Goal: Contribute content: Contribute content

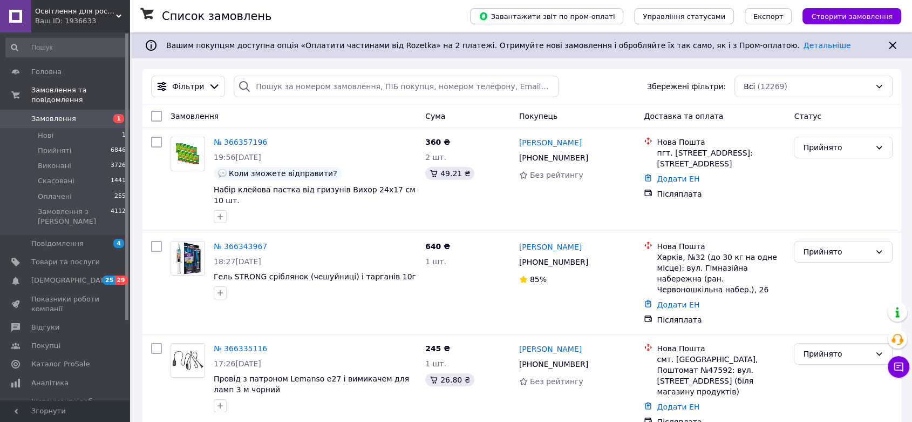
click at [54, 114] on span "Замовлення" at bounding box center [53, 119] width 45 height 10
click at [69, 257] on span "Товари та послуги" at bounding box center [65, 262] width 69 height 10
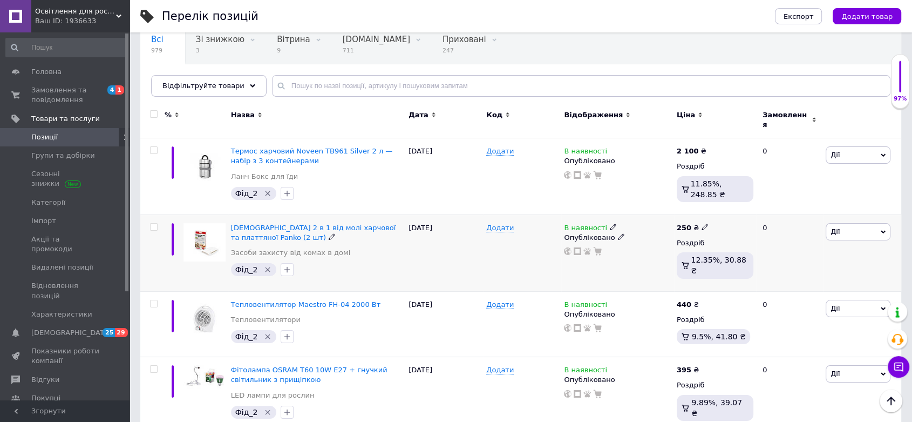
scroll to position [60, 0]
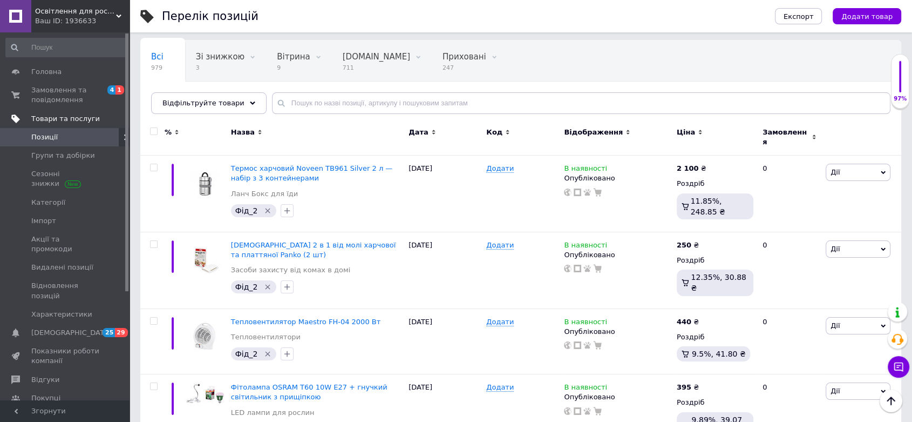
click at [60, 113] on link "Товари та послуги" at bounding box center [66, 119] width 132 height 18
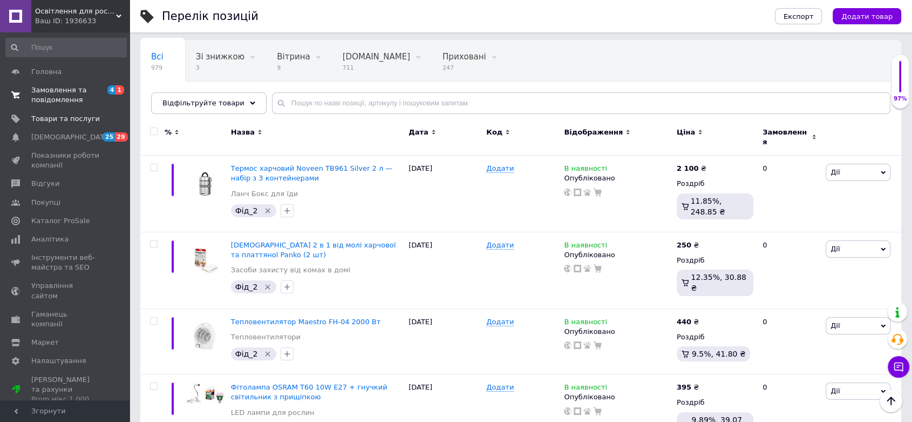
click at [43, 98] on span "Замовлення та повідомлення" at bounding box center [65, 94] width 69 height 19
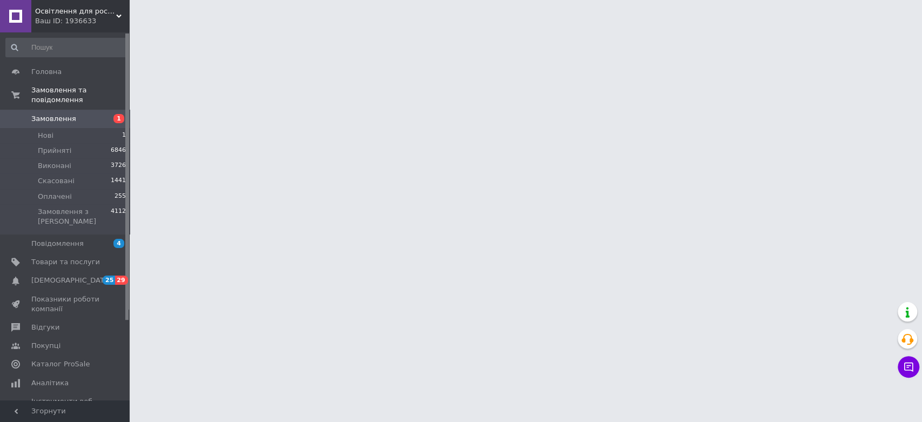
click at [50, 110] on link "Замовлення 1" at bounding box center [66, 119] width 132 height 18
click at [37, 257] on span "Товари та послуги" at bounding box center [65, 262] width 69 height 10
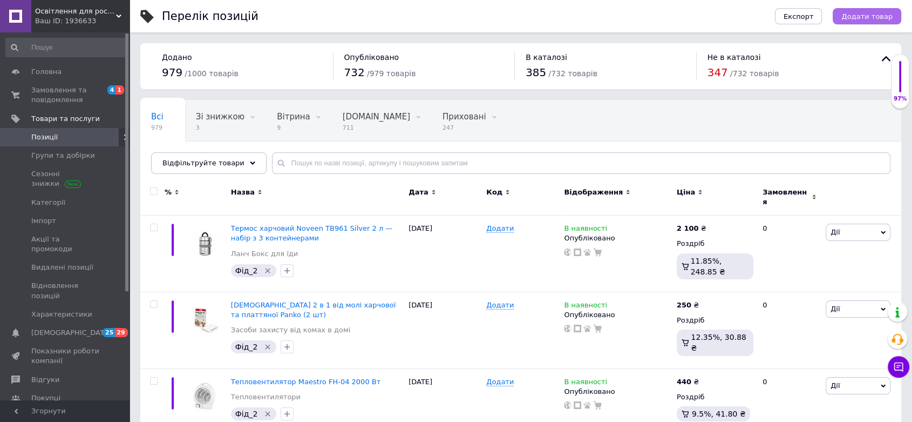
click at [881, 12] on span "Додати товар" at bounding box center [867, 16] width 51 height 8
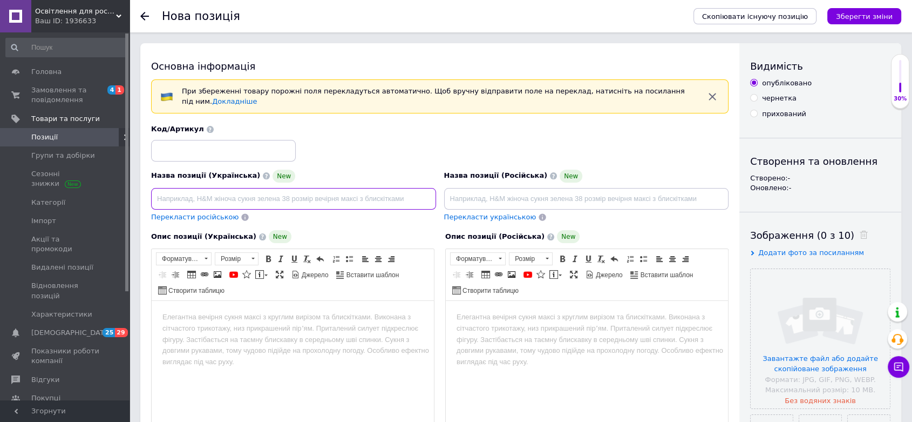
click at [190, 195] on input at bounding box center [293, 199] width 285 height 22
paste input "Термос харчовий Noveen TB945 Black 600 мл – нержавіюча сталь, утримує тепло до …"
type input "Термос харчовий Noveen TB945 Black 600 мл – нержавіюча сталь, утримує тепло до …"
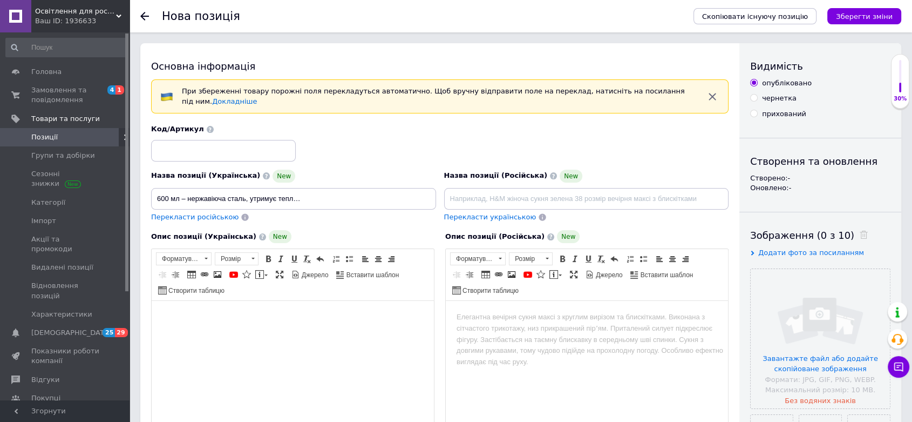
click at [242, 326] on html at bounding box center [293, 317] width 282 height 33
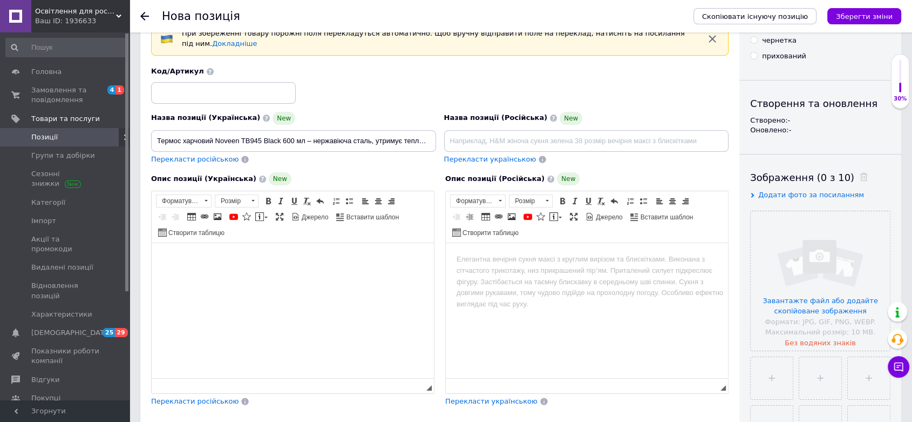
scroll to position [60, 0]
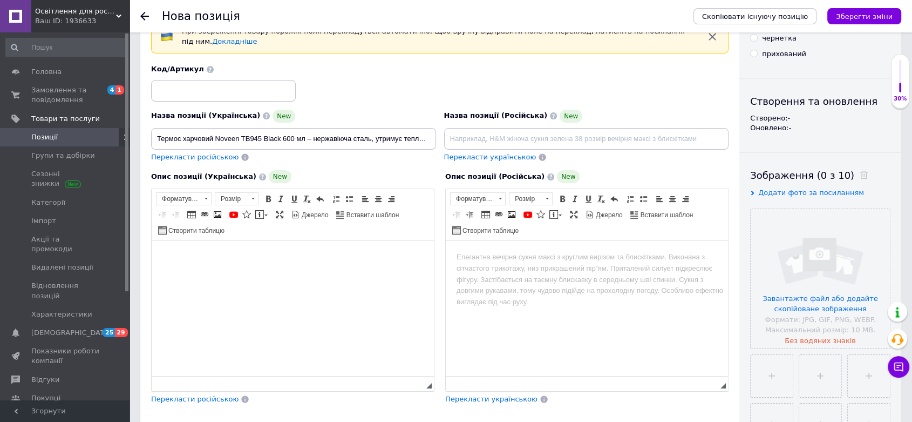
click at [208, 264] on html at bounding box center [293, 257] width 282 height 33
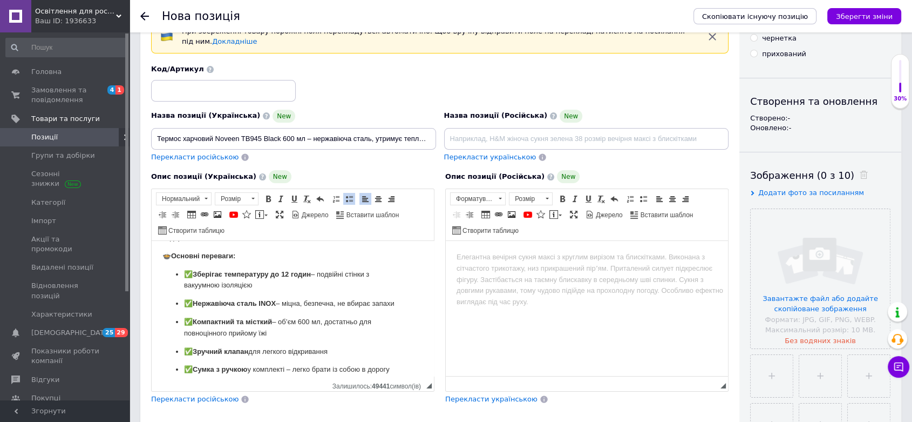
drag, startPoint x: 175, startPoint y: 299, endPoint x: 288, endPoint y: 329, distance: 116.3
click at [175, 299] on ul "✅ Зберігає температуру до 12 годин – подвійні стінки з вакуумною ізоляцією ✅ Не…" at bounding box center [293, 331] width 261 height 125
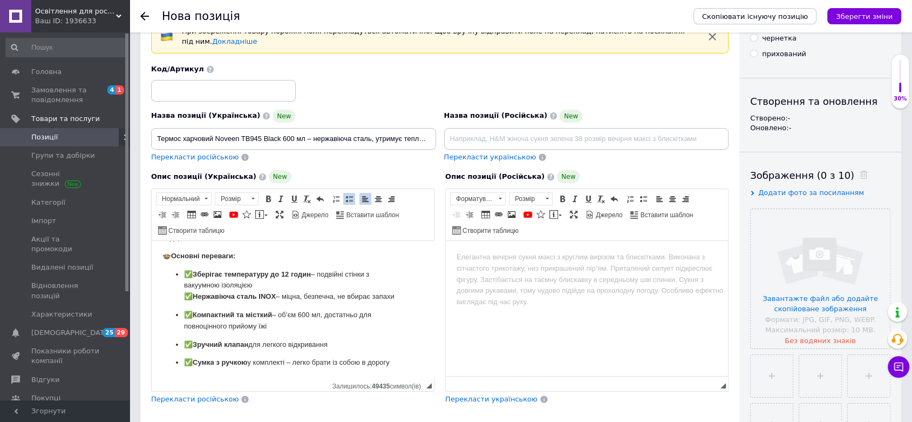
click at [352, 194] on span at bounding box center [349, 198] width 9 height 9
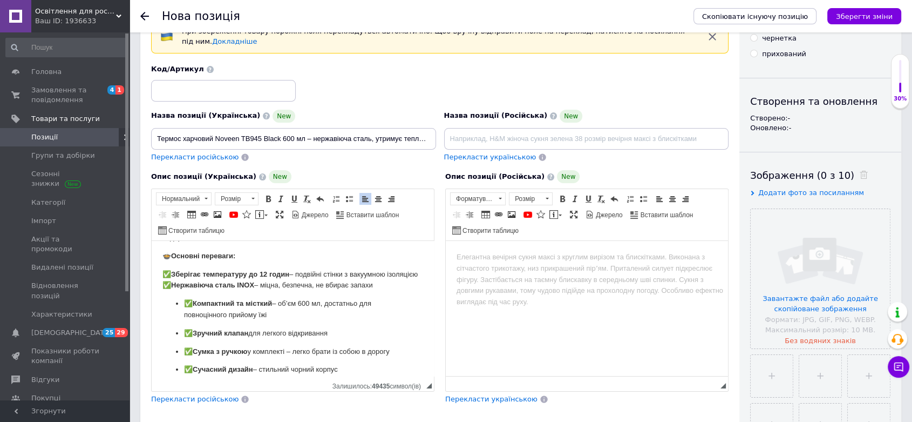
click at [173, 315] on ul "✅ Компактний та місткий – об’єм 600 мл, достатньо для повноцінного прийому їжі …" at bounding box center [293, 336] width 261 height 77
click at [179, 342] on ul "✅ Зручний клапан для легкого відкривання ✅ Сумка з ручкою у комплекті – легко б…" at bounding box center [293, 352] width 261 height 48
click at [318, 194] on span at bounding box center [320, 198] width 9 height 9
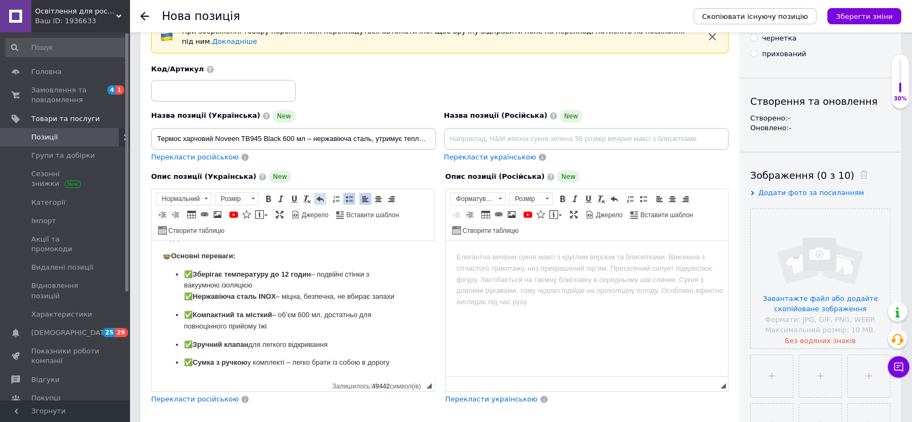
click at [318, 194] on span at bounding box center [320, 198] width 9 height 9
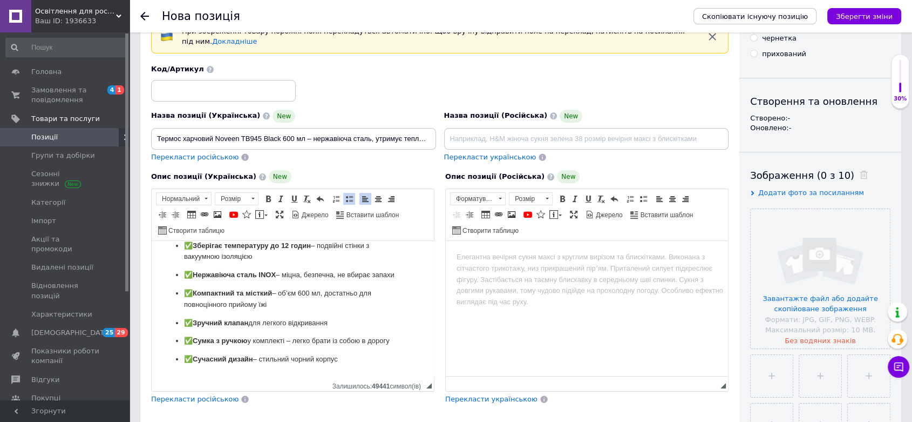
scroll to position [180, 0]
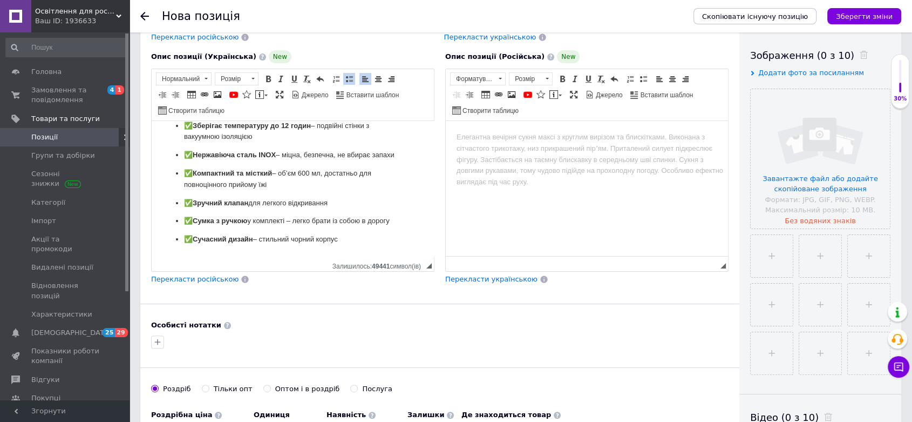
click at [211, 275] on span "Перекласти російською" at bounding box center [194, 279] width 87 height 8
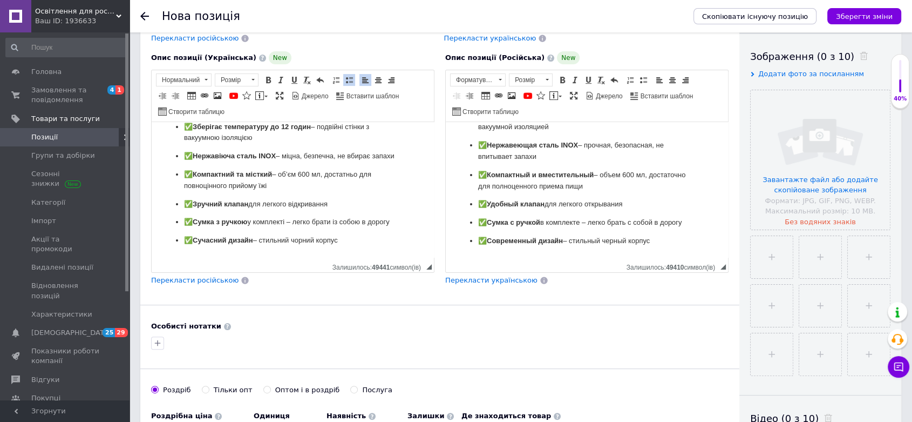
scroll to position [240, 0]
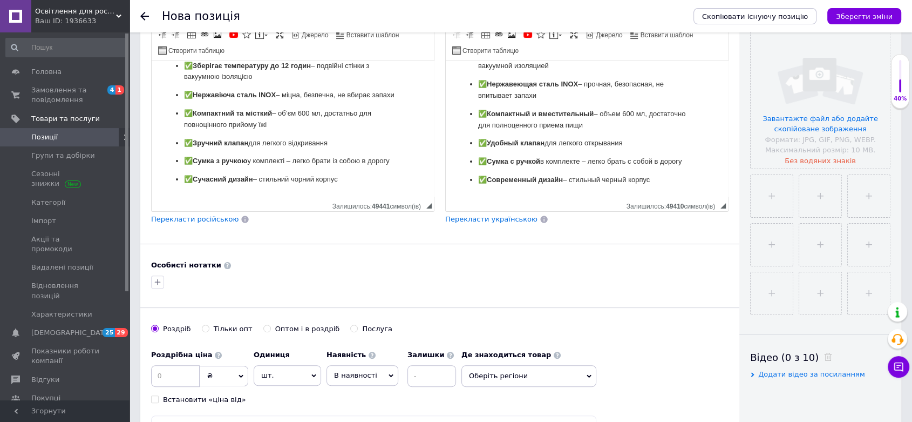
drag, startPoint x: 366, startPoint y: 187, endPoint x: 371, endPoint y: 187, distance: 5.9
click at [366, 187] on html "🔥 Опис товару [PERSON_NAME], щоб обід залишався гарячим навіть через кілька год…" at bounding box center [293, 84] width 282 height 224
click at [375, 175] on p "✅ Сучасний дизайн – стильний чорний корпус" at bounding box center [293, 179] width 218 height 11
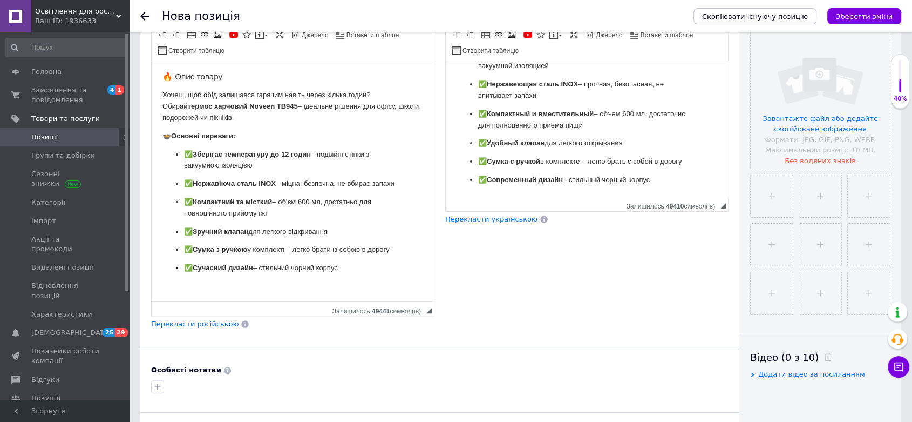
scroll to position [6, 0]
drag, startPoint x: 424, startPoint y: 216, endPoint x: 424, endPoint y: 315, distance: 99.3
click at [424, 315] on div "Опис позиції (Українська) New 🔥 Опис товару [PERSON_NAME], щоб обід залишався г…" at bounding box center [293, 160] width 294 height 350
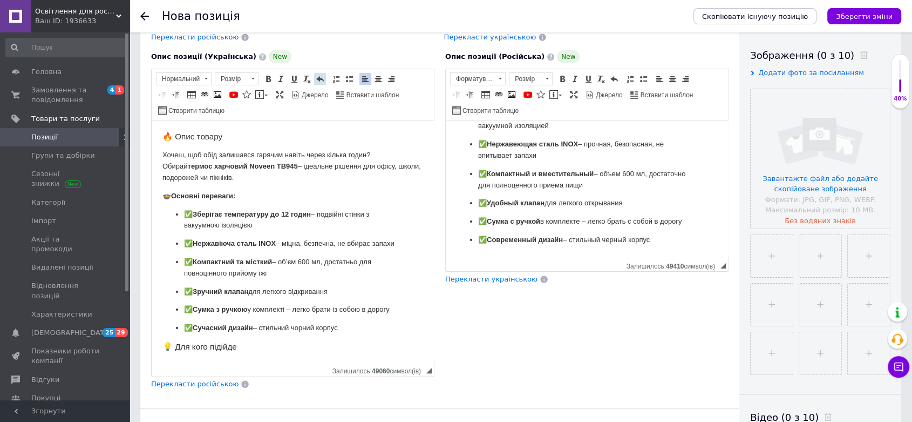
click at [317, 75] on span at bounding box center [320, 79] width 9 height 9
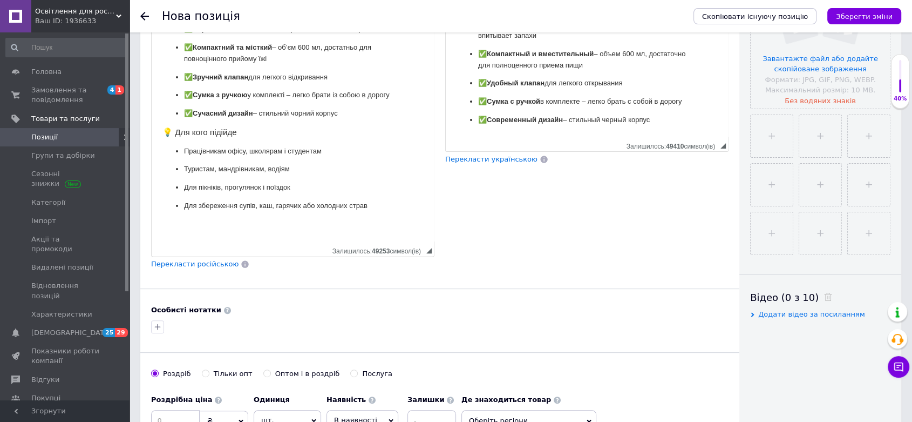
scroll to position [117, 0]
click at [164, 229] on p "Редактор, 9DF07F8C-BD70-49AA-B650-198F3E85D930" at bounding box center [293, 224] width 261 height 11
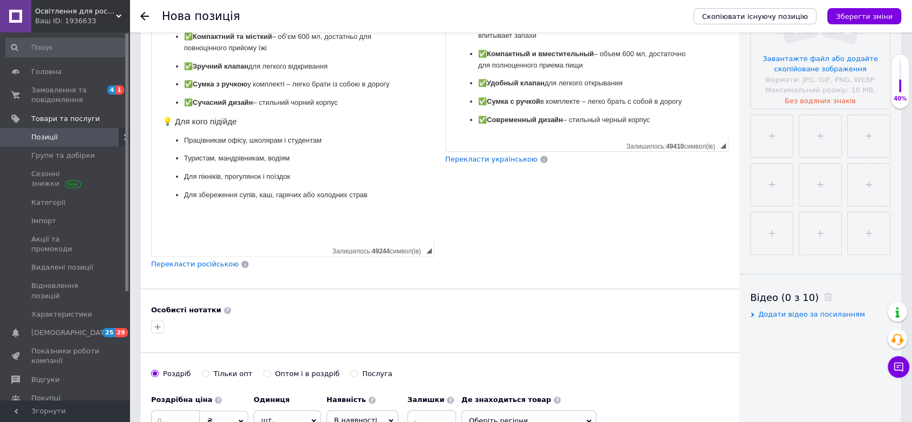
scroll to position [186, 0]
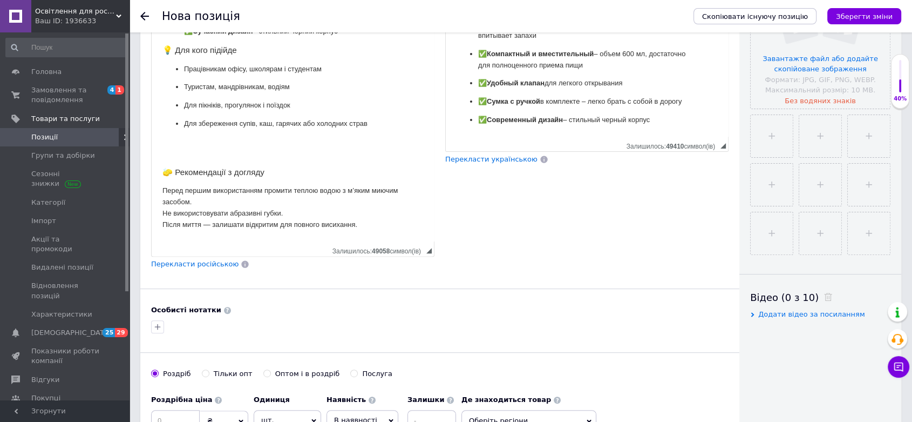
drag, startPoint x: 191, startPoint y: 154, endPoint x: 400, endPoint y: 185, distance: 210.6
click at [196, 155] on p "Редактор, 9DF07F8C-BD70-49AA-B650-198F3E85D930" at bounding box center [293, 148] width 261 height 23
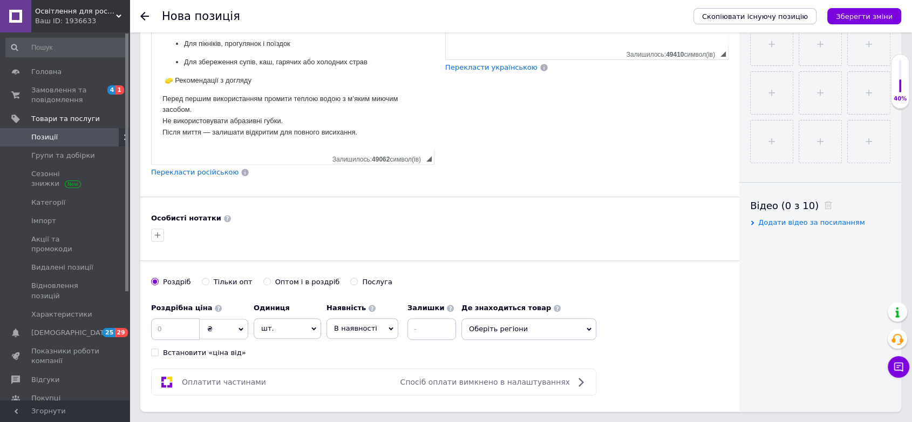
scroll to position [420, 0]
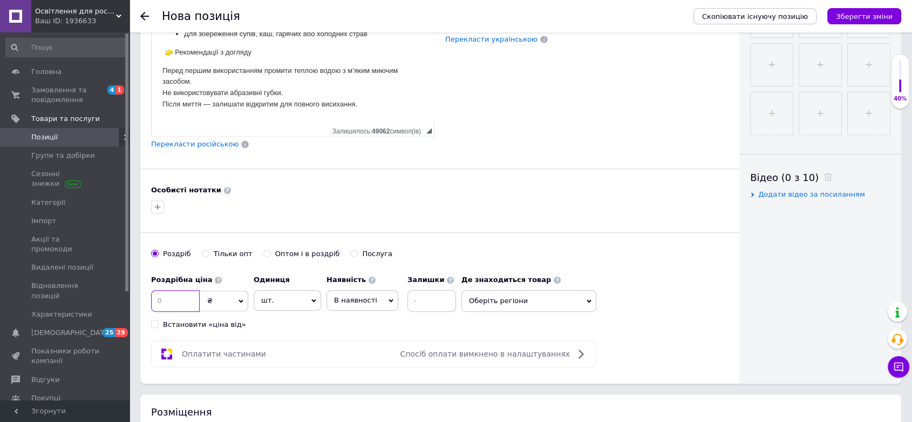
click at [164, 294] on input at bounding box center [175, 301] width 49 height 22
type input "1050"
click at [680, 284] on div "Роздрібна ціна 1050 ₴ $ EUR CHF GBP ¥ PLN ₸ MDL HUF KGS CNY TRY KRW lei Встанов…" at bounding box center [440, 299] width 578 height 60
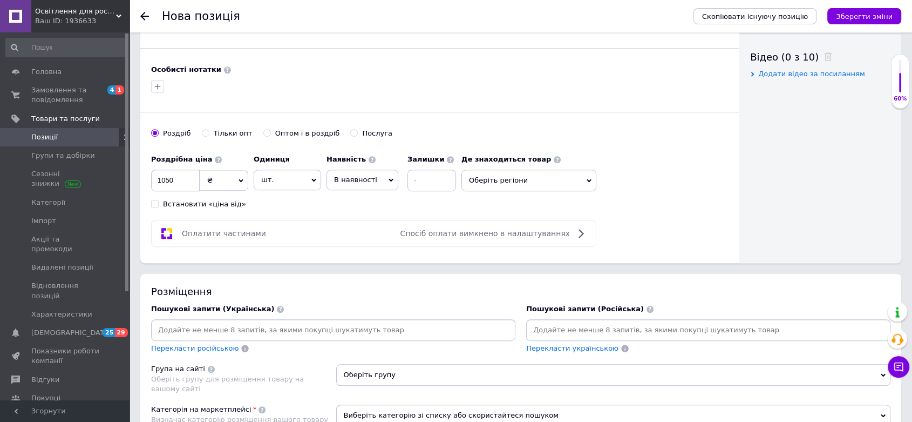
scroll to position [600, 0]
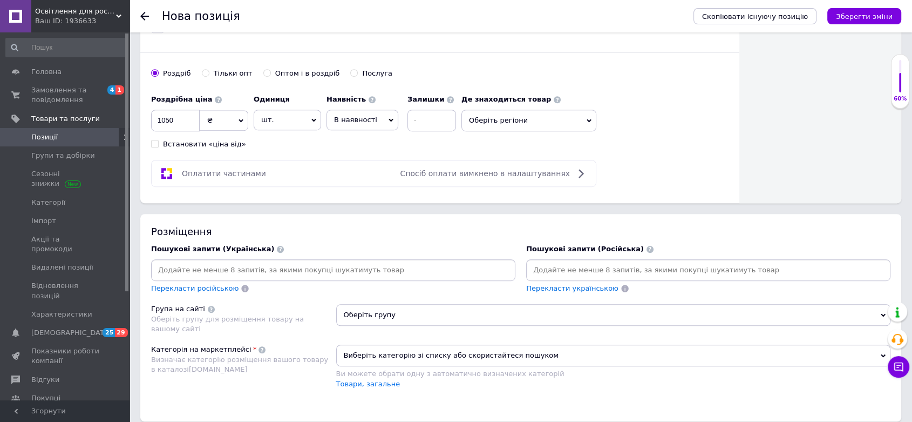
click at [311, 262] on input at bounding box center [333, 270] width 360 height 16
paste input "[PERSON_NAME]"
type input "[PERSON_NAME]"
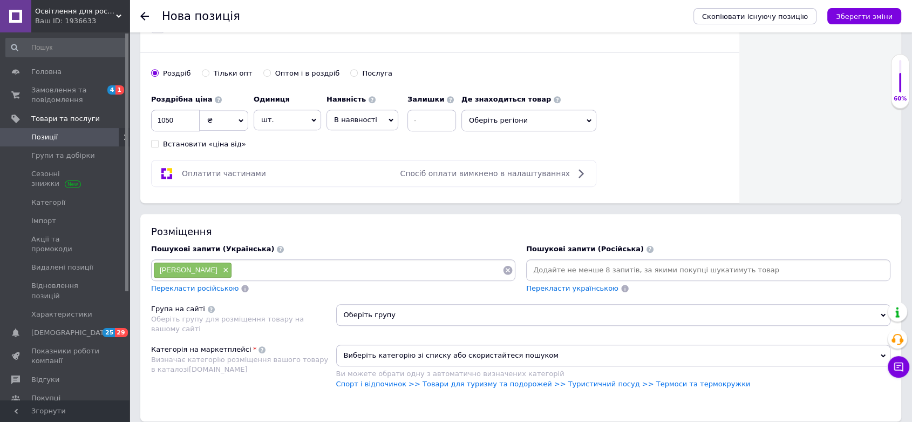
paste input "термос для їжі"
type input "термос для їжі"
paste input "термос для супу"
type input "термос для супу"
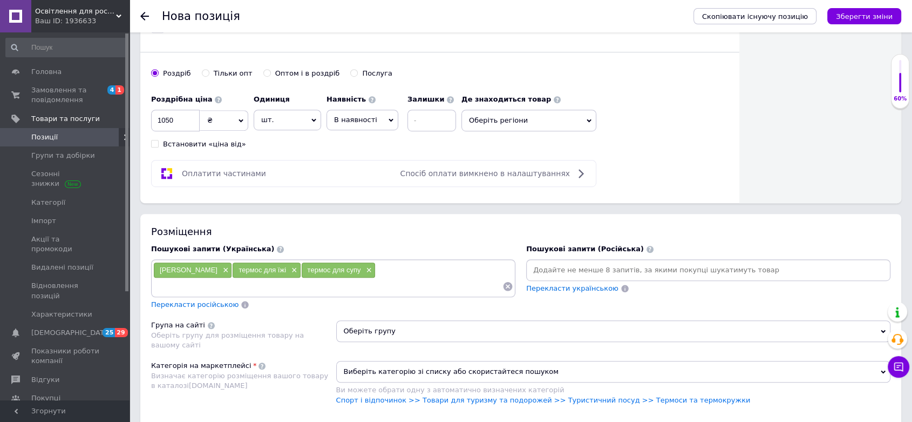
click at [414, 266] on div "термос харчовий × термос для їжі × термос для супу ×" at bounding box center [333, 278] width 360 height 32
click at [227, 279] on input at bounding box center [327, 286] width 349 height 16
paste input "термос для супу"
type input "т"
paste input "термос для їжі з нержавіючої сталі"
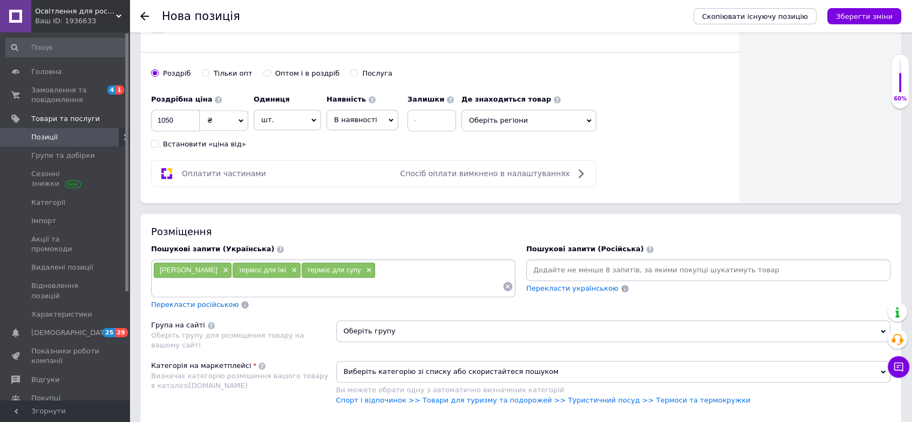
type input "термос для їжі з нержавіючої сталі"
paste input "термос для гарячої їжі"
type input "термос для гарячої їжі"
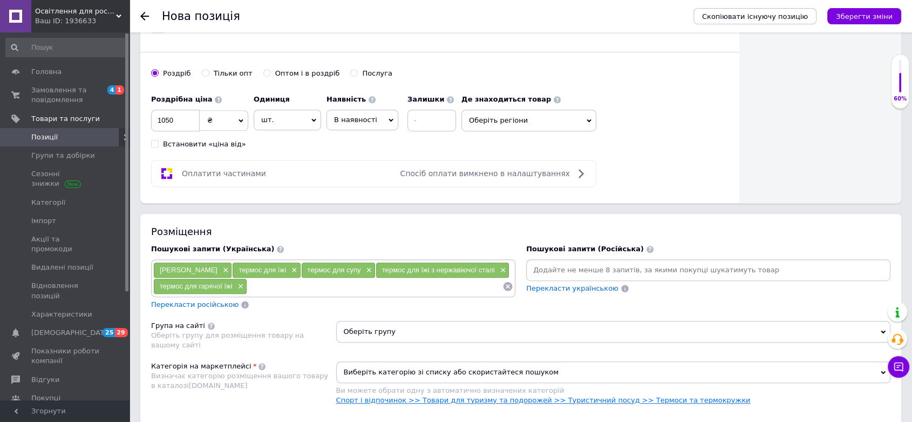
paste input "термос з сумкою"
type input "термос з сумкою"
paste input "термос для офісу"
type input "термос для офісу"
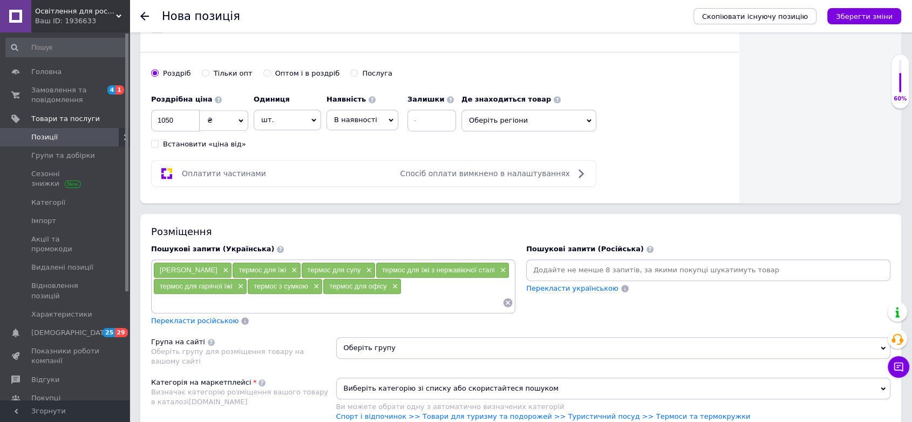
paste input "термос для каші"
type input "термос для каші"
click at [604, 306] on div "Пошукові запити (Російська) Перекласти українською" at bounding box center [708, 285] width 375 height 93
click at [238, 294] on input "термос для каші" at bounding box center [327, 302] width 349 height 16
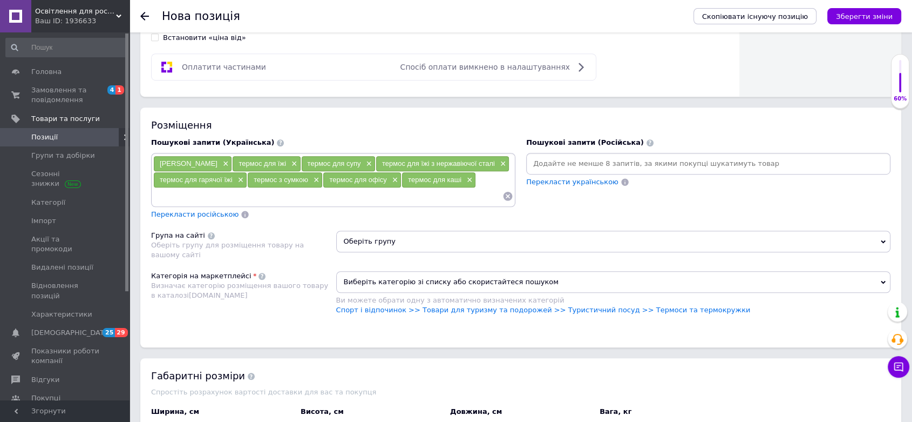
scroll to position [720, 0]
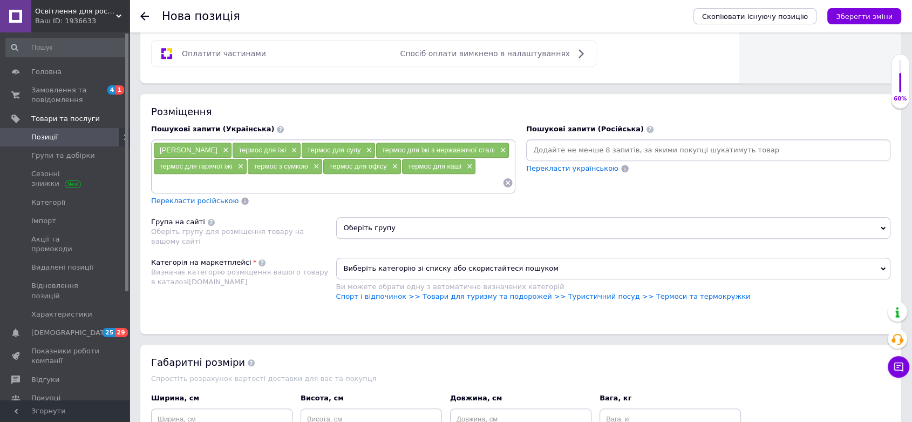
click at [891, 217] on div "Розміщення Пошукові запити (Українська) термос харчовий × термос для їжі × терм…" at bounding box center [520, 213] width 761 height 239
click at [881, 226] on icon at bounding box center [883, 228] width 5 height 5
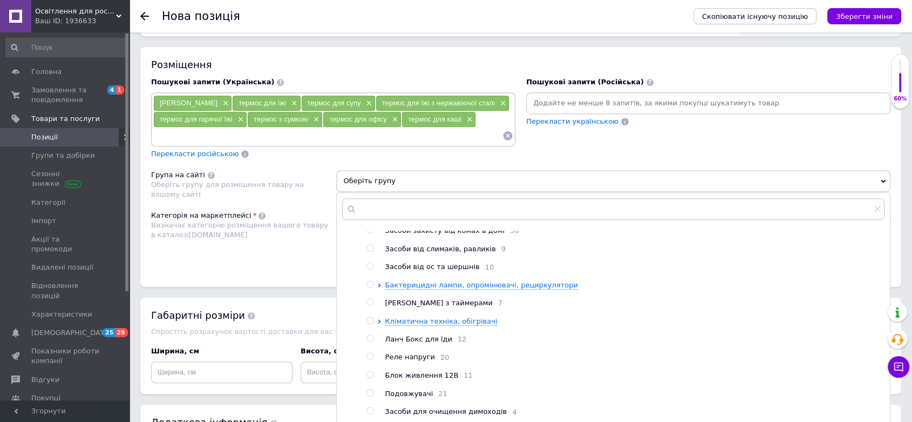
scroll to position [780, 0]
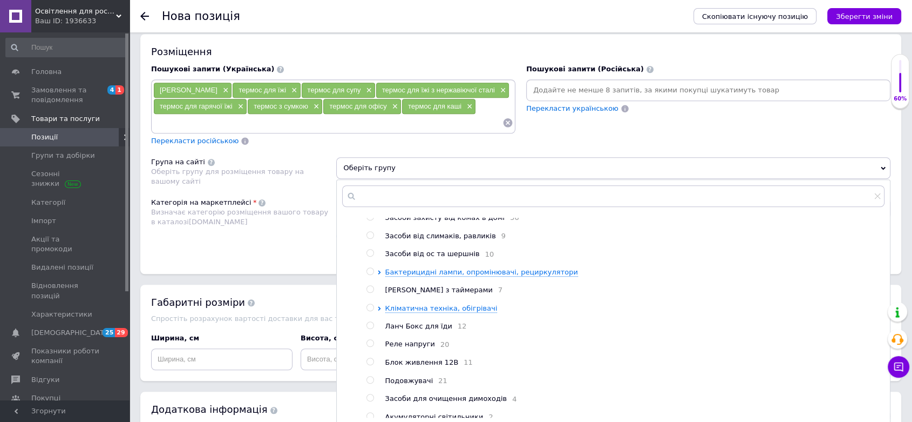
click at [372, 326] on input "radio" at bounding box center [370, 325] width 7 height 7
radio input "true"
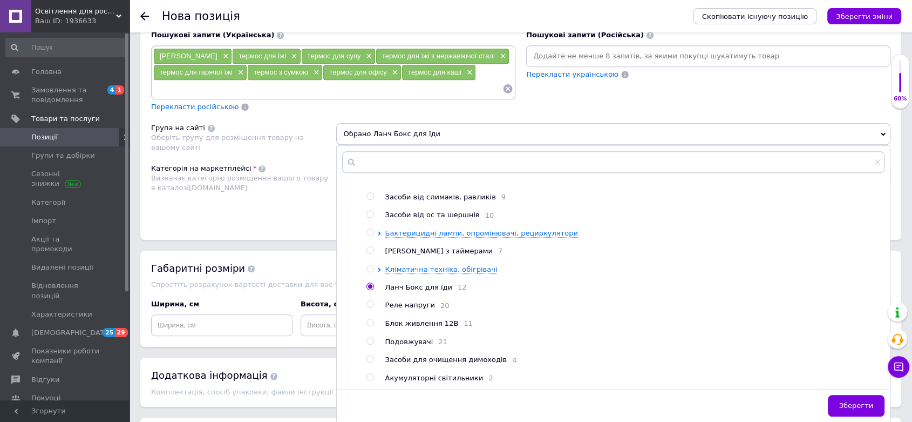
scroll to position [840, 0]
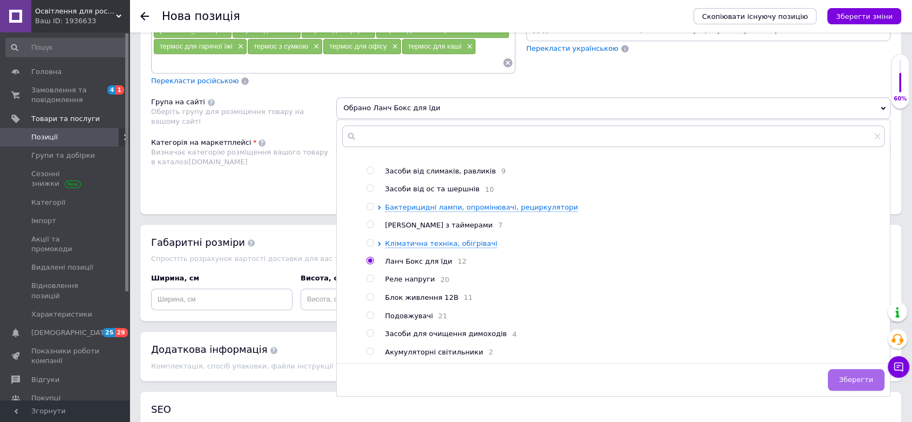
click at [851, 375] on span "Зберегти" at bounding box center [857, 379] width 34 height 8
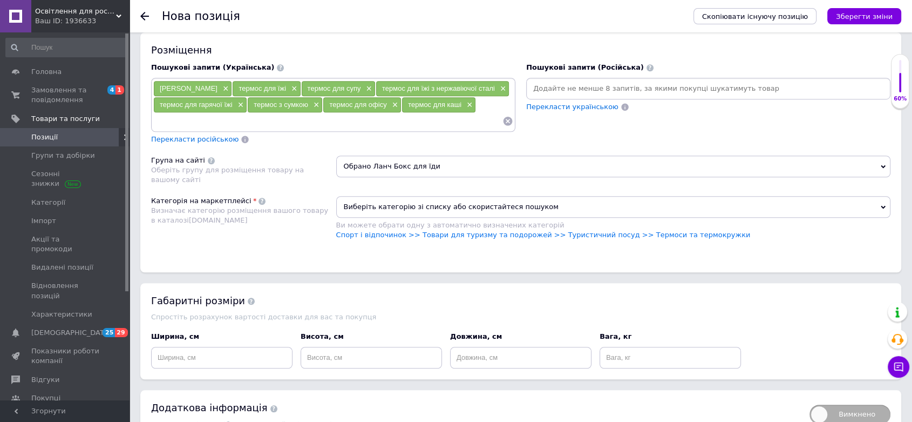
scroll to position [780, 0]
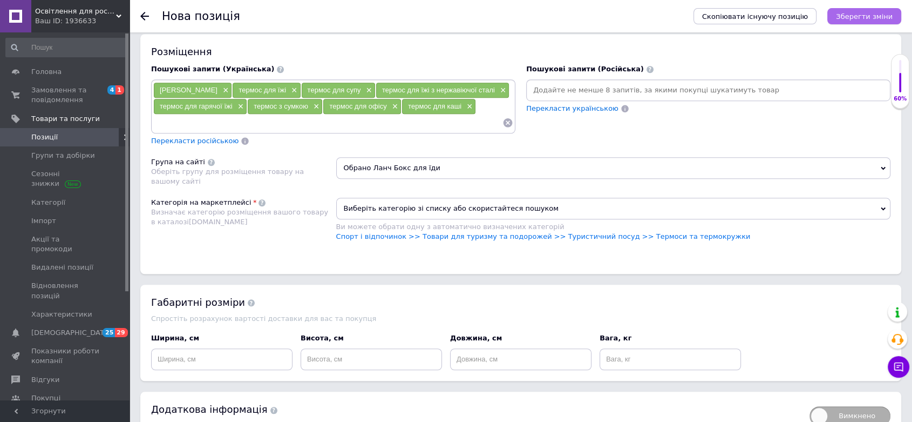
click at [841, 17] on button "Зберегти зміни" at bounding box center [865, 16] width 74 height 16
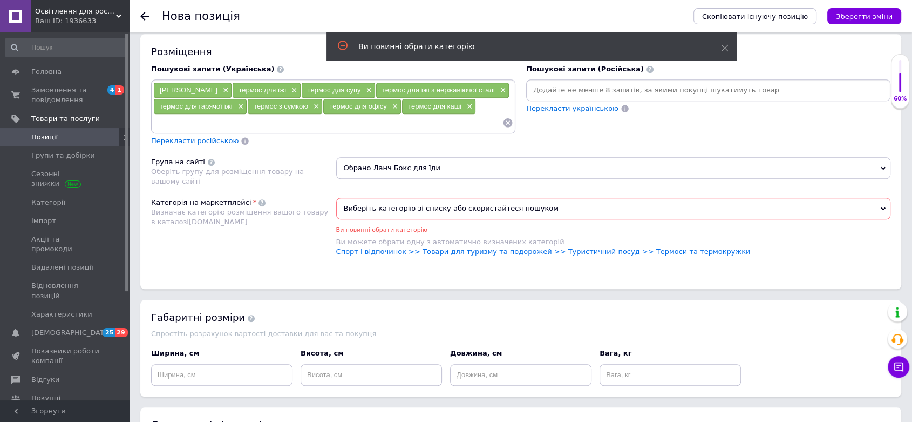
scroll to position [789, 0]
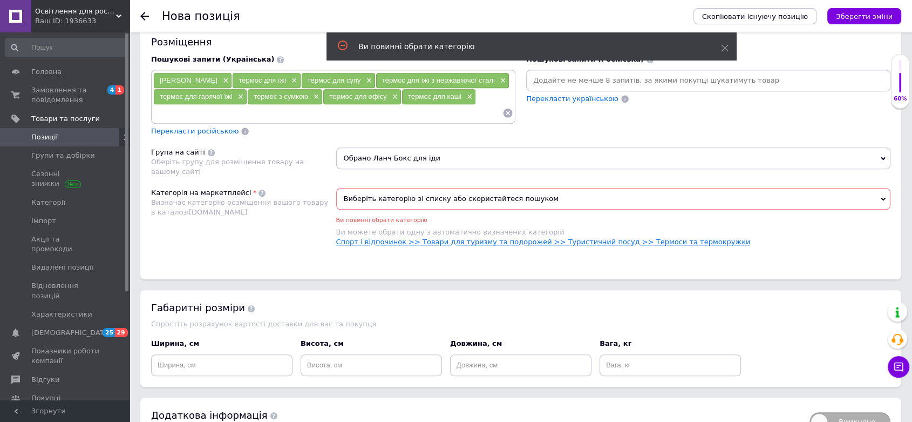
click at [644, 238] on link "Спорт і відпочинок >> Товари для туризму та подорожей >> Туристичний посуд >> Т…" at bounding box center [543, 242] width 415 height 8
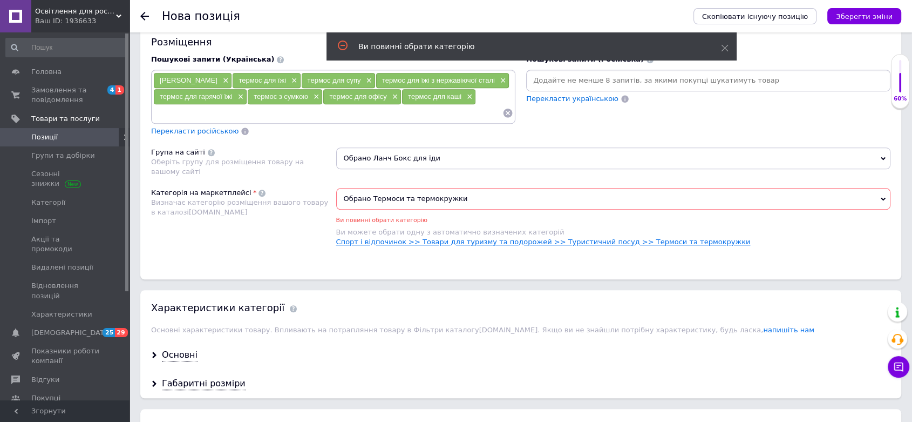
click at [678, 238] on link "Спорт і відпочинок >> Товари для туризму та подорожей >> Туристичний посуд >> Т…" at bounding box center [543, 242] width 415 height 8
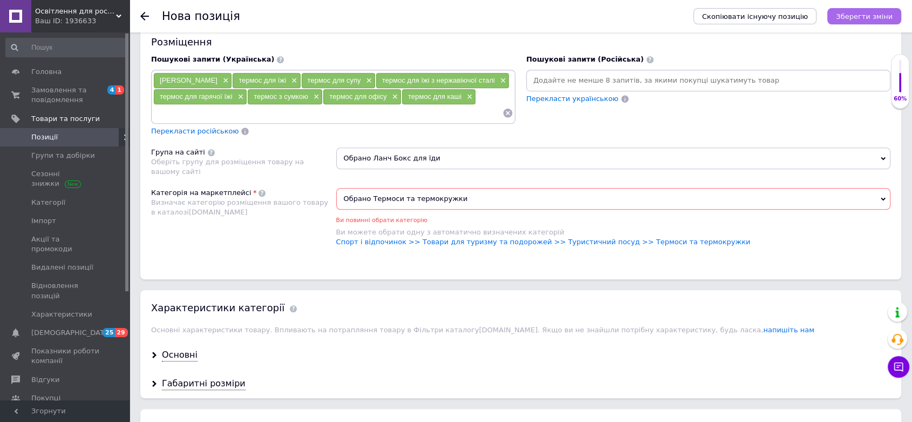
click at [863, 12] on icon "Зберегти зміни" at bounding box center [864, 16] width 57 height 8
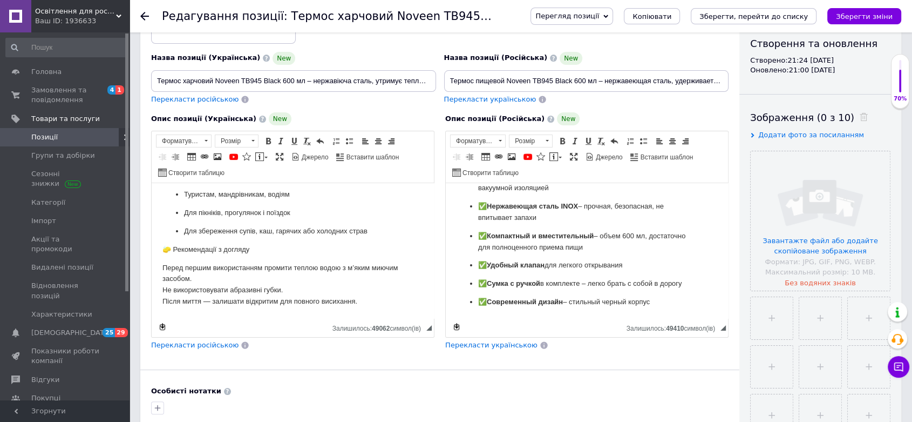
scroll to position [120, 0]
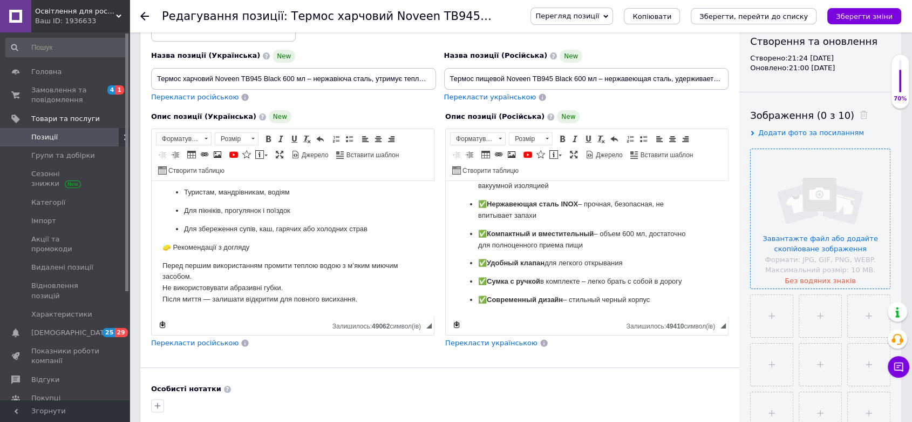
click at [842, 186] on input "file" at bounding box center [820, 218] width 139 height 139
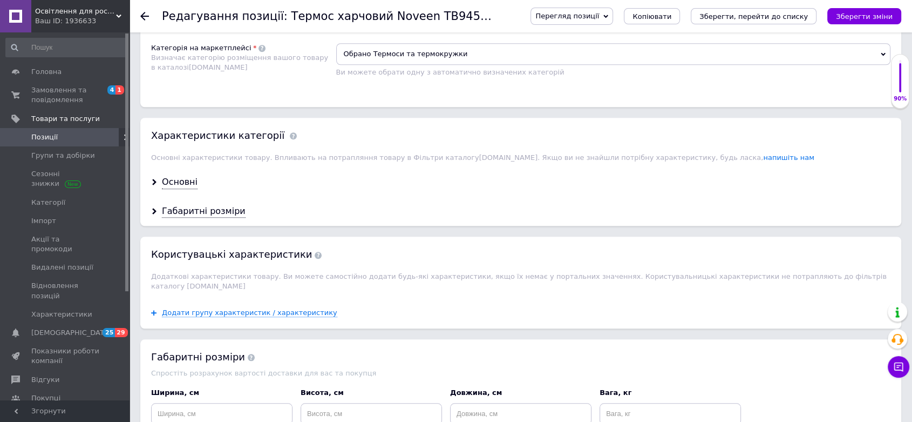
scroll to position [840, 0]
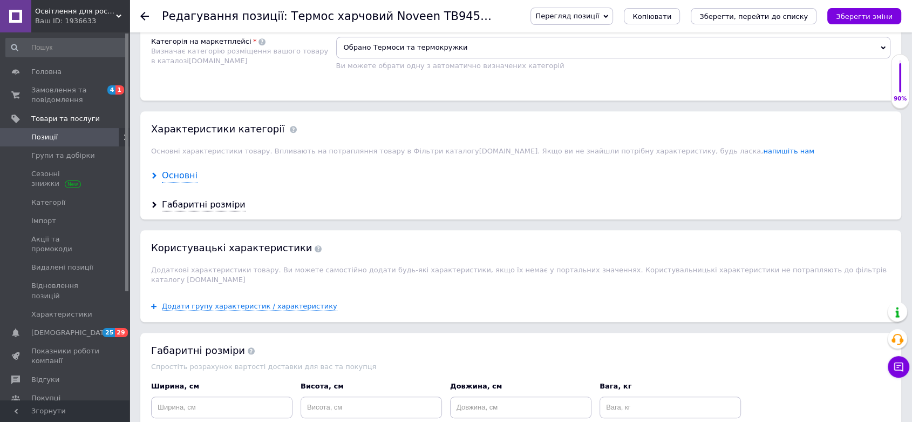
click at [186, 170] on div "Основні" at bounding box center [180, 176] width 36 height 12
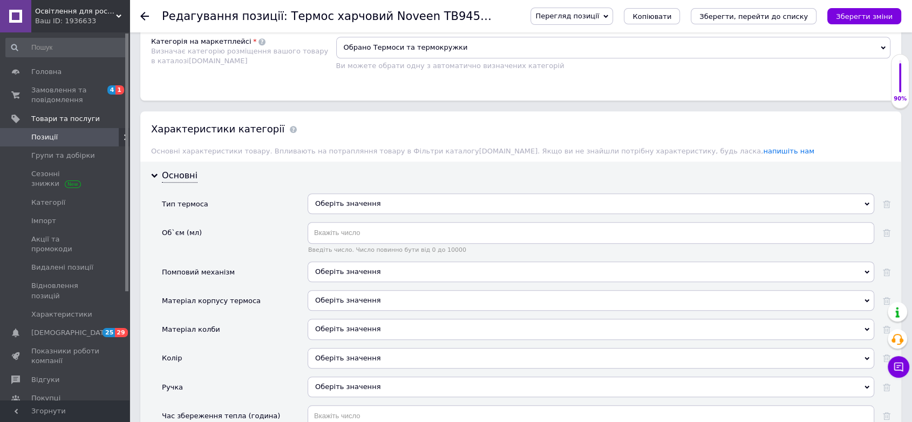
click at [388, 195] on div "Оберіть значення" at bounding box center [591, 203] width 567 height 21
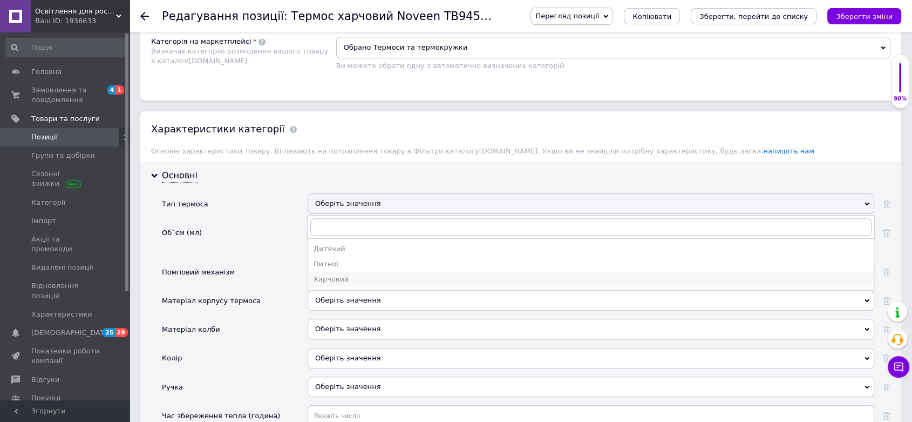
click at [363, 274] on div "Харчовий" at bounding box center [591, 279] width 555 height 10
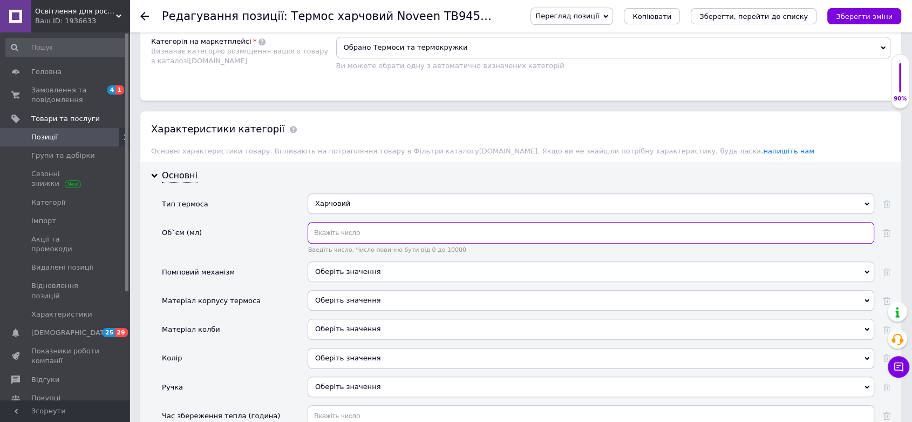
click at [382, 223] on input "text" at bounding box center [591, 233] width 567 height 22
type input "600"
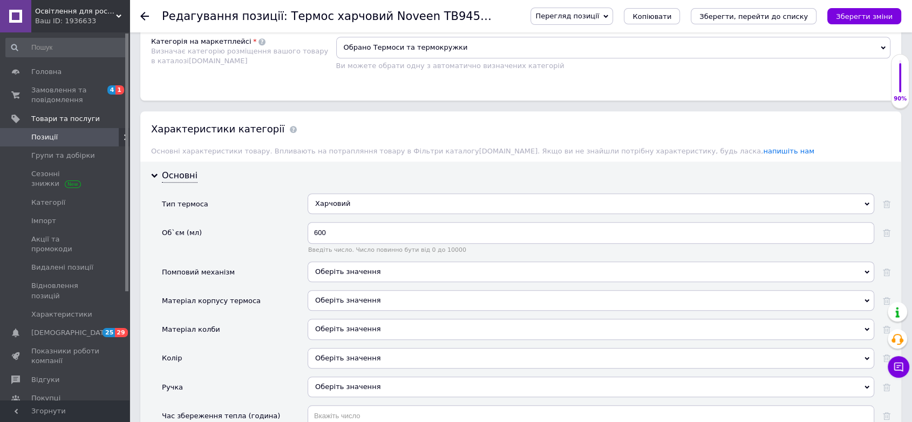
click at [260, 244] on div "Об`єм (мл)" at bounding box center [235, 241] width 146 height 39
click at [344, 267] on span "Оберіть значення" at bounding box center [347, 271] width 65 height 8
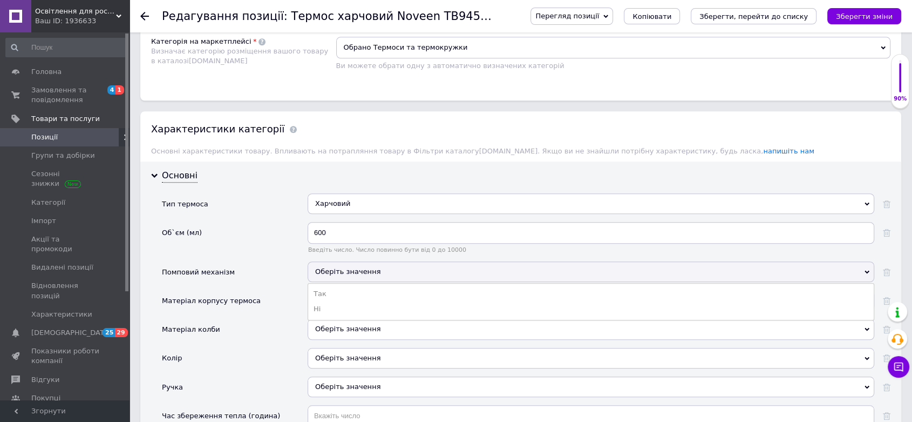
click at [242, 204] on div "Тип термоса" at bounding box center [235, 207] width 146 height 29
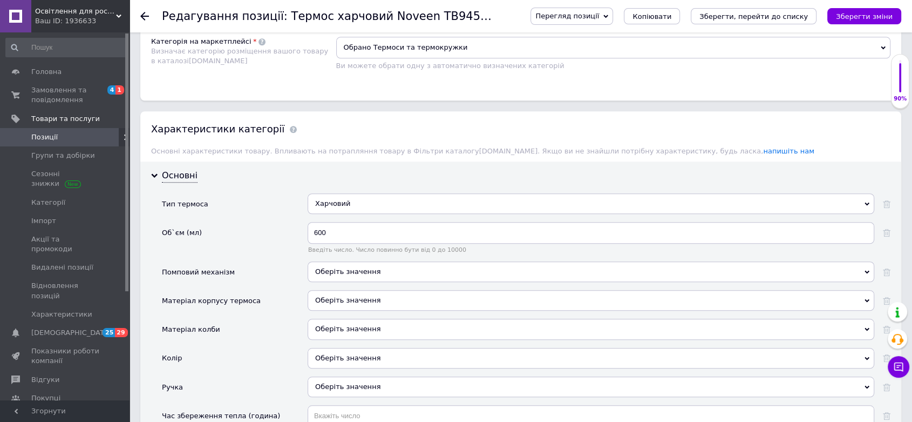
click at [382, 290] on div "Оберіть значення" at bounding box center [591, 300] width 567 height 21
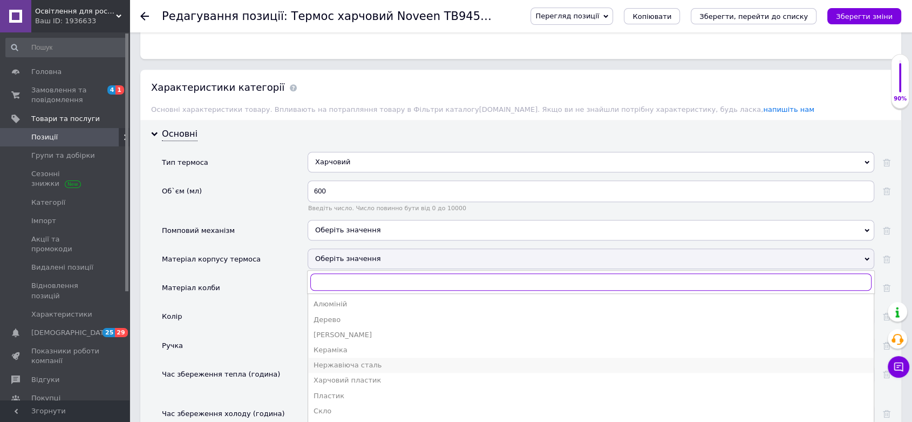
scroll to position [900, 0]
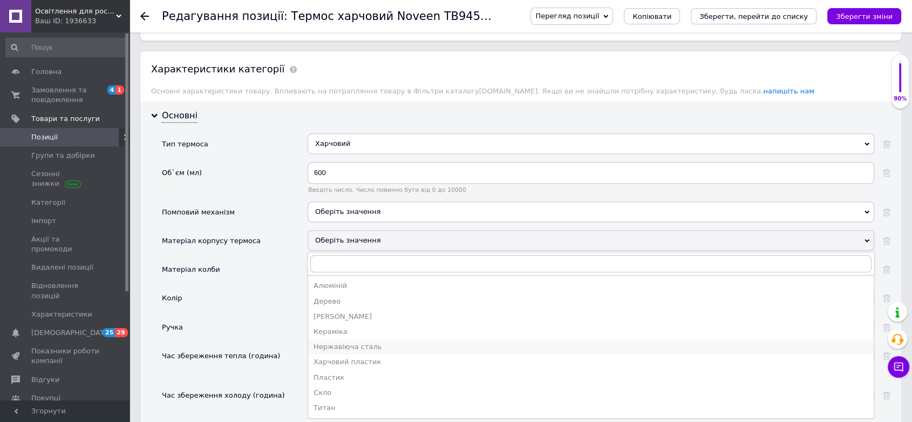
click at [382, 342] on div "Нержавіюча сталь" at bounding box center [591, 347] width 555 height 10
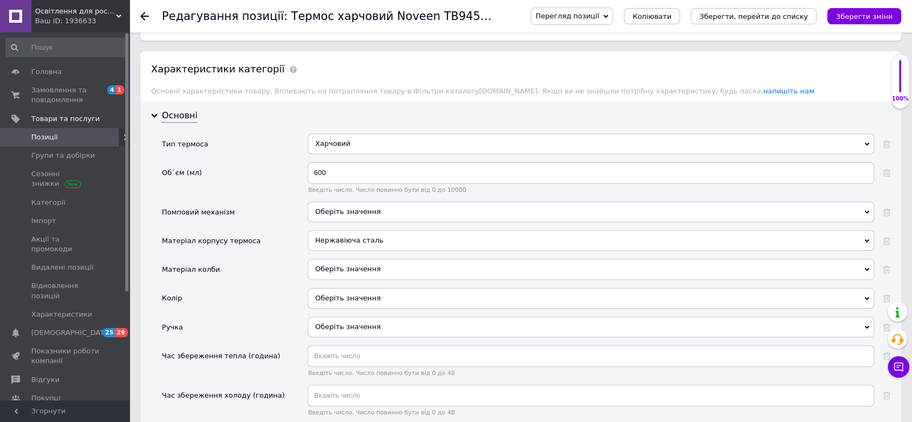
click at [856, 230] on div "Нержавіюча сталь" at bounding box center [591, 240] width 567 height 21
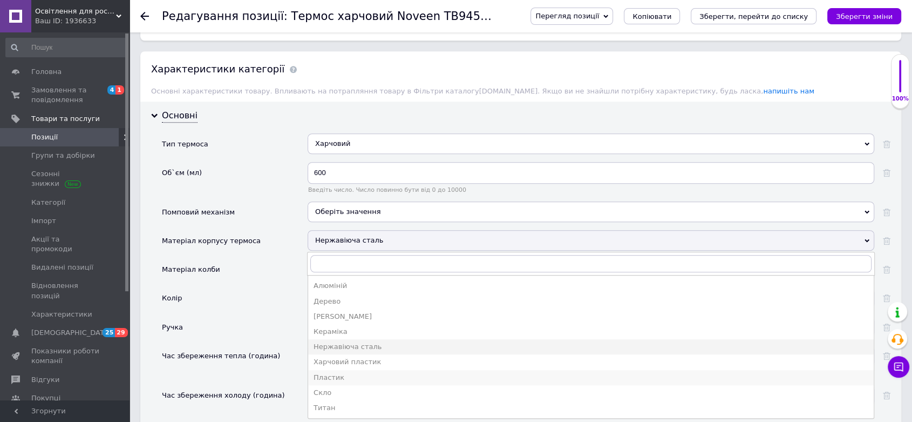
click at [393, 373] on div "Пластик" at bounding box center [591, 378] width 555 height 10
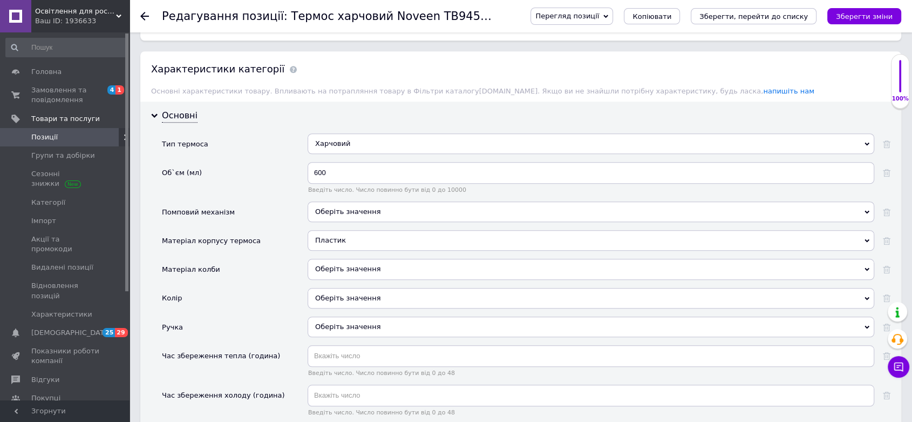
click at [605, 259] on div "Оберіть значення" at bounding box center [591, 269] width 567 height 21
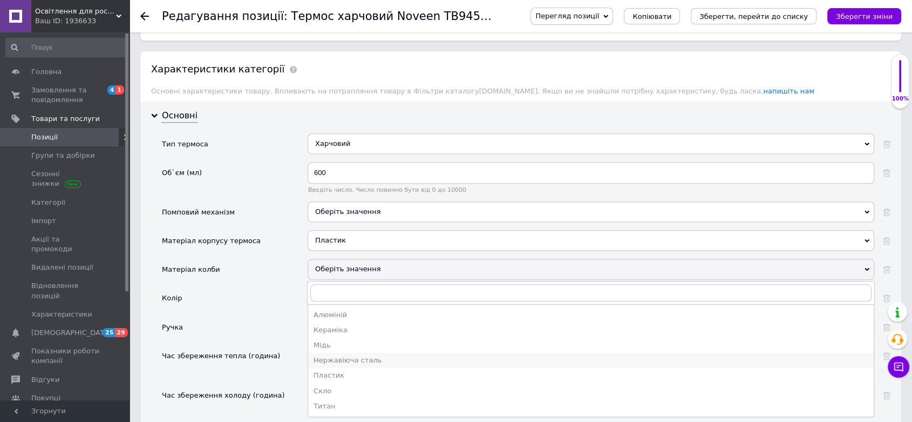
click at [374, 355] on div "Нержавіюча сталь" at bounding box center [591, 360] width 555 height 10
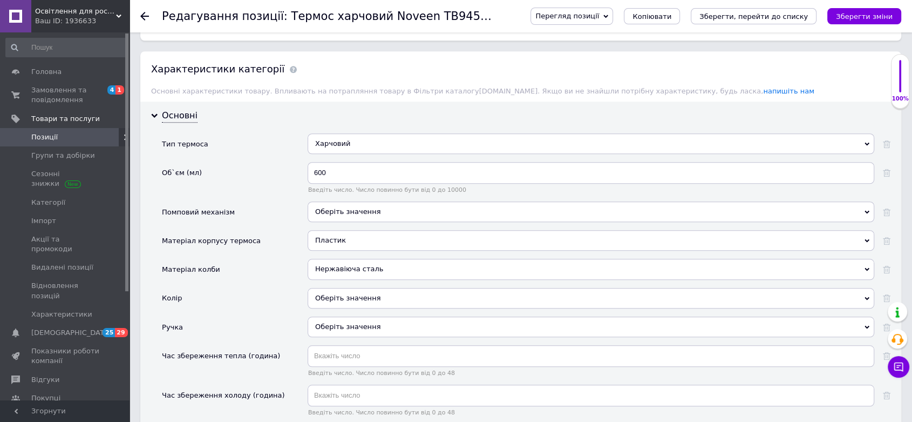
click at [513, 288] on div "Оберіть значення" at bounding box center [591, 298] width 567 height 21
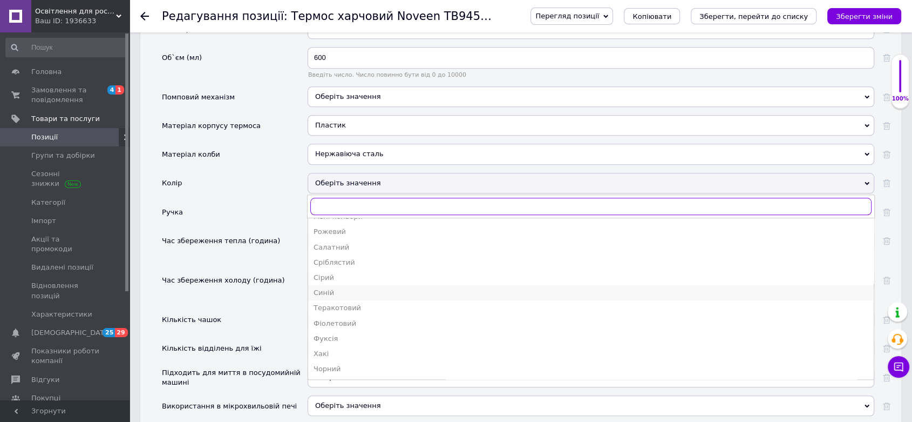
scroll to position [1080, 0]
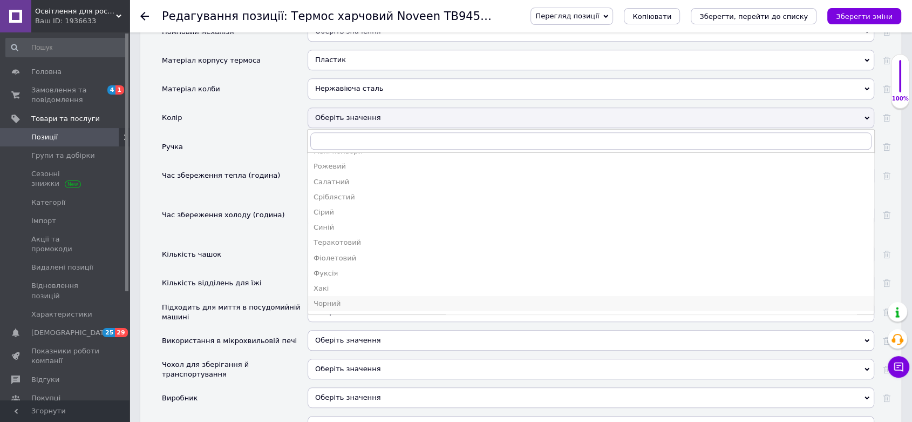
click at [336, 300] on li "Чорний" at bounding box center [591, 303] width 566 height 15
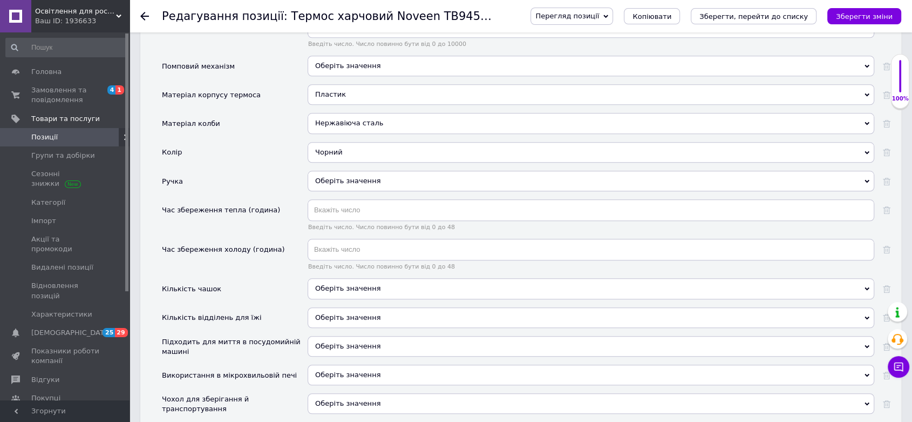
scroll to position [1019, 0]
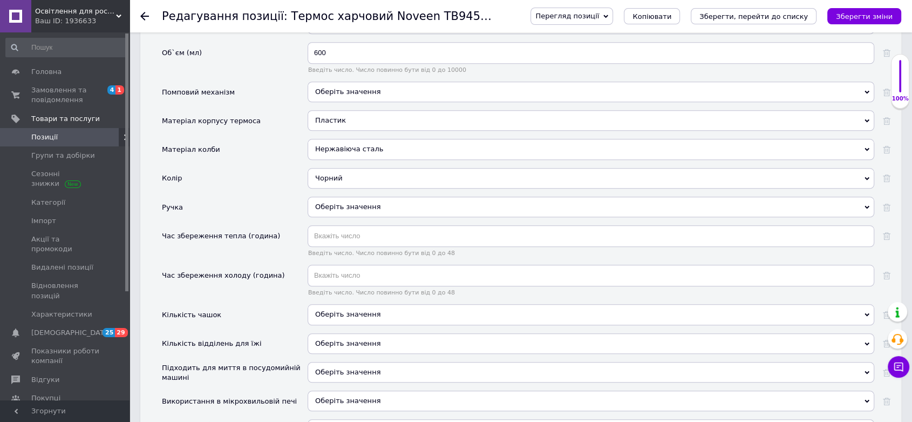
click at [464, 199] on div "Оберіть значення" at bounding box center [591, 207] width 567 height 21
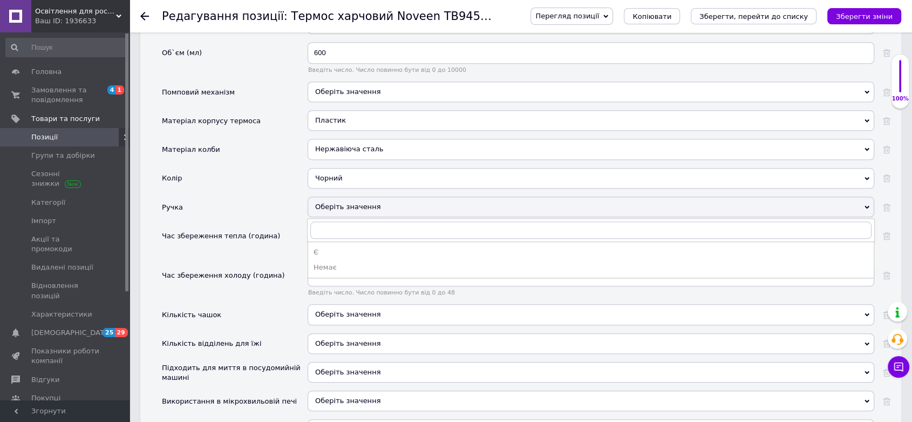
click at [464, 199] on div "Оберіть значення" at bounding box center [591, 207] width 567 height 21
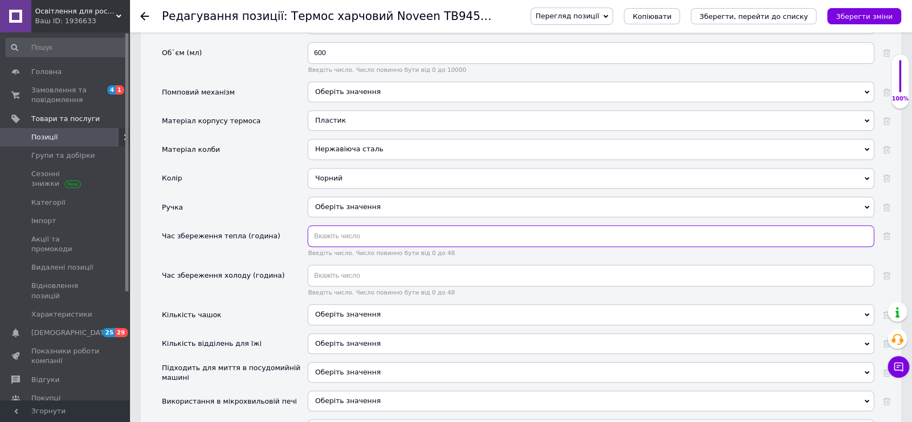
click at [348, 225] on input "text" at bounding box center [591, 236] width 567 height 22
type input "12"
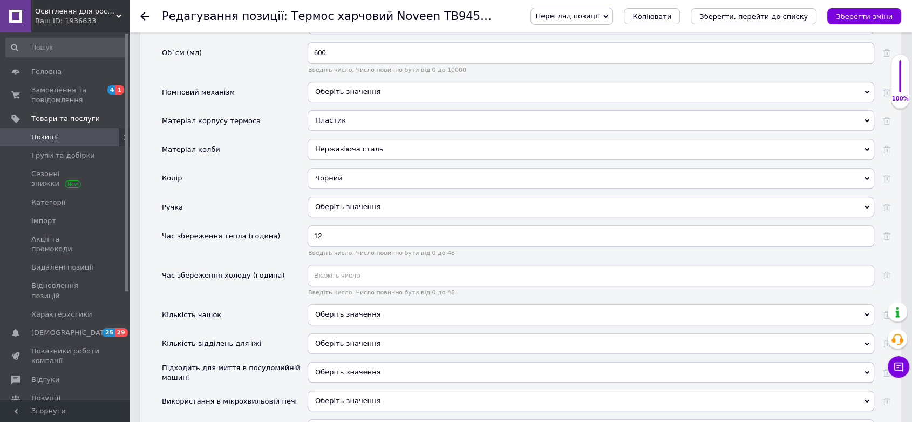
click at [246, 248] on div "Час збереження тепла (година)" at bounding box center [235, 244] width 146 height 39
click at [365, 265] on input "text" at bounding box center [591, 276] width 567 height 22
type input "12"
click at [238, 281] on div "Час збереження холоду (година)" at bounding box center [235, 284] width 146 height 39
click at [328, 335] on div "Оберіть значення" at bounding box center [591, 343] width 567 height 21
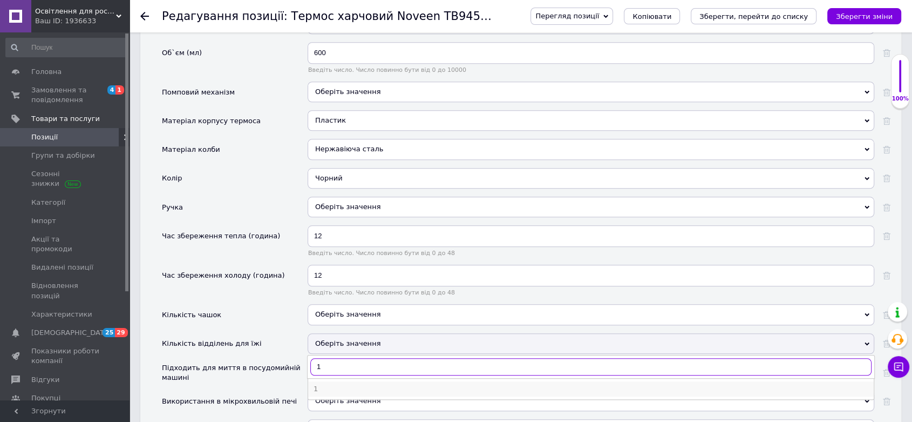
type input "1"
click at [324, 384] on div "1" at bounding box center [591, 389] width 555 height 10
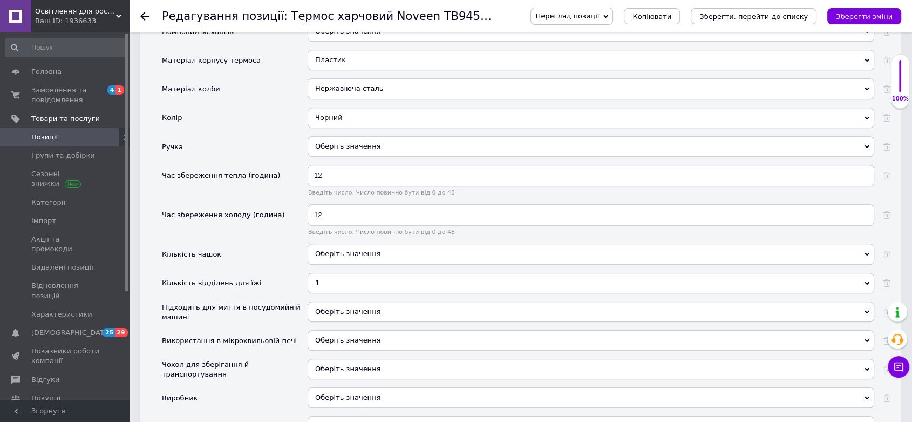
scroll to position [1140, 0]
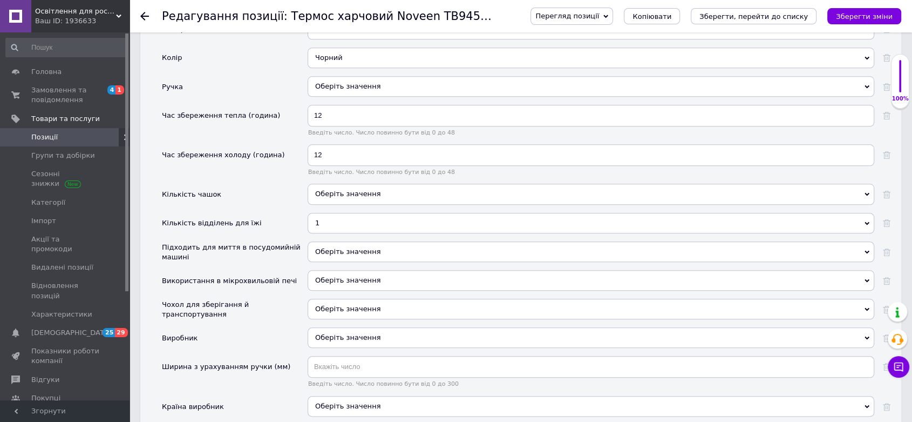
click at [433, 332] on div "Оберіть значення" at bounding box center [591, 337] width 567 height 21
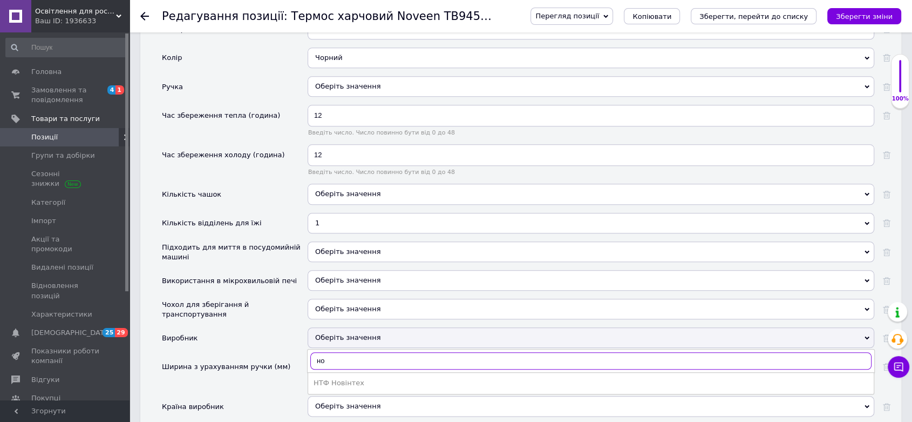
type input "н"
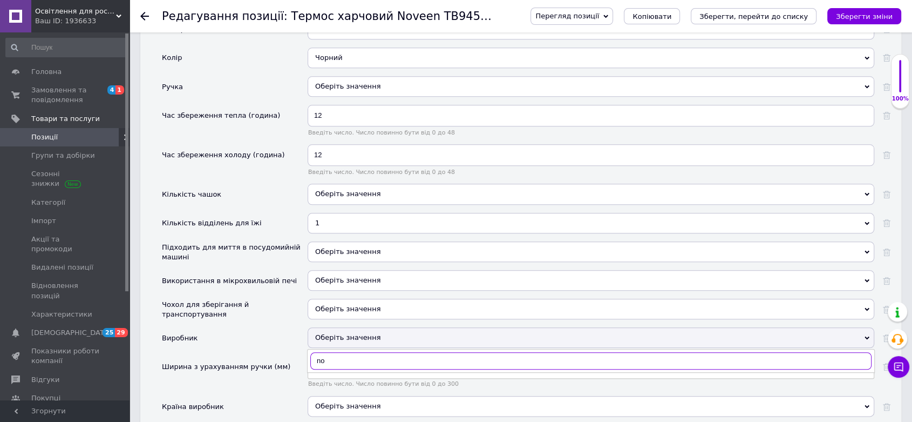
type input "n"
type input "nov"
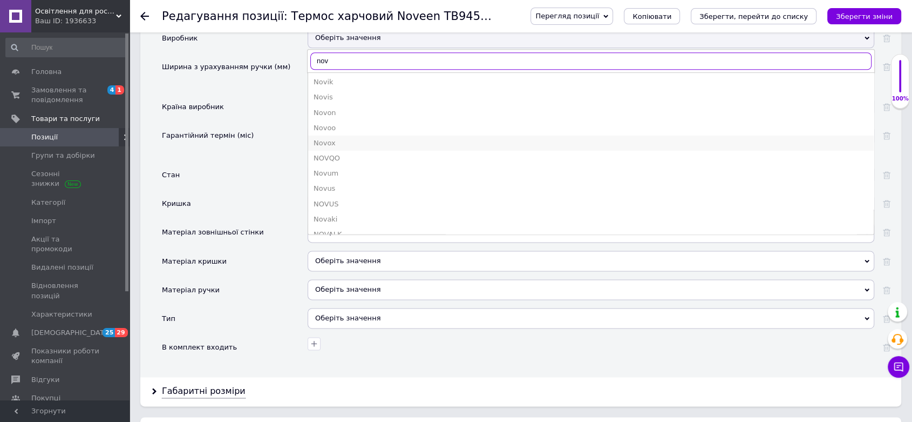
scroll to position [0, 0]
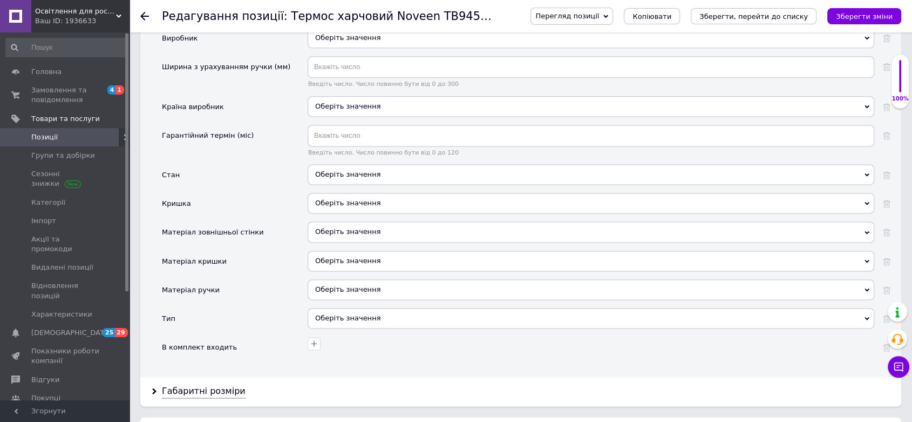
click at [359, 164] on div "Оберіть значення" at bounding box center [591, 174] width 567 height 21
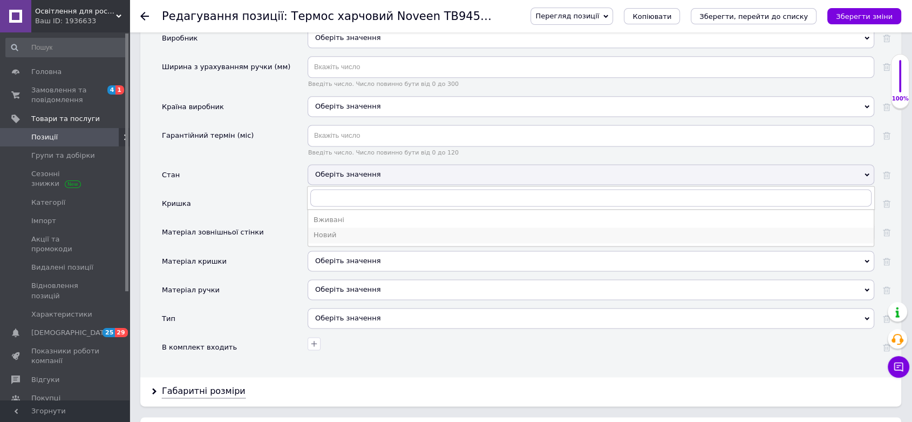
click at [329, 230] on div "Новий" at bounding box center [591, 235] width 555 height 10
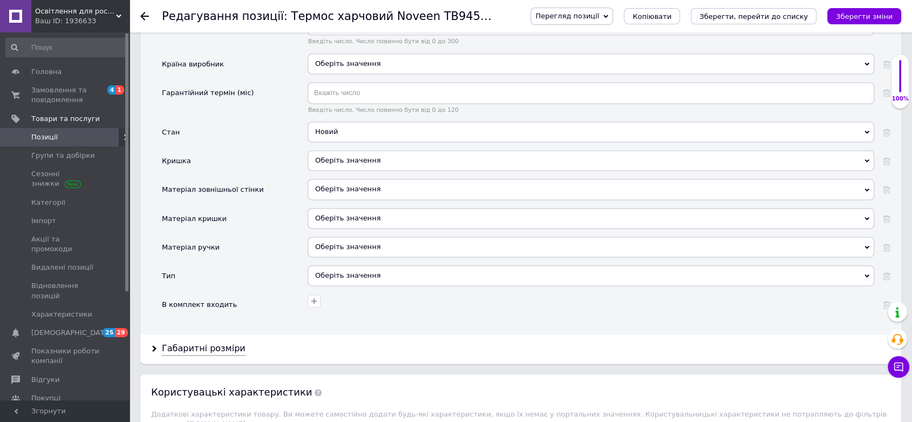
scroll to position [1499, 0]
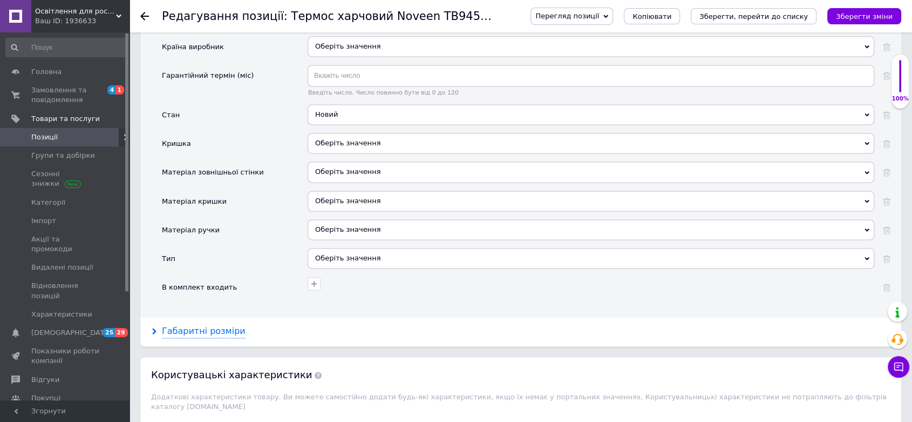
click at [206, 325] on div "Габаритні розміри" at bounding box center [204, 331] width 84 height 12
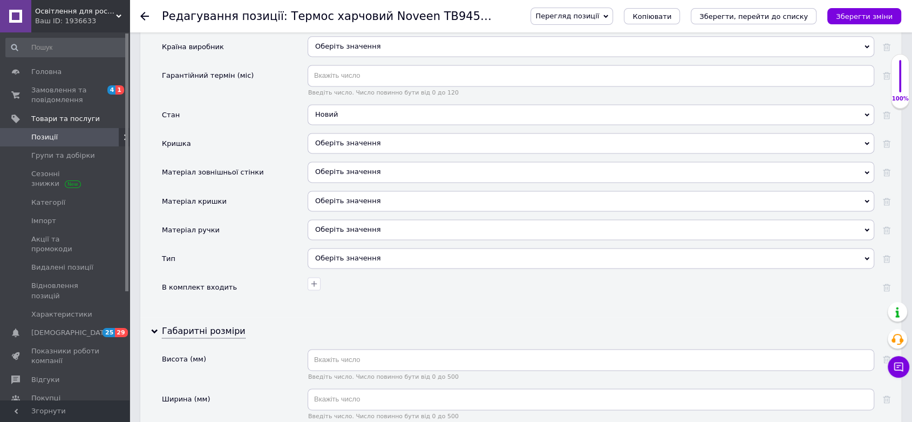
scroll to position [1620, 0]
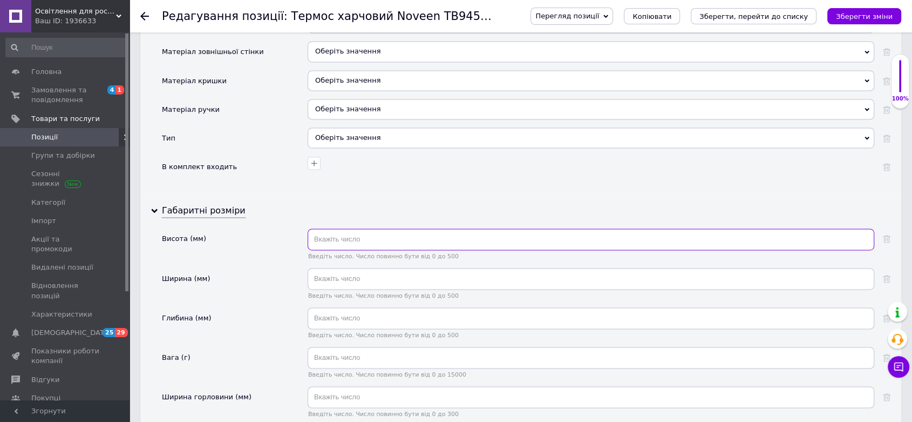
click at [339, 228] on input "text" at bounding box center [591, 239] width 567 height 22
type input "153"
click at [336, 268] on input "text" at bounding box center [591, 279] width 567 height 22
type input "105"
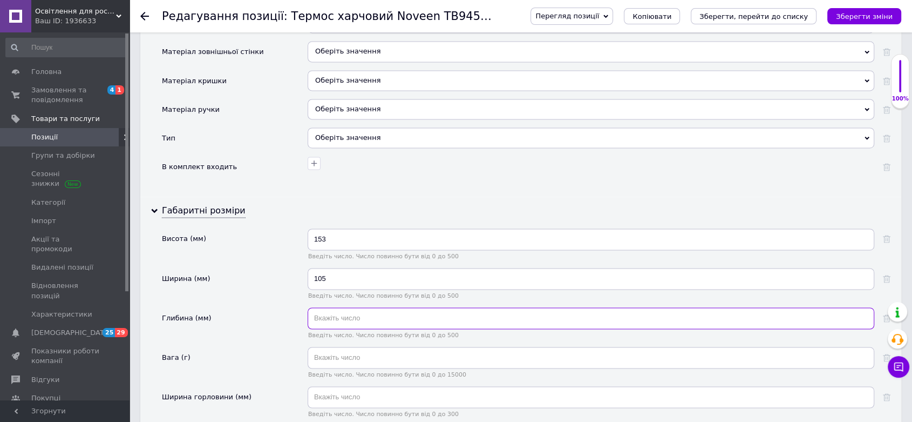
click at [421, 307] on input "text" at bounding box center [591, 318] width 567 height 22
type input "105"
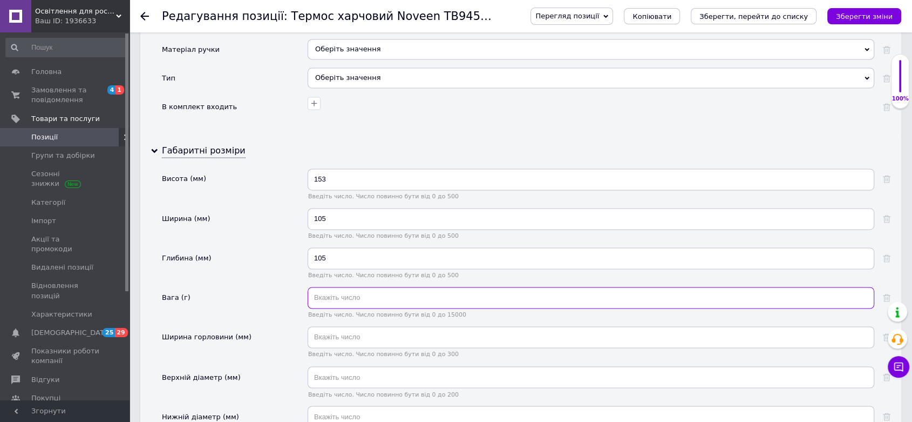
click at [363, 291] on input "text" at bounding box center [591, 298] width 567 height 22
type input "462"
click at [876, 13] on icon "Зберегти зміни" at bounding box center [864, 16] width 57 height 8
click at [147, 16] on use at bounding box center [144, 16] width 9 height 9
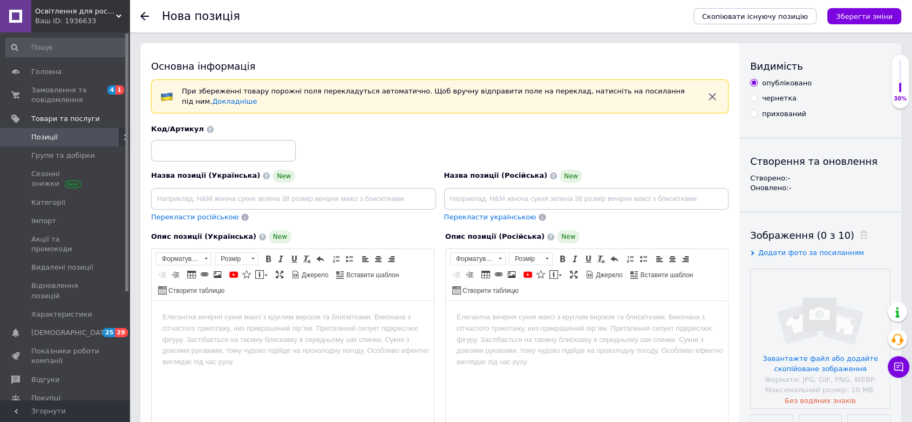
click at [143, 16] on use at bounding box center [144, 16] width 9 height 9
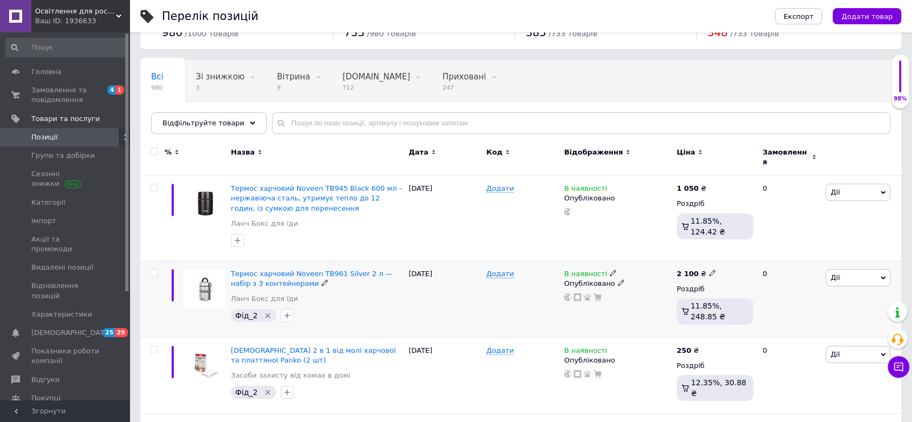
scroll to position [60, 0]
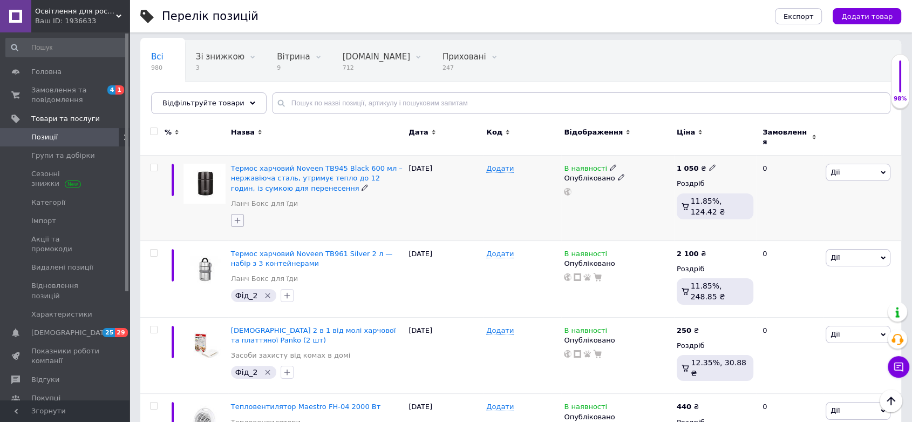
click at [239, 216] on icon "button" at bounding box center [237, 220] width 9 height 9
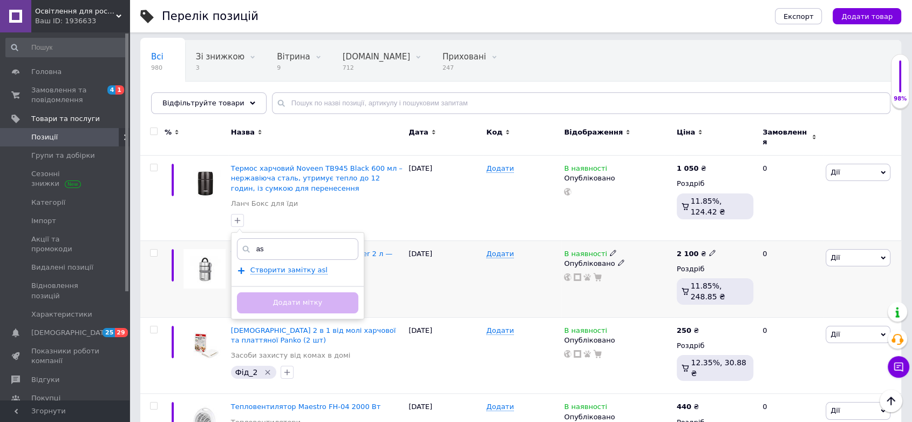
type input "a"
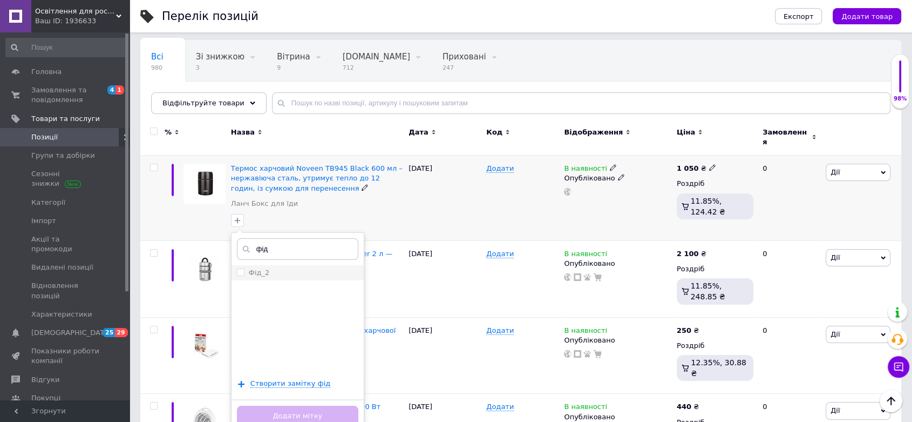
type input "фід"
click at [264, 268] on label "Фід_2" at bounding box center [259, 272] width 21 height 8
checkbox input "true"
click at [325, 409] on button "Додати мітку" at bounding box center [297, 415] width 121 height 21
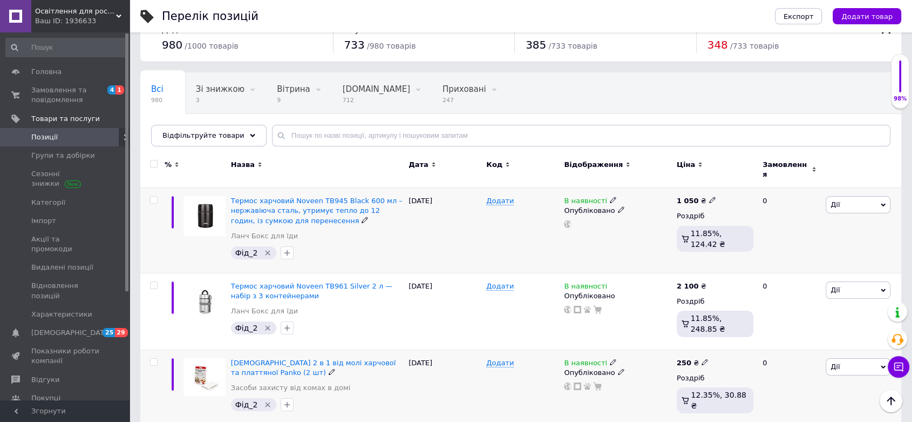
scroll to position [0, 0]
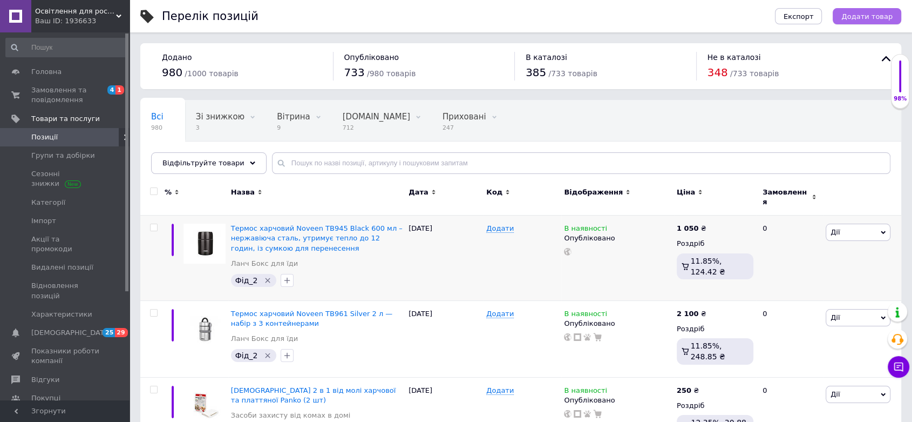
click at [864, 12] on span "Додати товар" at bounding box center [867, 16] width 51 height 8
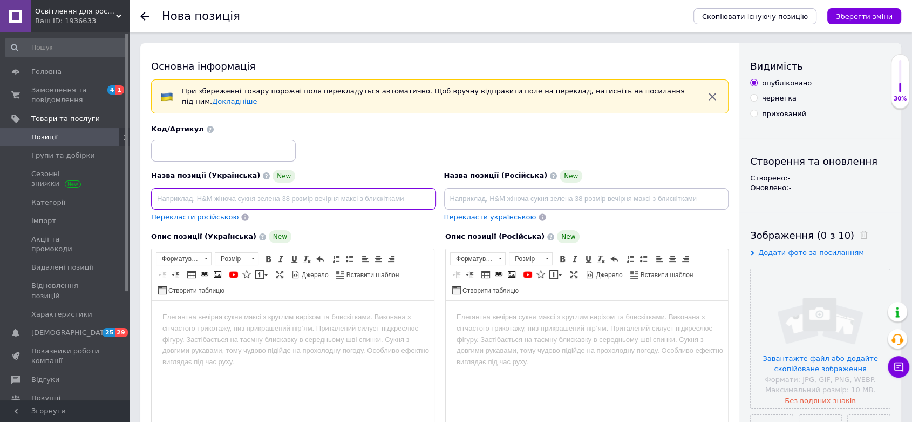
click at [190, 188] on input at bounding box center [293, 199] width 285 height 22
paste input "Термос для їжі Noveen TB945 600 мл — нержавіюча сталь, тримає тепло до 12 годин…"
click at [211, 191] on input "Термос для їжі Noveen TB945 600 мл — нержавіюча сталь, тримає тепло до 12 годин…" at bounding box center [293, 199] width 285 height 22
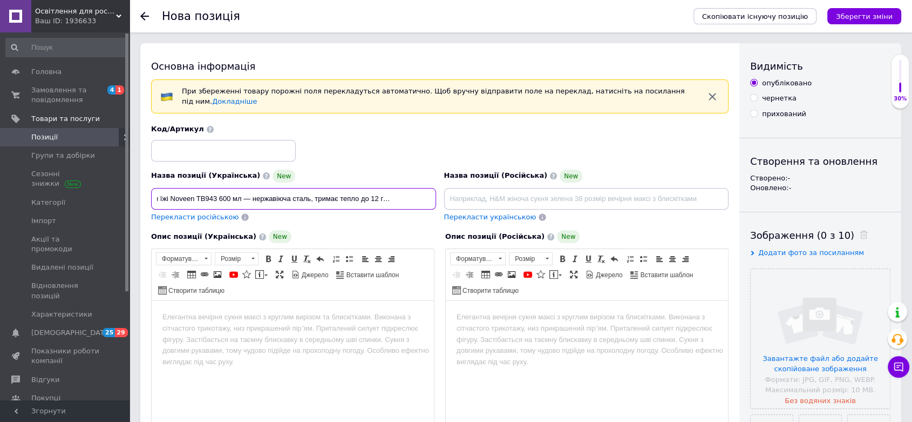
type input "Термос для їжі Noveen TB943 600 мл — нержавіюча сталь, тримає тепло до 12 годин…"
click at [268, 308] on html at bounding box center [293, 317] width 282 height 33
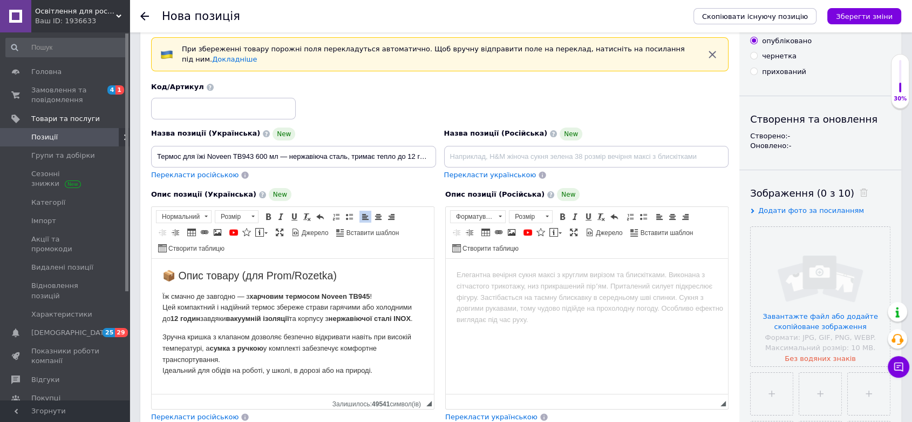
scroll to position [60, 0]
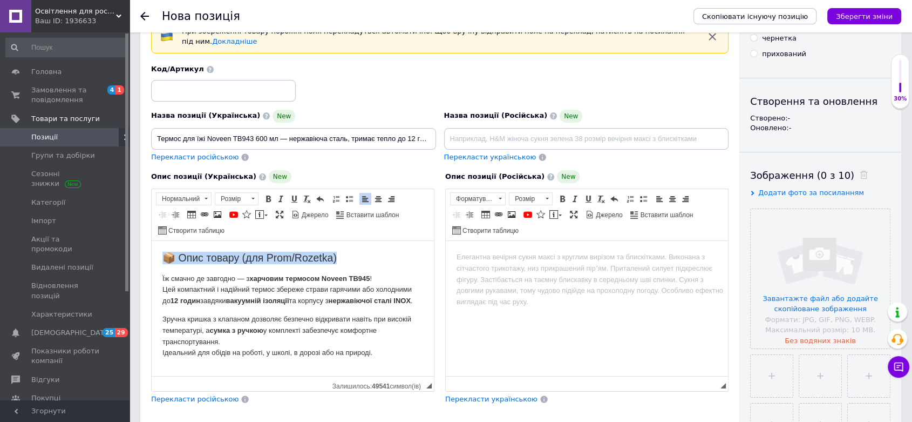
drag, startPoint x: 352, startPoint y: 256, endPoint x: 134, endPoint y: 229, distance: 219.9
click at [152, 241] on html "📦 Опис товару (для Prom/Rozetka) Їж смачно де завгодно — з харчовим термосом No…" at bounding box center [293, 305] width 282 height 129
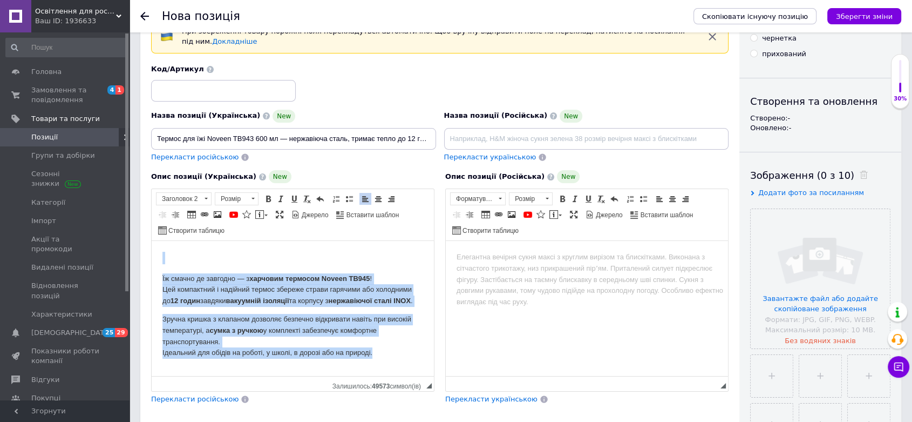
drag, startPoint x: 159, startPoint y: 258, endPoint x: 393, endPoint y: 349, distance: 251.5
click at [393, 349] on html "Їж смачно де завгодно — з харчовим термосом Noveen TB945 ! Цей компактний і над…" at bounding box center [293, 305] width 282 height 129
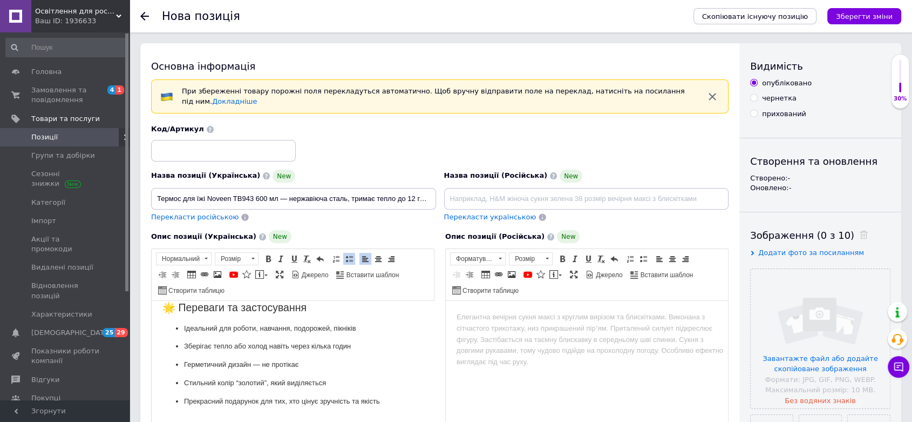
scroll to position [120, 0]
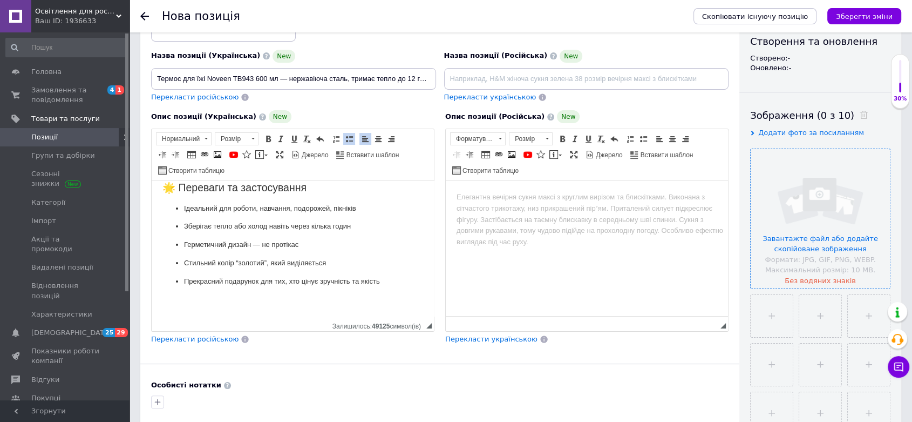
click at [827, 192] on input "file" at bounding box center [820, 218] width 139 height 139
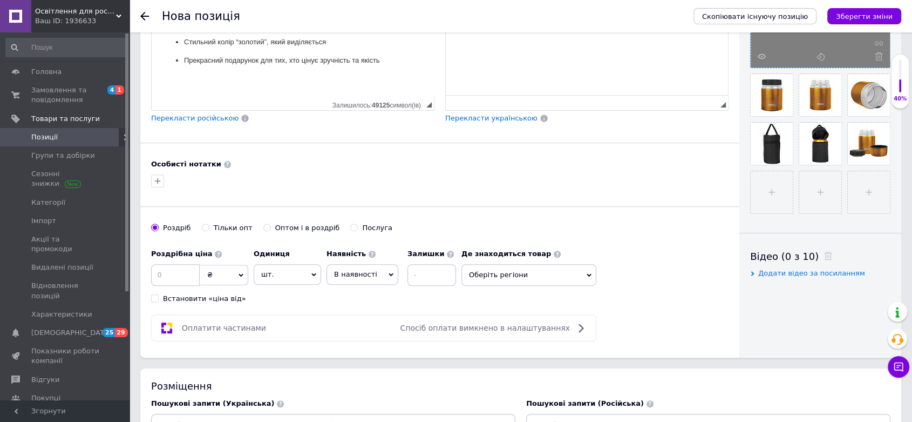
scroll to position [360, 0]
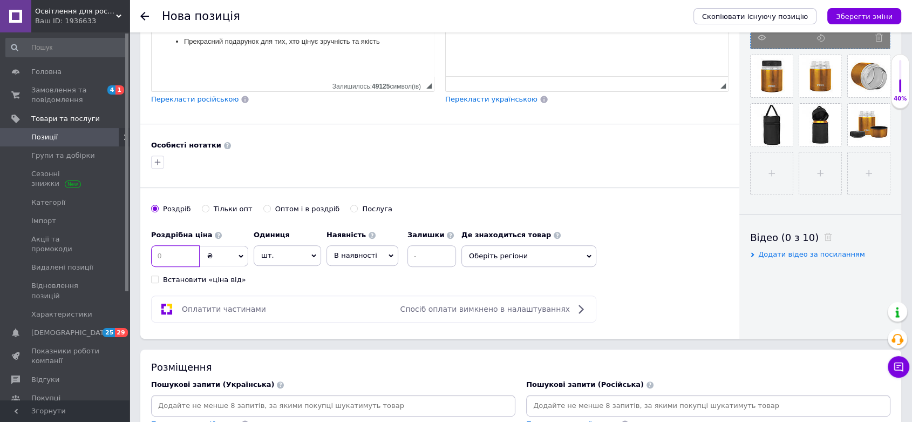
click at [181, 248] on input at bounding box center [175, 256] width 49 height 22
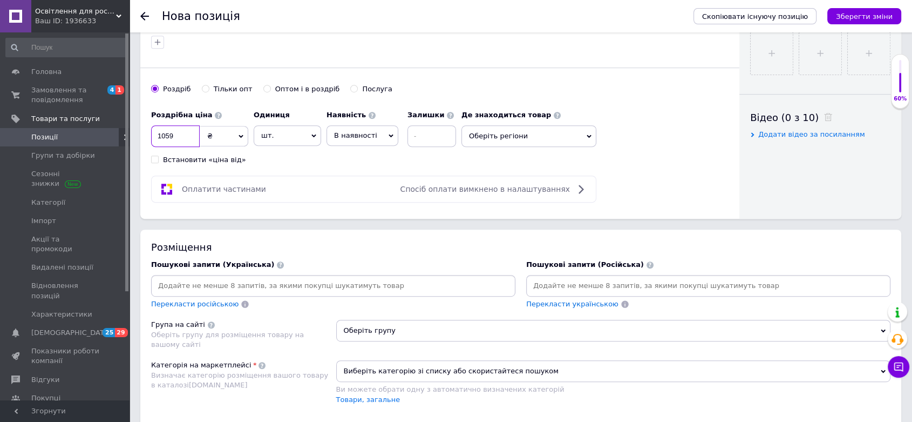
type input "1059"
click at [201, 278] on input at bounding box center [333, 286] width 360 height 16
paste input "[PERSON_NAME]"
type input "[PERSON_NAME]"
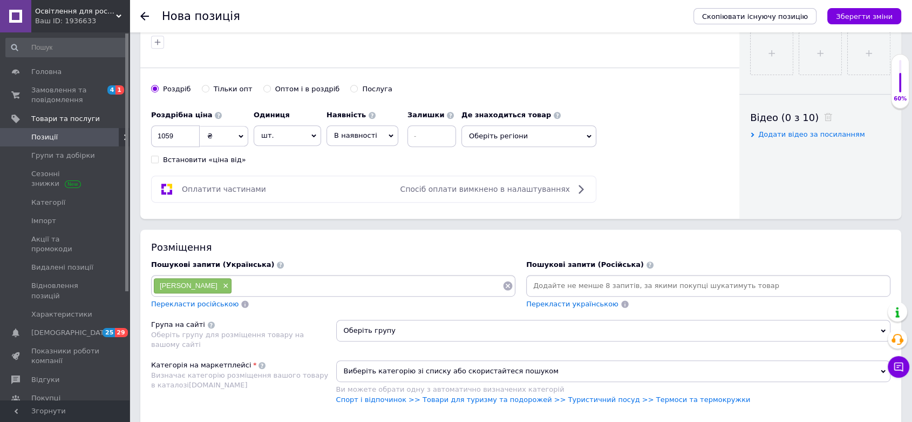
paste input "термос для їжі"
type input "термос для їжі"
paste input "термос для супу"
type input "термос для супу"
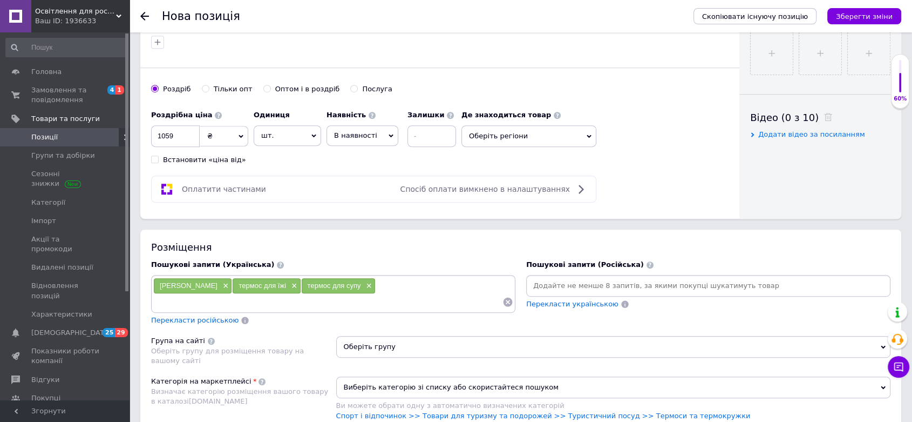
click at [443, 278] on div "термос харчовий × термос для їжі × термос для супу ×" at bounding box center [333, 294] width 360 height 32
click at [170, 295] on input at bounding box center [327, 302] width 349 height 16
paste input "термос для гарячої їжі"
type input "термос для гарячої їжі"
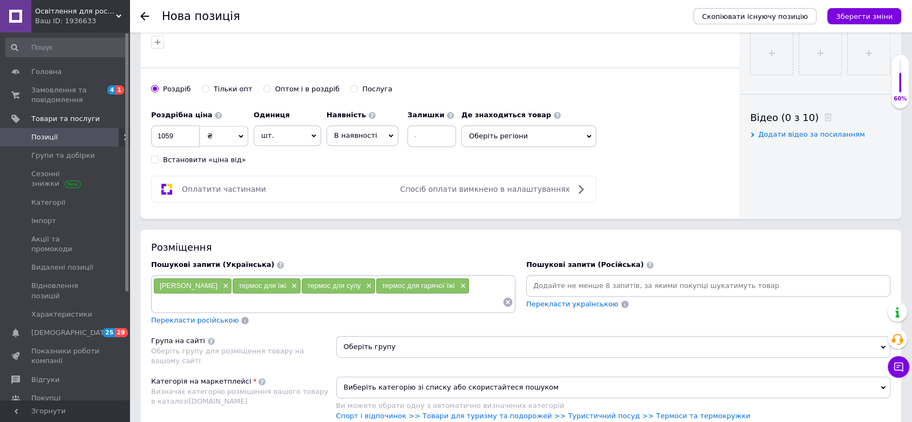
paste input "термос для їжі з нержавіючої сталі"
type input "термос для їжі з нержавіючої сталі"
paste input "термос для роботи"
type input "термос для роботи"
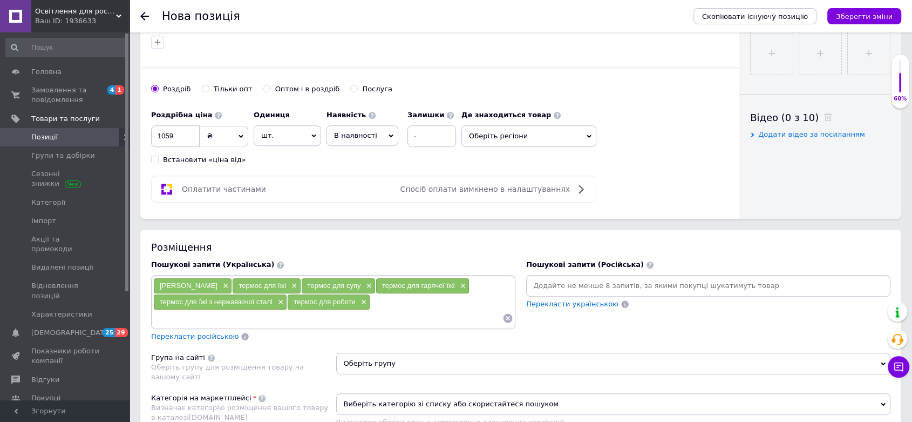
click at [379, 316] on input at bounding box center [327, 318] width 349 height 16
paste input "термос для подорожей"
type input "термос для подорожей"
paste input "харчовий термос"
type input "харчовий термос"
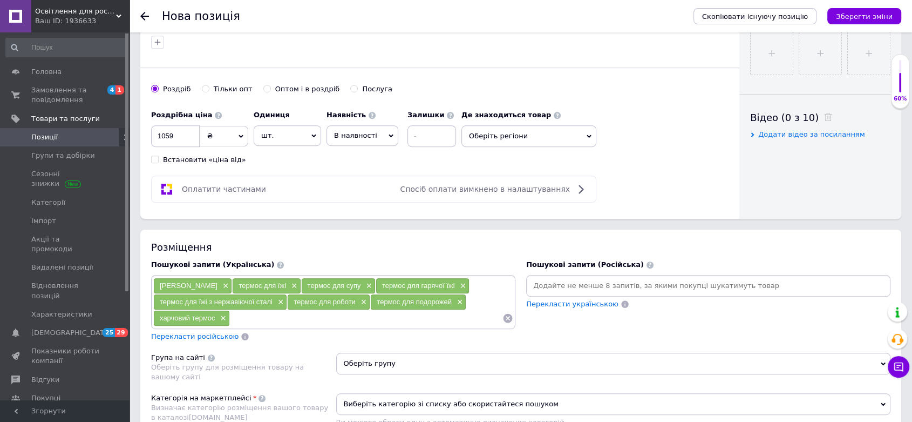
paste input "термос герметичний"
type input "термос герметичний"
paste input "термос для обідів"
type input "термос для обідів"
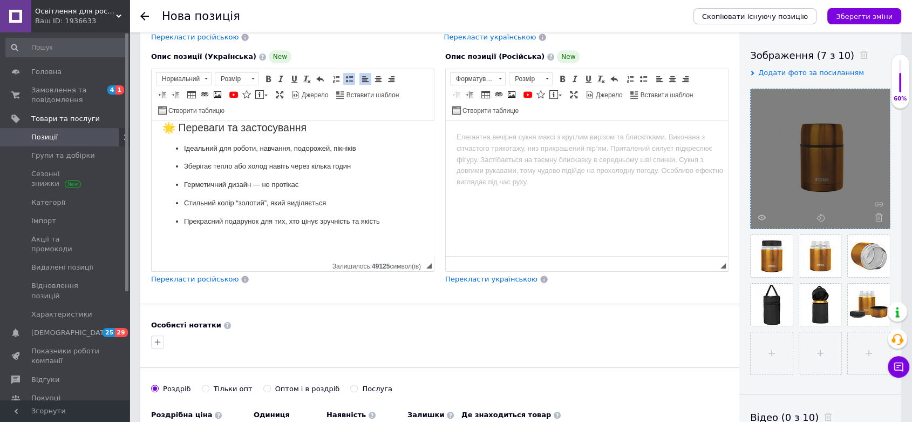
scroll to position [120, 0]
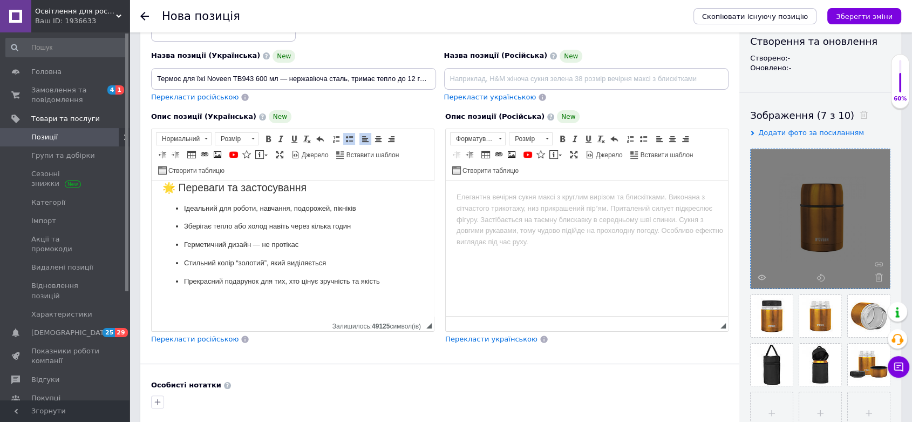
click at [207, 335] on span "Перекласти російською" at bounding box center [194, 339] width 87 height 8
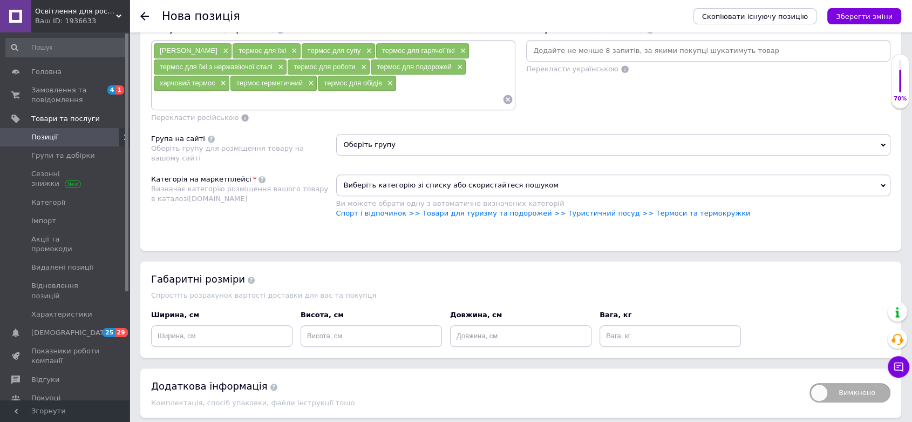
scroll to position [720, 0]
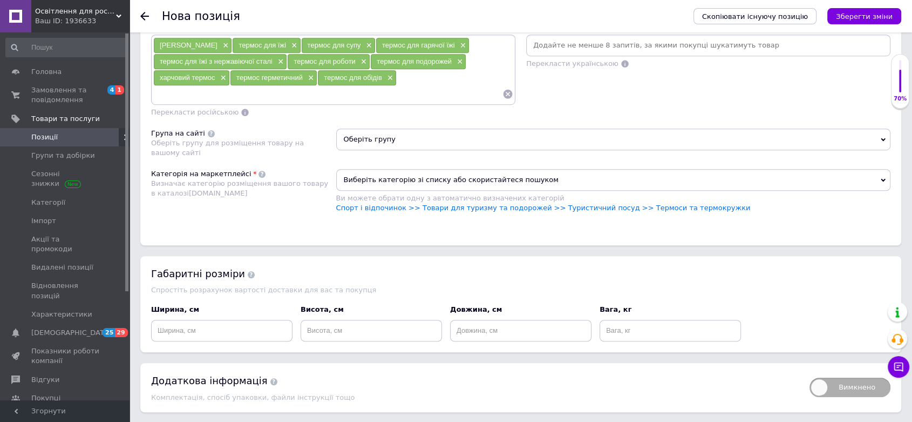
click at [873, 130] on span "Оберіть групу" at bounding box center [613, 140] width 555 height 22
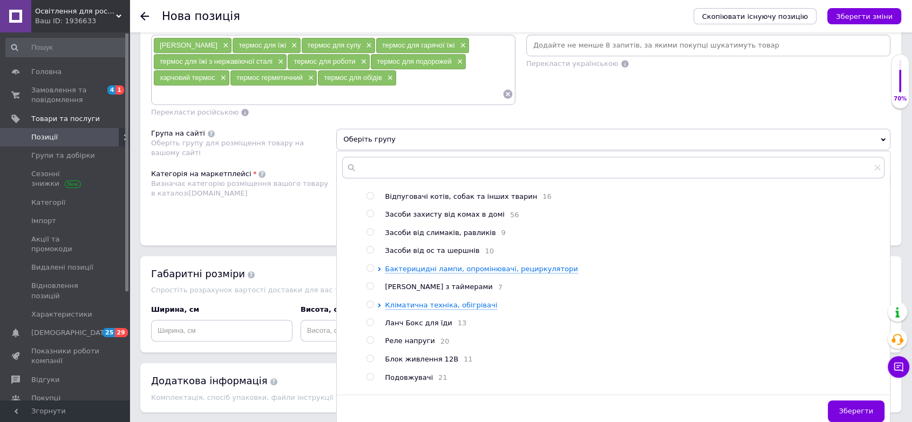
scroll to position [180, 0]
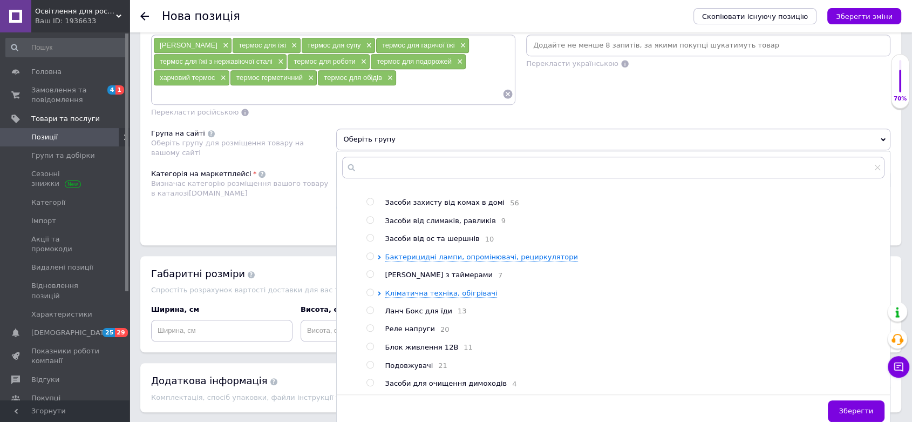
click at [369, 307] on input "radio" at bounding box center [370, 310] width 7 height 7
radio input "true"
click at [863, 407] on span "Зберегти" at bounding box center [857, 411] width 34 height 8
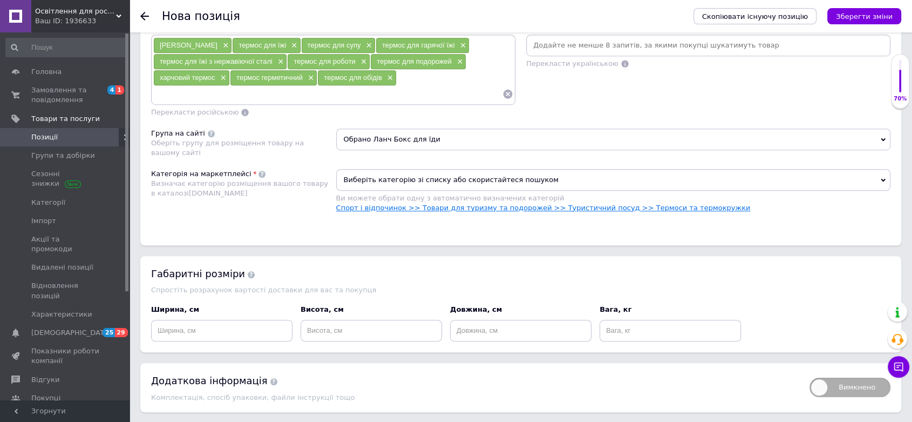
click at [674, 204] on link "Спорт і відпочинок >> Товари для туризму та подорожей >> Туристичний посуд >> Т…" at bounding box center [543, 208] width 415 height 8
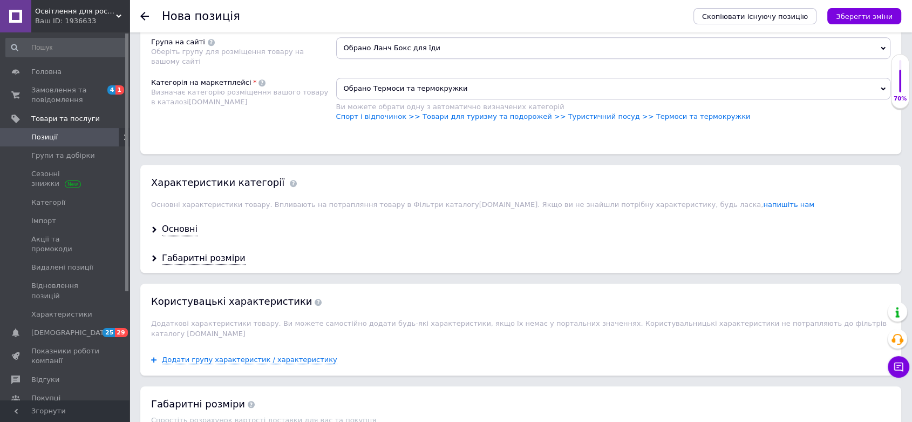
scroll to position [900, 0]
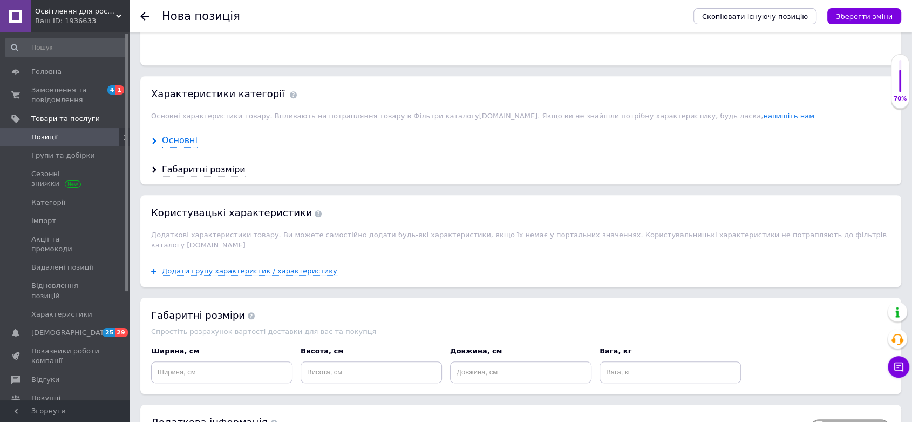
click at [187, 134] on div "Основні" at bounding box center [180, 140] width 36 height 12
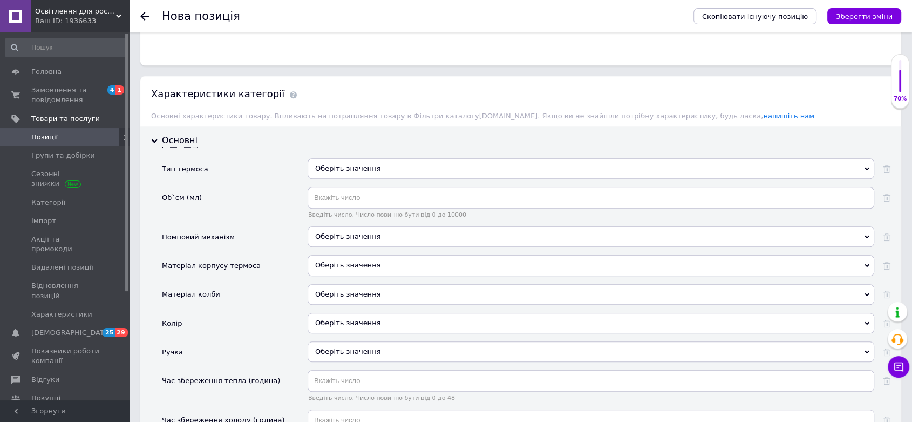
click at [375, 159] on div "Оберіть значення" at bounding box center [591, 168] width 567 height 21
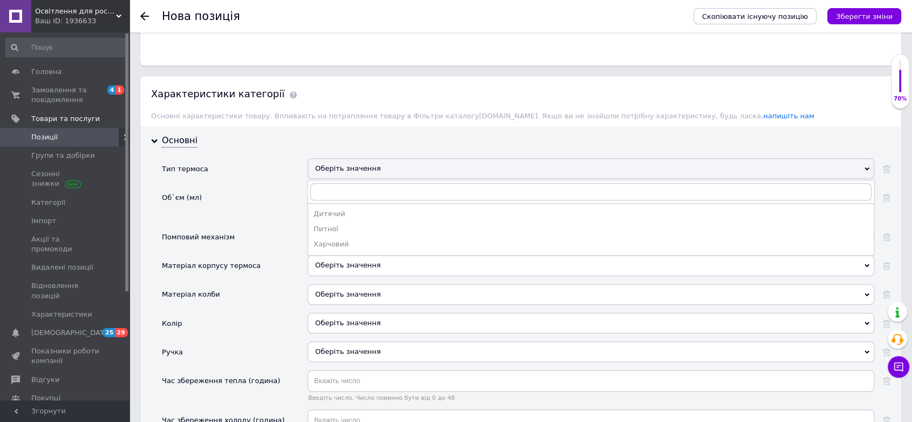
click at [349, 239] on div "Харчовий" at bounding box center [591, 244] width 555 height 10
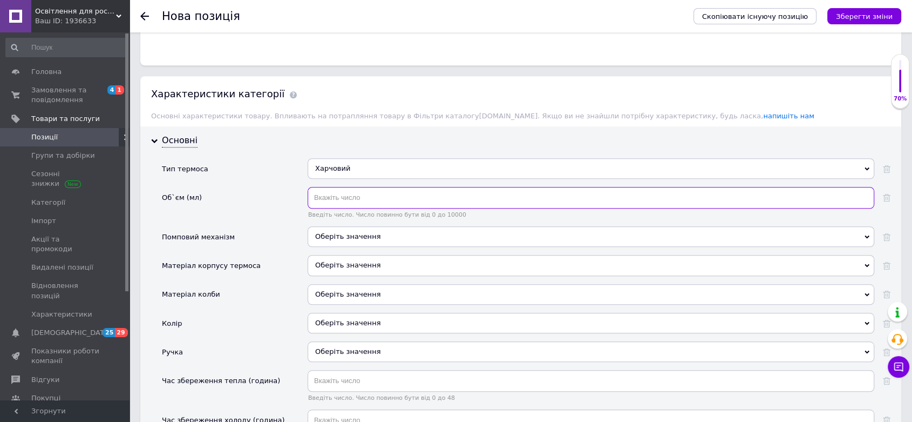
click at [458, 187] on input "text" at bounding box center [591, 198] width 567 height 22
type input "600"
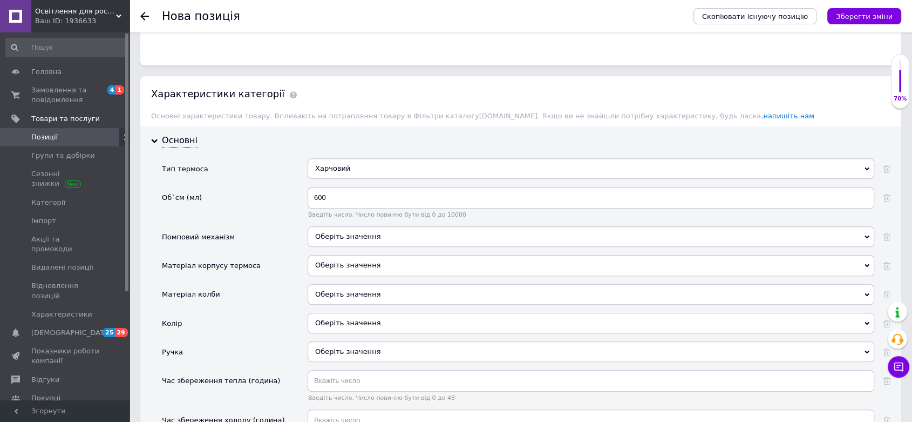
click at [357, 232] on span "Оберіть значення" at bounding box center [347, 236] width 65 height 8
click at [229, 237] on div "Помповий механізм" at bounding box center [235, 240] width 146 height 29
click at [320, 255] on div "Оберіть значення" at bounding box center [591, 265] width 567 height 21
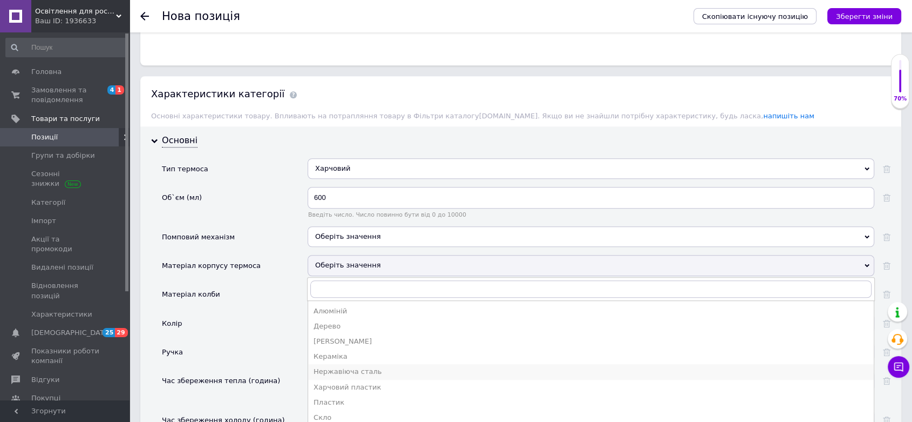
click at [362, 367] on div "Нержавіюча сталь" at bounding box center [591, 372] width 555 height 10
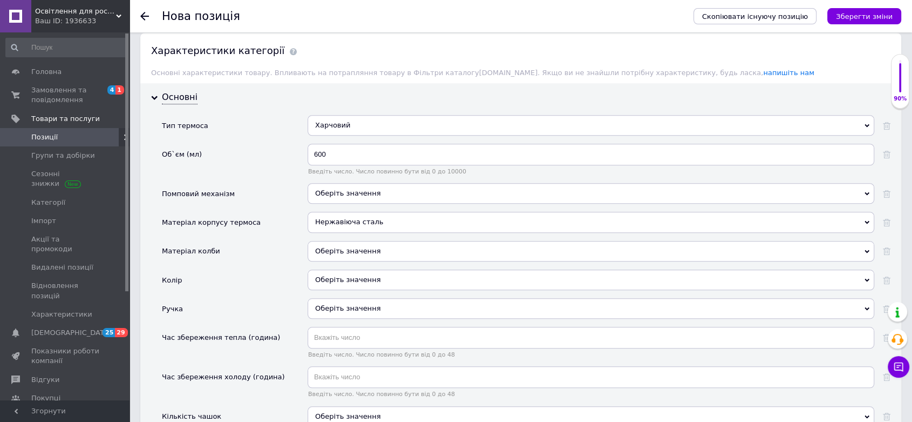
scroll to position [959, 0]
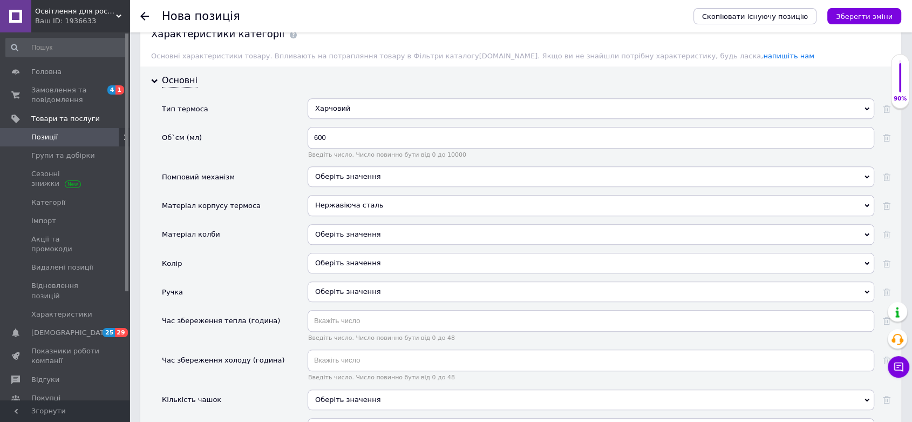
click at [398, 227] on div "Оберіть значення" at bounding box center [591, 234] width 567 height 21
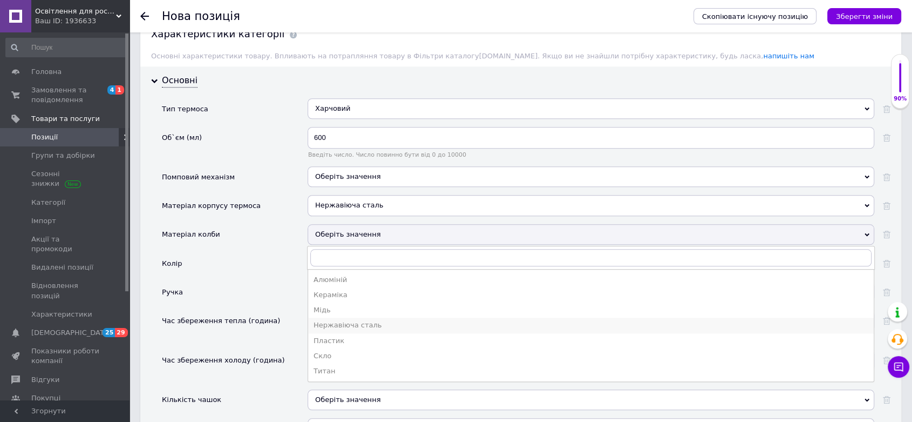
click at [356, 320] on div "Нержавіюча сталь" at bounding box center [591, 325] width 555 height 10
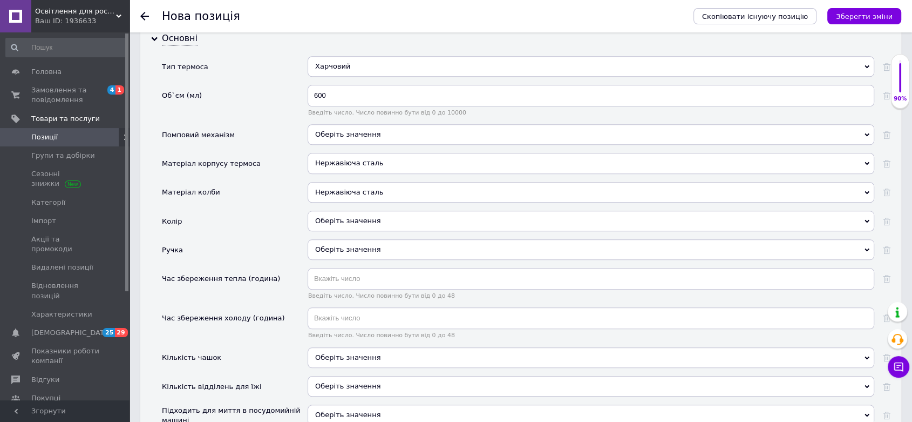
scroll to position [1019, 0]
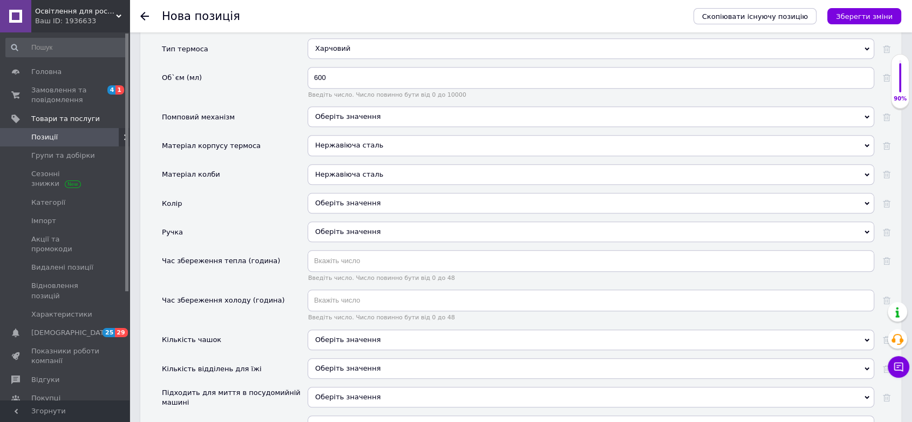
click at [384, 193] on div "Оберіть значення" at bounding box center [591, 203] width 567 height 21
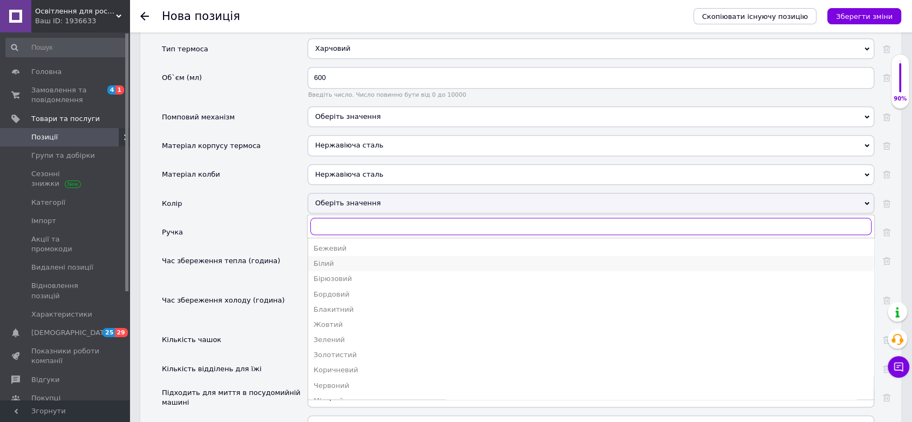
scroll to position [60, 0]
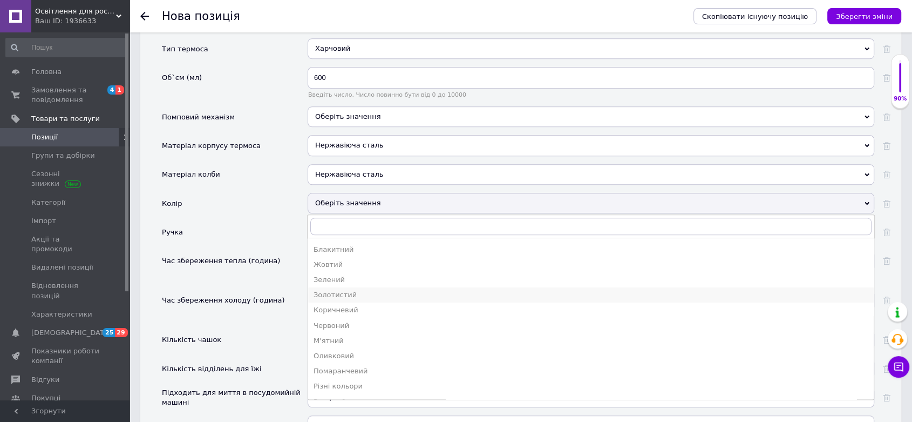
click at [385, 290] on div "Золотистий" at bounding box center [591, 295] width 555 height 10
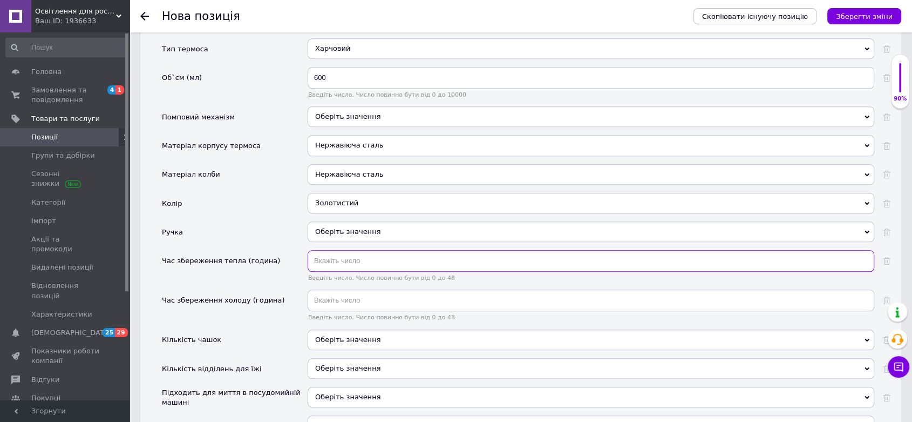
click at [379, 252] on input "text" at bounding box center [591, 261] width 567 height 22
type input "12"
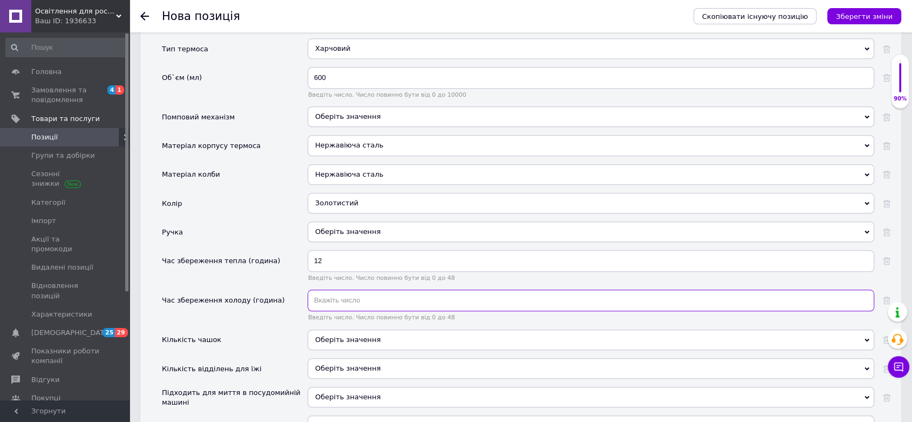
click at [326, 289] on input "text" at bounding box center [591, 300] width 567 height 22
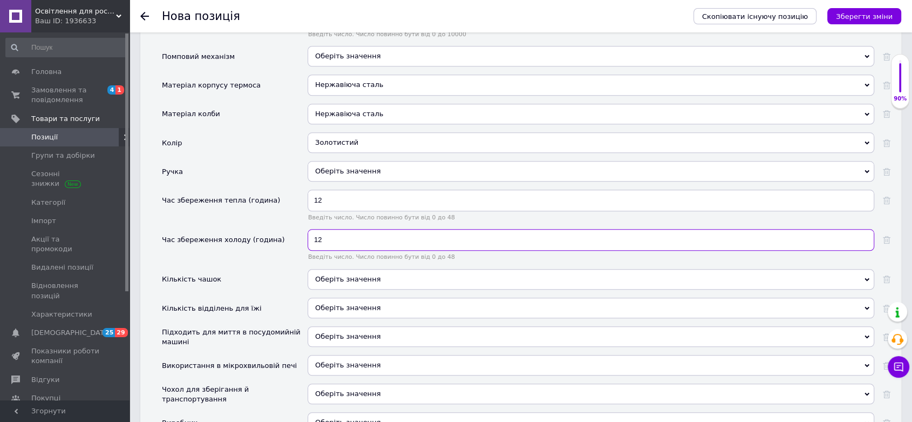
type input "12"
click at [393, 272] on div "Оберіть значення" at bounding box center [591, 279] width 567 height 21
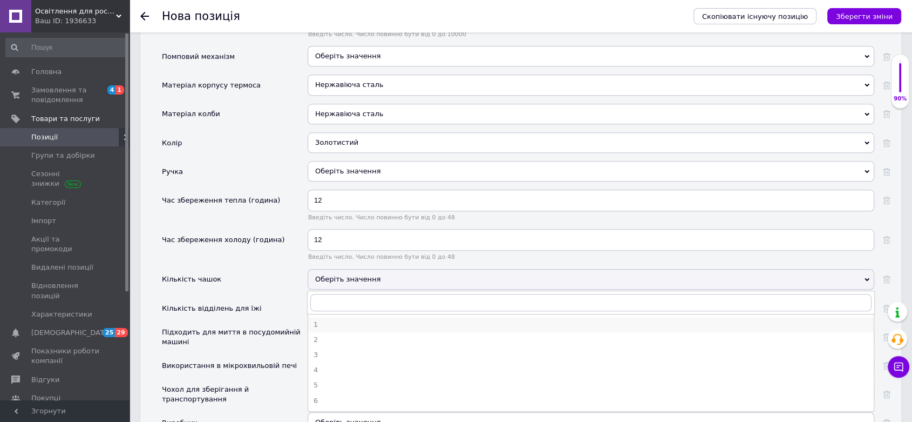
click at [319, 319] on li "1" at bounding box center [591, 324] width 566 height 15
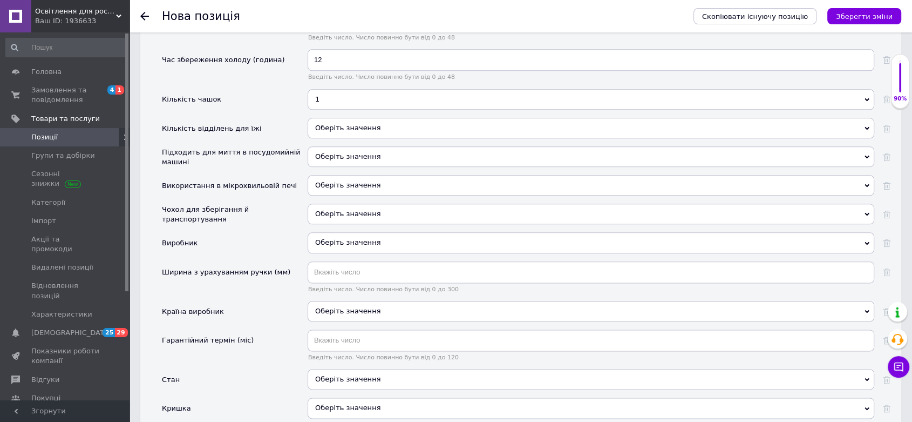
scroll to position [1320, 0]
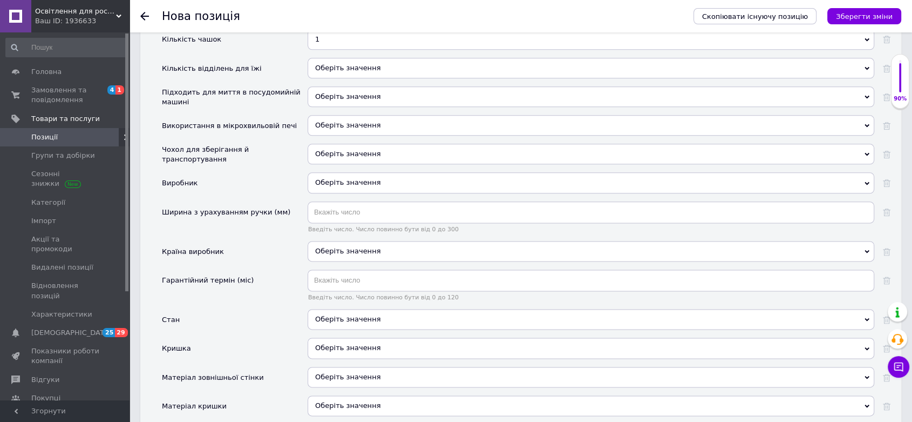
click at [429, 309] on div "Оберіть значення" at bounding box center [591, 319] width 567 height 21
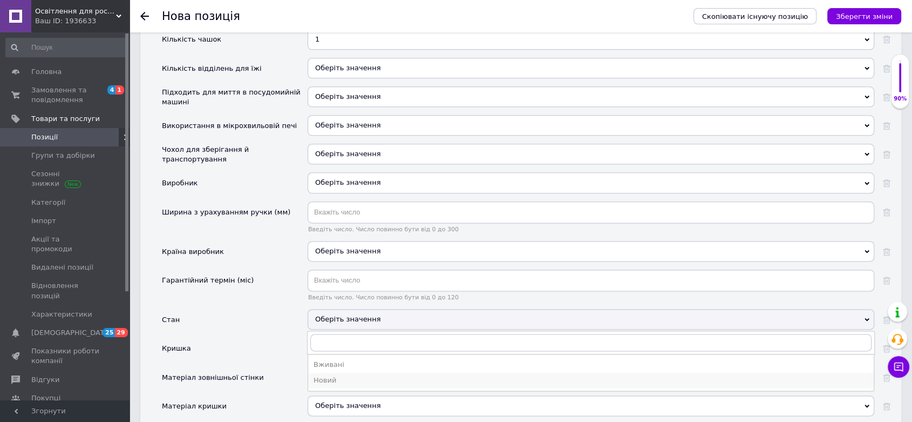
click at [326, 375] on div "Новий" at bounding box center [591, 380] width 555 height 10
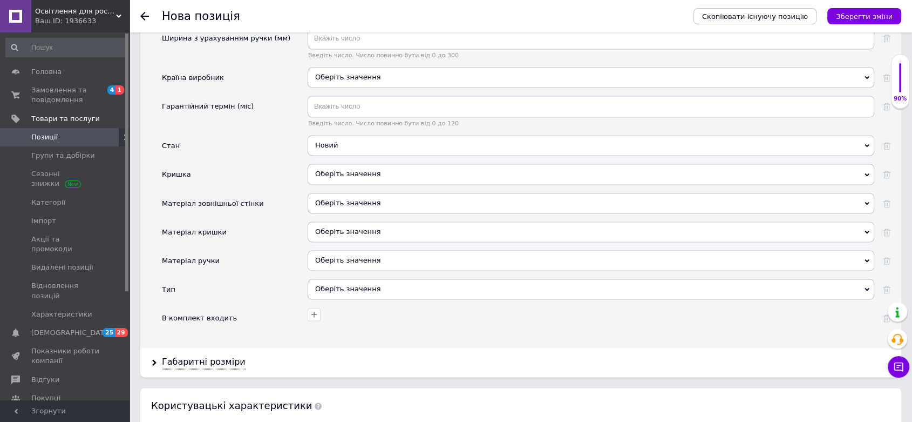
scroll to position [1499, 0]
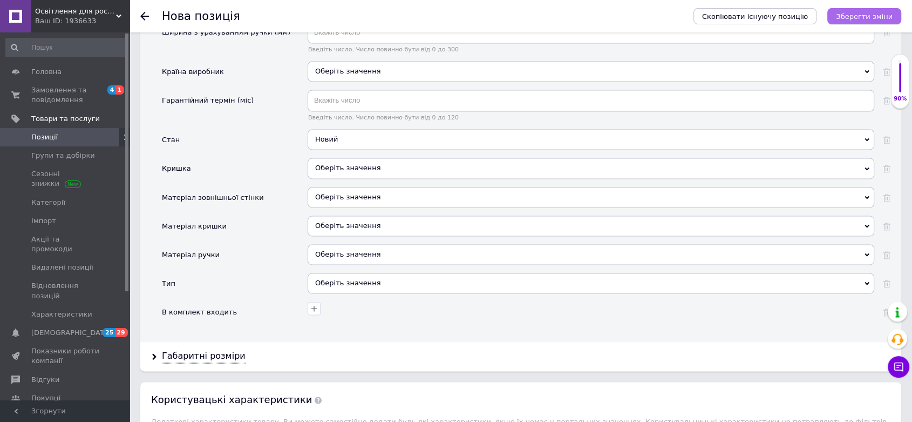
click at [860, 12] on icon "Зберегти зміни" at bounding box center [864, 16] width 57 height 8
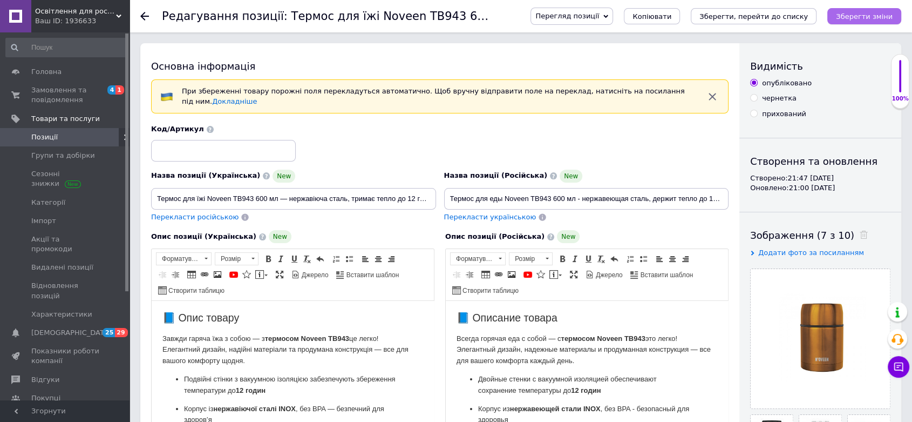
click at [867, 21] on button "Зберегти зміни" at bounding box center [865, 16] width 74 height 16
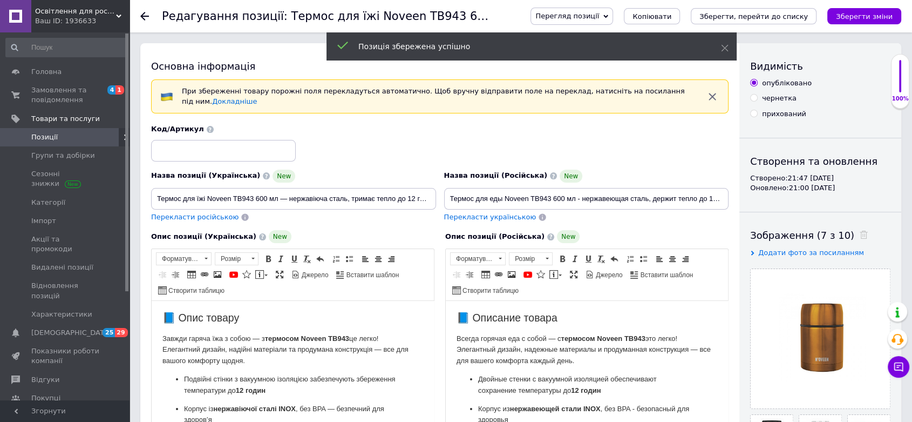
click at [138, 15] on div "Редагування позиції: Термос для їжі Noveen TB943 600 мл — нержавіюча сталь, три…" at bounding box center [521, 16] width 783 height 32
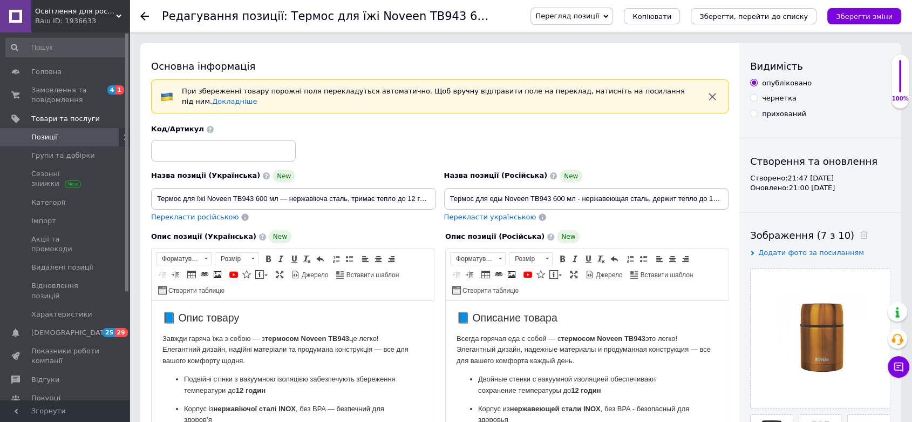
click at [147, 12] on icon at bounding box center [144, 16] width 9 height 9
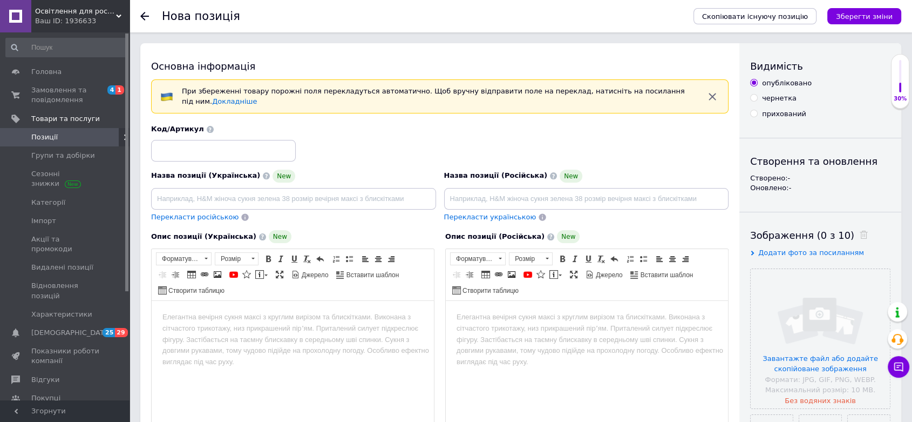
click at [139, 15] on div "Нова позиція Скопіювати існуючу позицію Зберегти зміни" at bounding box center [521, 16] width 783 height 32
click at [145, 19] on icon at bounding box center [144, 16] width 9 height 9
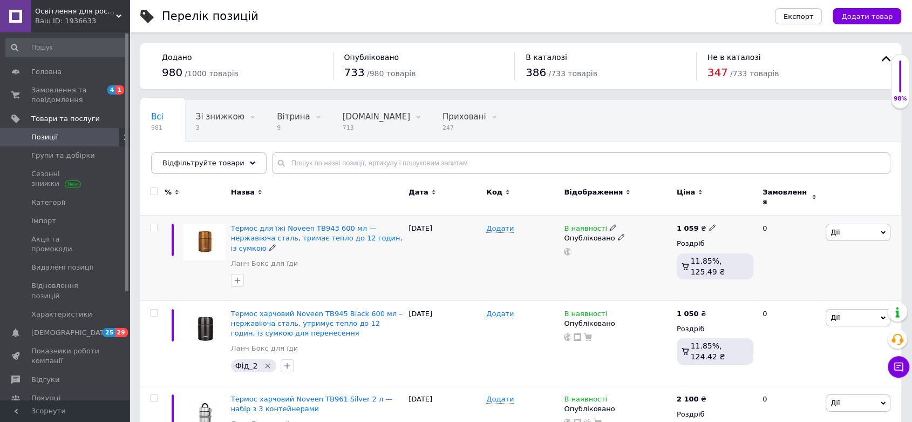
click at [714, 224] on div "1 059 ₴" at bounding box center [715, 229] width 77 height 10
click at [709, 224] on icon at bounding box center [712, 227] width 6 height 6
type input "1050"
click at [250, 161] on use at bounding box center [252, 162] width 5 height 3
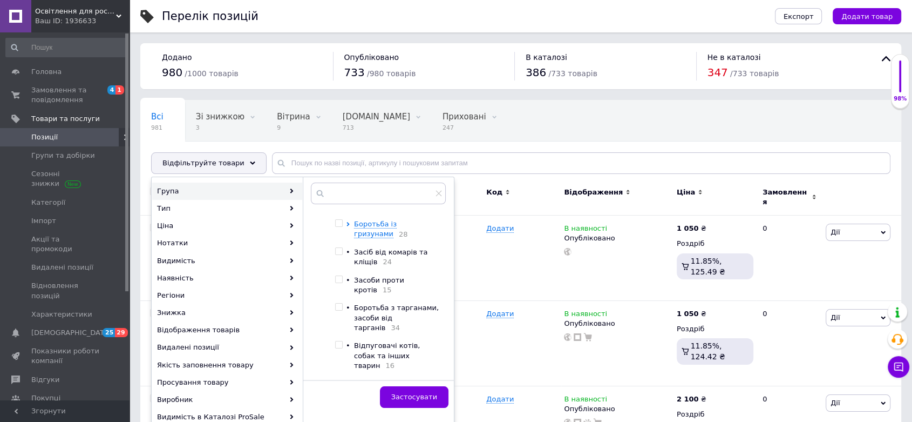
scroll to position [60, 0]
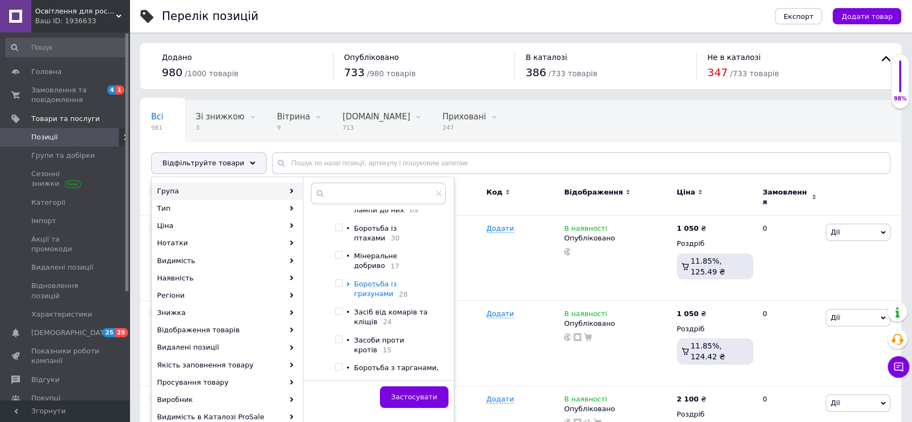
click at [349, 282] on icon at bounding box center [348, 284] width 4 height 4
click at [336, 280] on input "checkbox" at bounding box center [338, 283] width 7 height 7
checkbox input "true"
click at [414, 394] on span "Застосувати" at bounding box center [414, 397] width 46 height 8
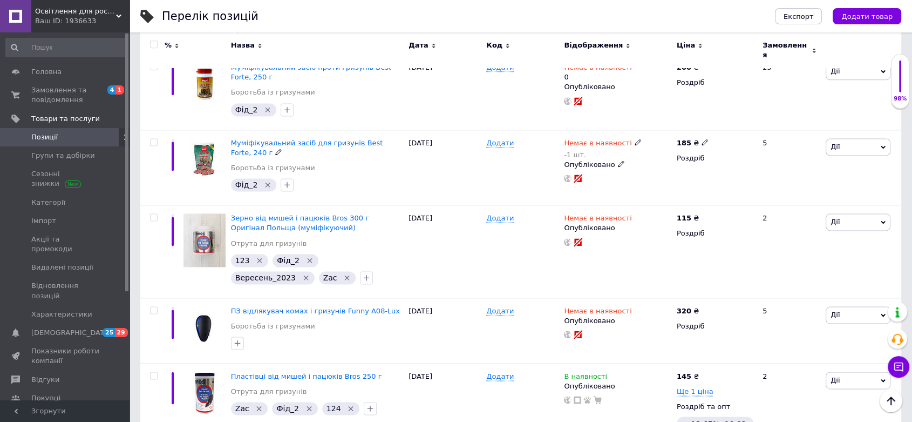
scroll to position [1430, 0]
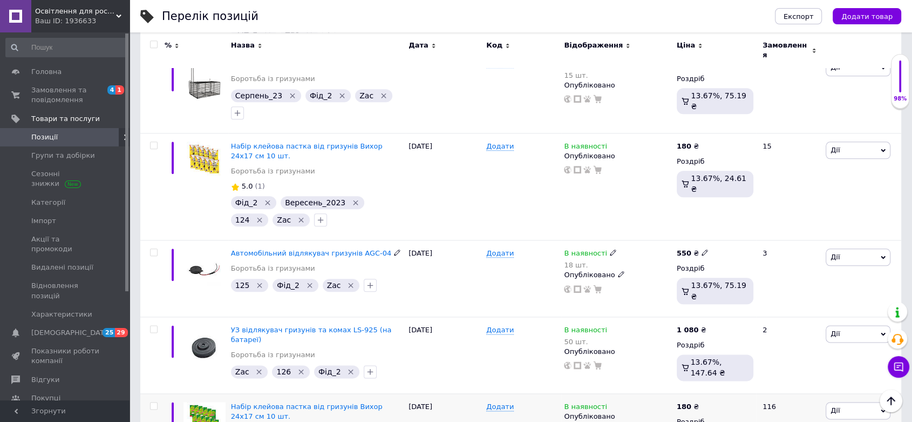
scroll to position [1250, 0]
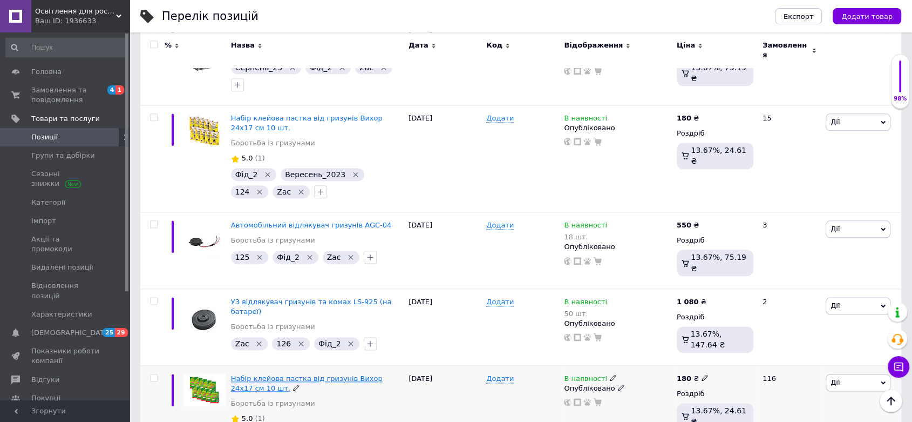
click at [303, 374] on span "Набір клейова пастка від гризунів Вихор 24х17 см 10 шт." at bounding box center [307, 383] width 152 height 18
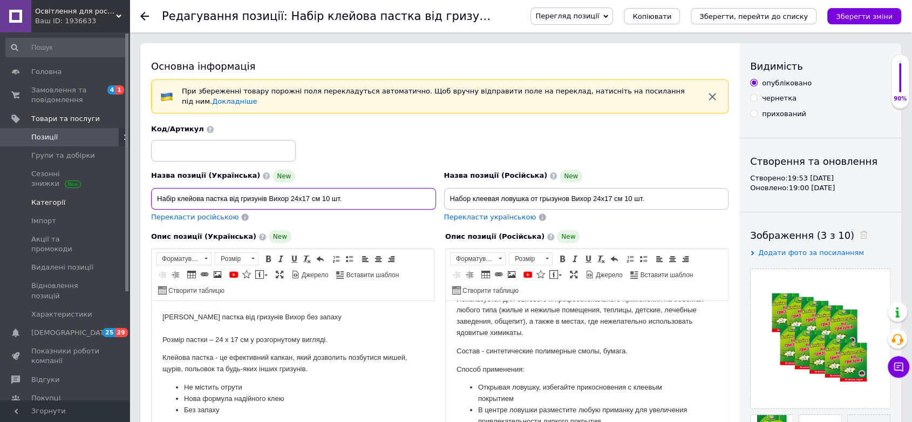
drag, startPoint x: 353, startPoint y: 187, endPoint x: 121, endPoint y: 193, distance: 231.7
paste input "х пасток “Вихор” 24×17 см, 10 шт. — ефективний засіб проти гризунів"
type input "Набір клейових пасток “Вихор” 24×17 см, 10 шт. — ефективний засіб проти гризунів"
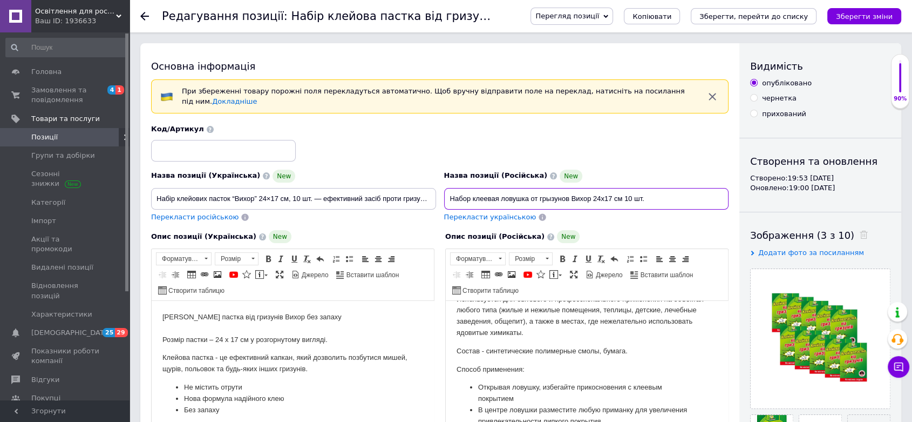
scroll to position [0, 0]
drag, startPoint x: 656, startPoint y: 187, endPoint x: 418, endPoint y: 189, distance: 238.1
click at [418, 189] on div "Назва позиції (Українська) New Набір клейових пасток “Вихор” 24×17 см, 10 шт. —…" at bounding box center [440, 173] width 586 height 106
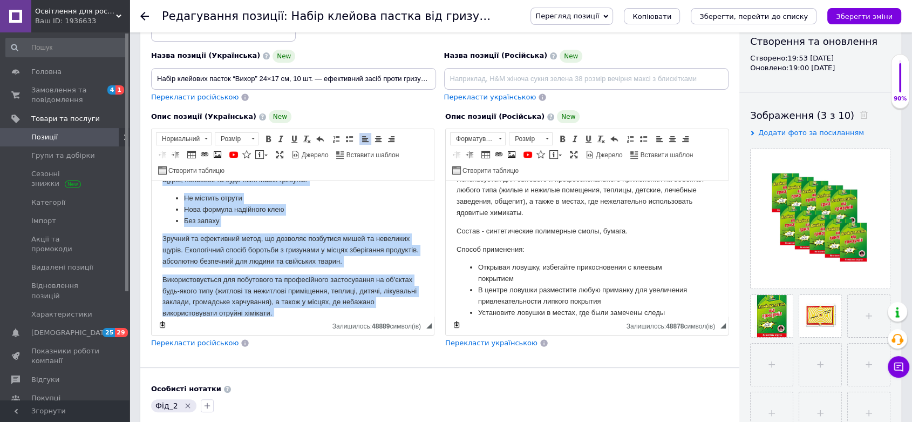
scroll to position [194, 0]
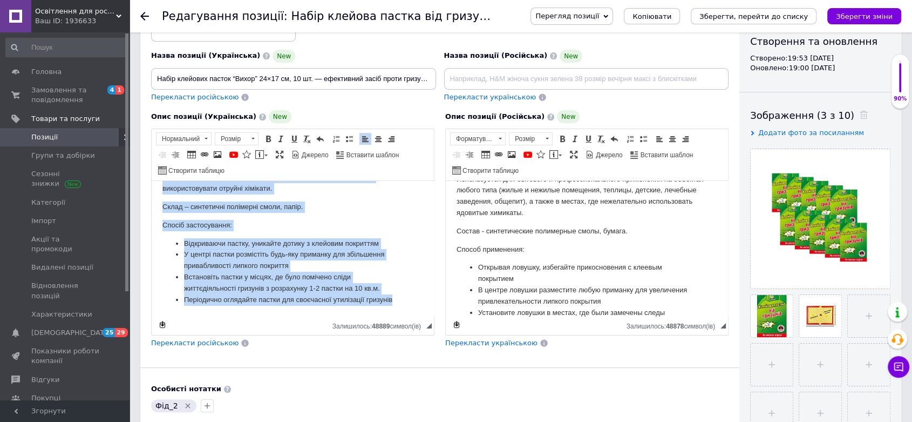
drag, startPoint x: 157, startPoint y: 193, endPoint x: 470, endPoint y: 347, distance: 348.4
click at [434, 316] on html "[PERSON_NAME] пастка від гризунів Вихор без запаху Розмір пастки – 24 х 17 см у…" at bounding box center [293, 151] width 282 height 329
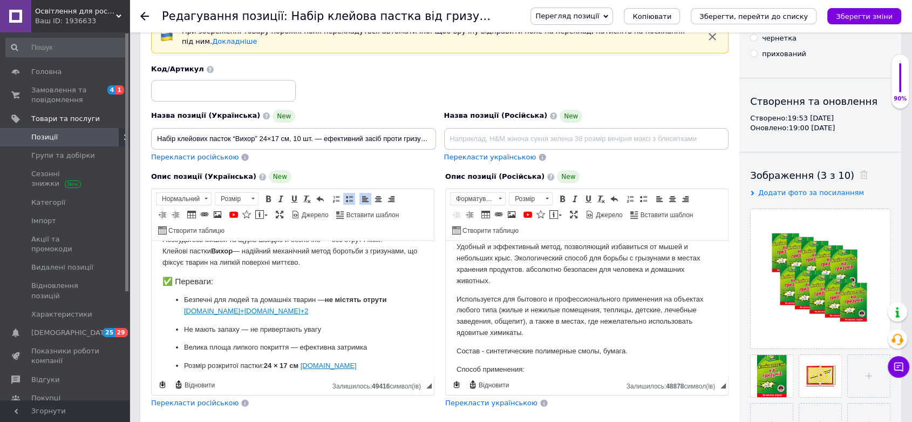
scroll to position [0, 0]
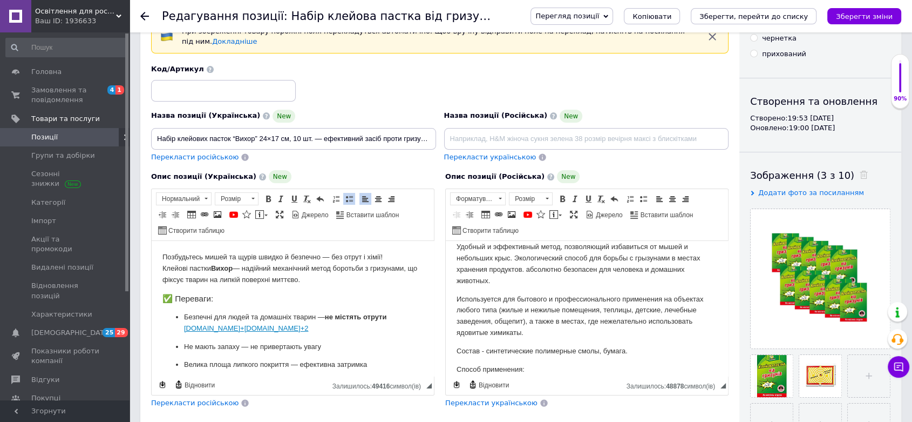
drag, startPoint x: 337, startPoint y: 329, endPoint x: 168, endPoint y: 328, distance: 169.5
click at [168, 328] on ul "Безпечні для людей та домашніх тварин — не містять отрути [DOMAIN_NAME]+[DOMAIN…" at bounding box center [293, 374] width 261 height 125
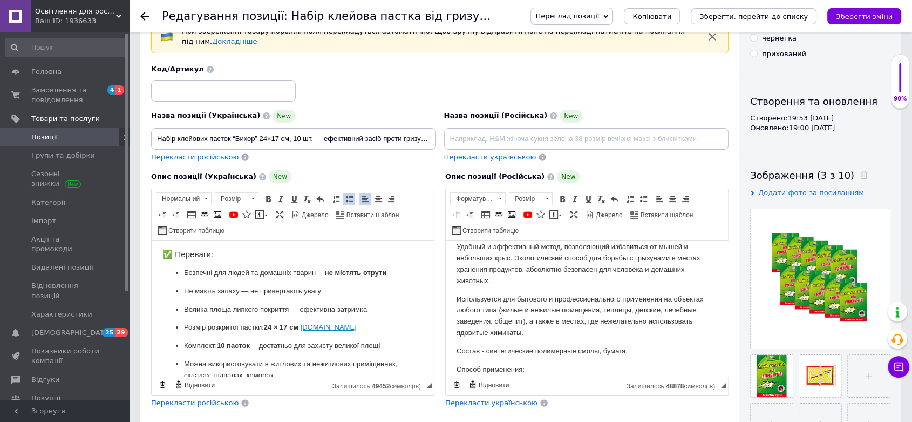
scroll to position [60, 0]
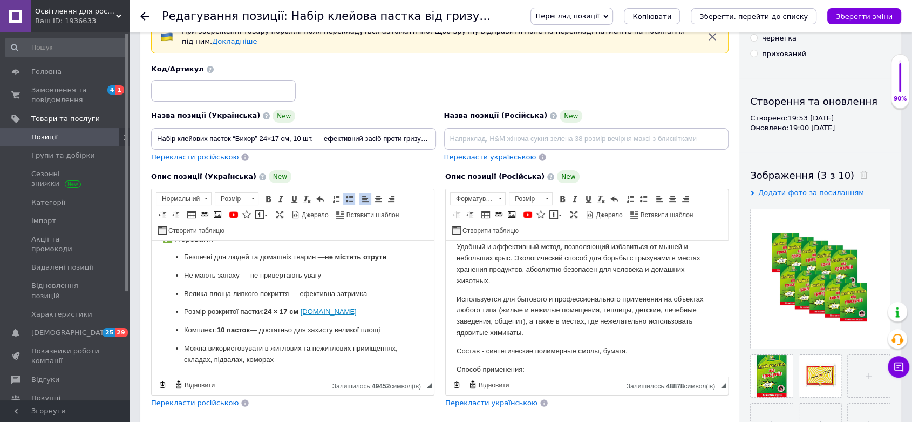
drag, startPoint x: 386, startPoint y: 309, endPoint x: 432, endPoint y: 321, distance: 47.9
click at [386, 310] on p "Розмір розкритої пастки: 24 × 17 см [DOMAIN_NAME]" at bounding box center [293, 311] width 218 height 11
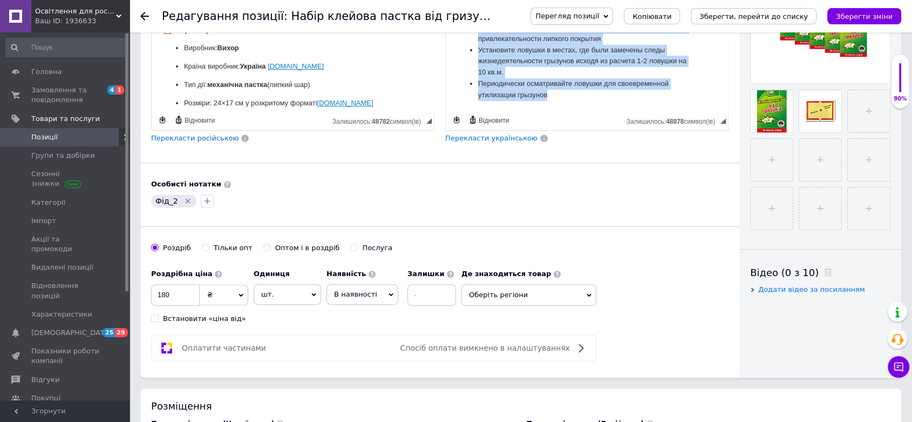
scroll to position [231, 0]
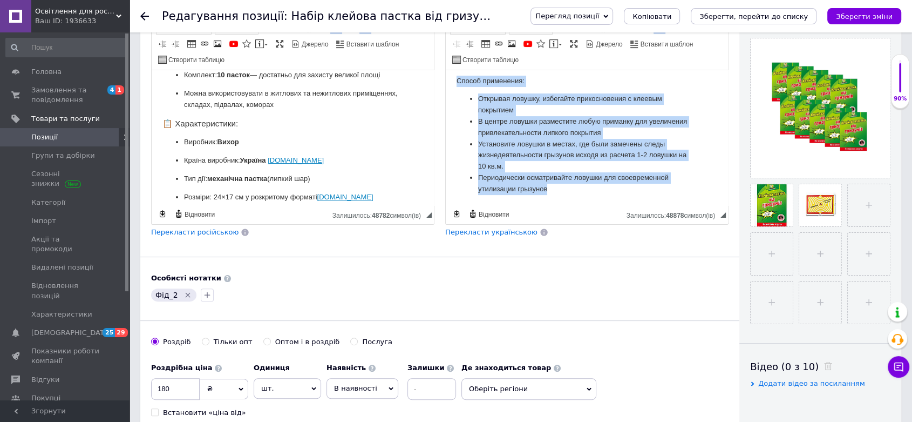
drag, startPoint x: 456, startPoint y: 85, endPoint x: 1157, endPoint y: 316, distance: 737.6
click at [711, 206] on html "Клеевая ловушка от грызунов Вихор без запаху Размер ловушки - 24 х 17 см в разв…" at bounding box center [587, 19] width 282 height 373
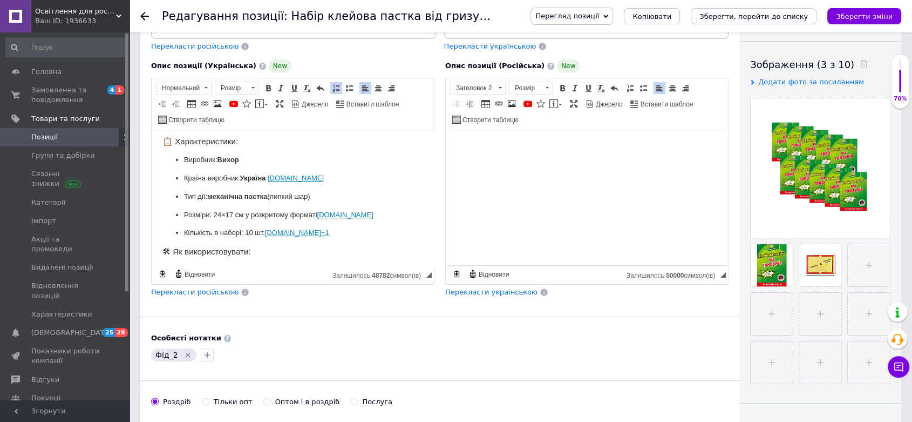
scroll to position [204, 0]
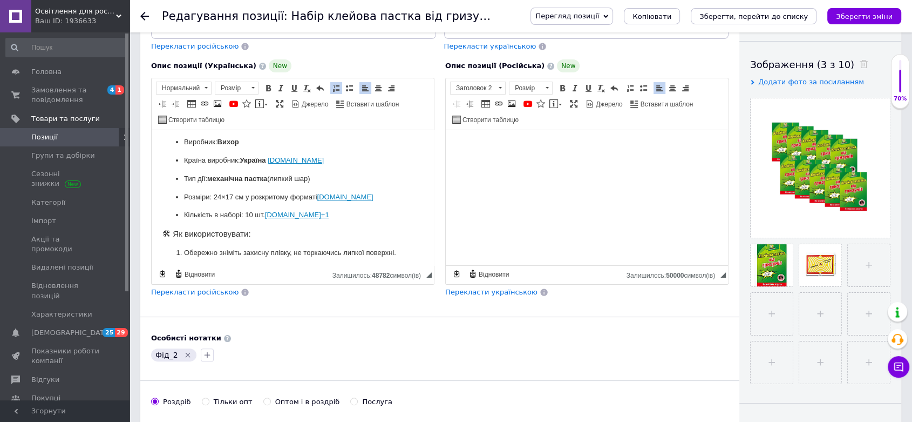
drag, startPoint x: 337, startPoint y: 156, endPoint x: 407, endPoint y: 171, distance: 70.6
click at [338, 156] on p "Країна виробник: Україна [DOMAIN_NAME]" at bounding box center [293, 160] width 218 height 11
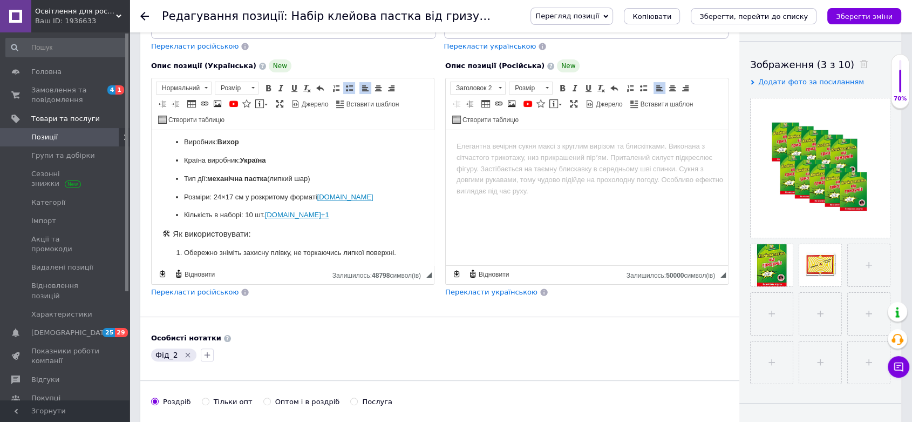
drag, startPoint x: 383, startPoint y: 195, endPoint x: 431, endPoint y: 201, distance: 47.9
click at [388, 196] on p "Розміри: 24×17 см у розкритому форматі [DOMAIN_NAME]" at bounding box center [293, 197] width 218 height 11
click at [349, 207] on ul "Виробник: Вихор Країна виробник: [GEOGRAPHIC_DATA] Тип дії: механічна пастка (л…" at bounding box center [293, 179] width 261 height 84
click at [353, 212] on p "Кількість в наборі: 10 шт. [DOMAIN_NAME]+1" at bounding box center [293, 214] width 218 height 11
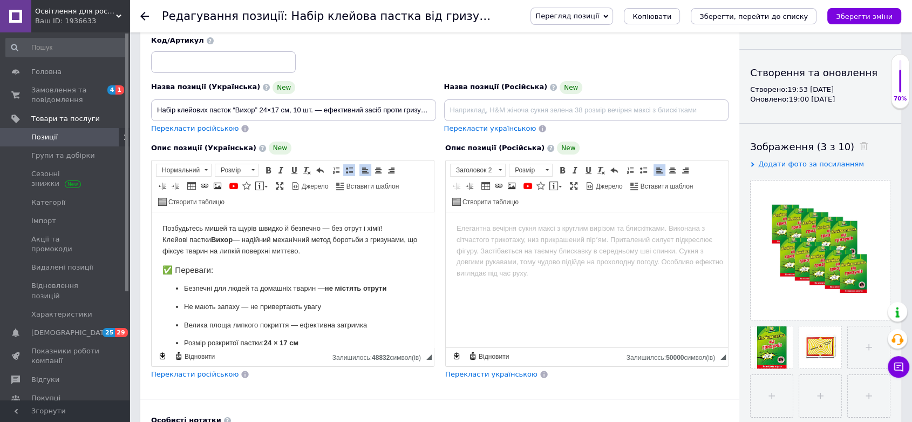
scroll to position [0, 0]
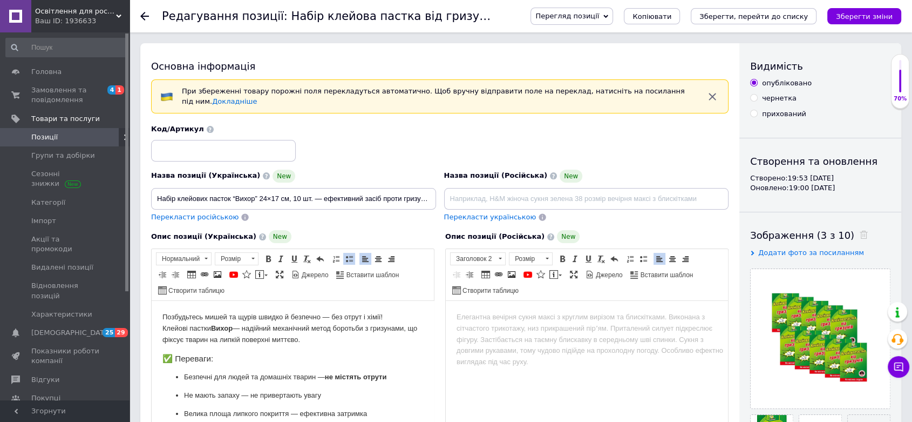
click at [221, 213] on span "Перекласти російською" at bounding box center [194, 217] width 87 height 8
type input "Набор клеевых ловушек “Вихрь” 24×17 см, 10 шт. – эффективное средство от грызун…"
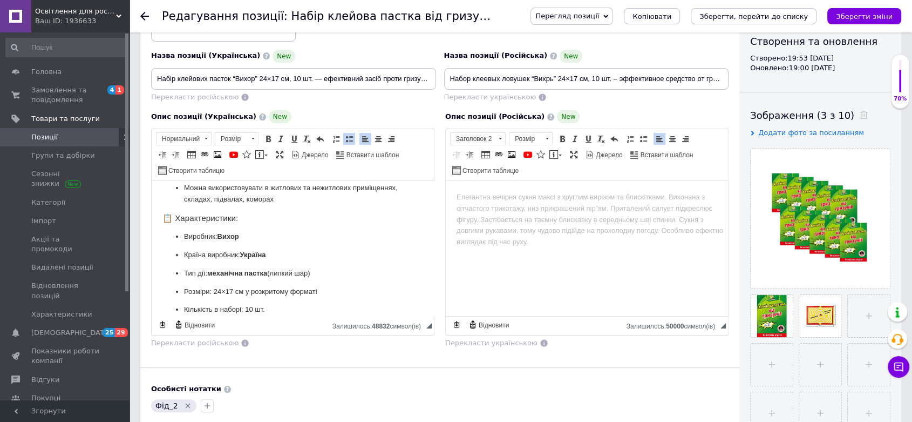
scroll to position [180, 0]
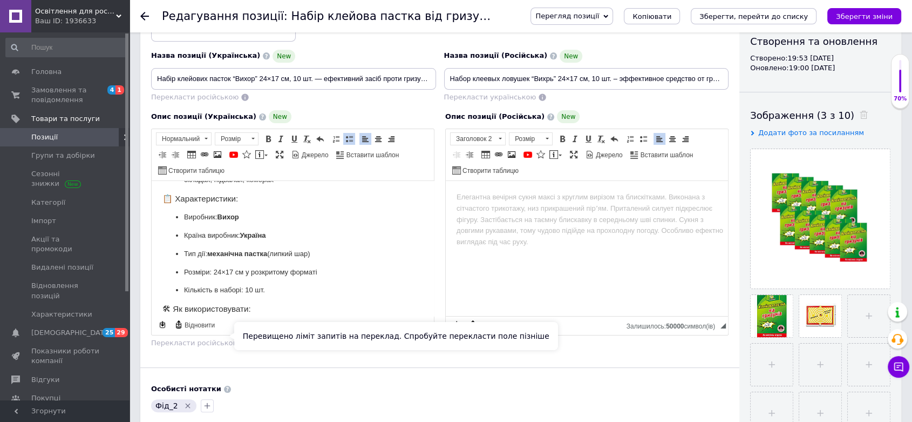
click at [216, 339] on span "Перекласти російською" at bounding box center [194, 343] width 87 height 8
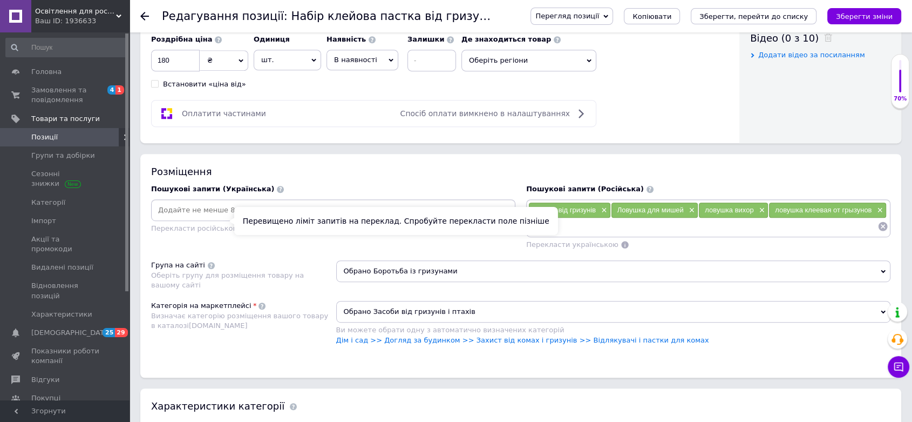
scroll to position [540, 0]
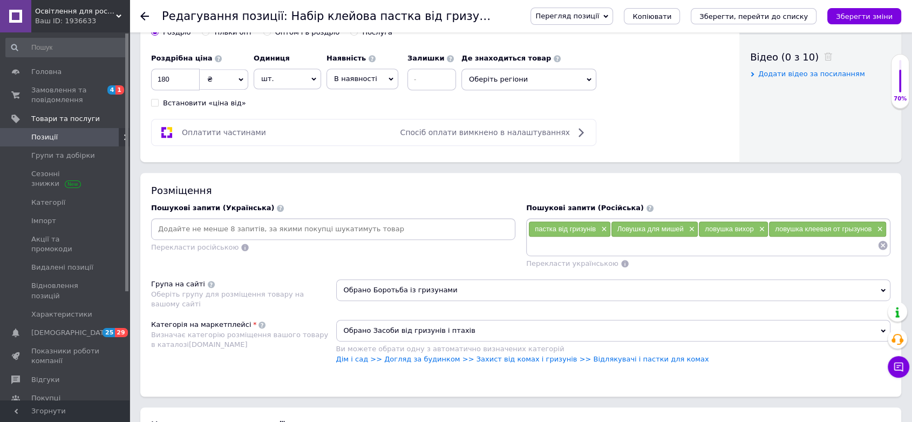
click at [187, 221] on input at bounding box center [333, 229] width 360 height 16
paste input "клейова пастка для мишей"
type input "клейова пастка для мишей"
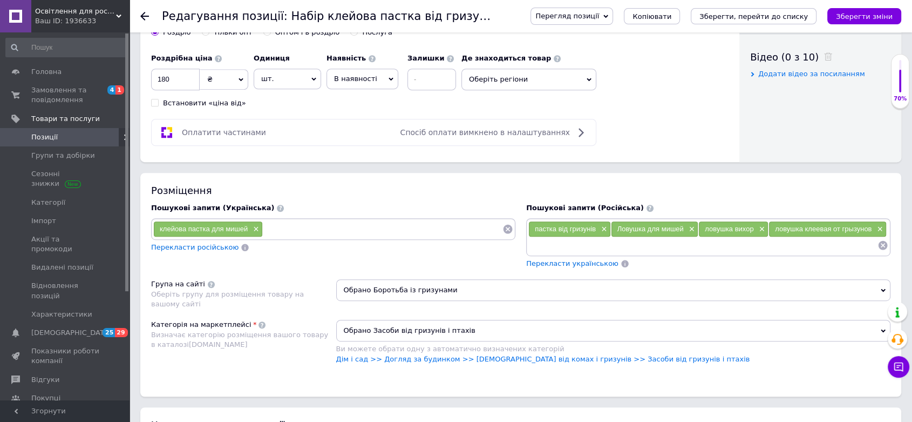
paste input "пастка для щурів"
type input "пастка для щурів"
paste input "липка пастка від гризунів"
type input "липка пастка від гризунів"
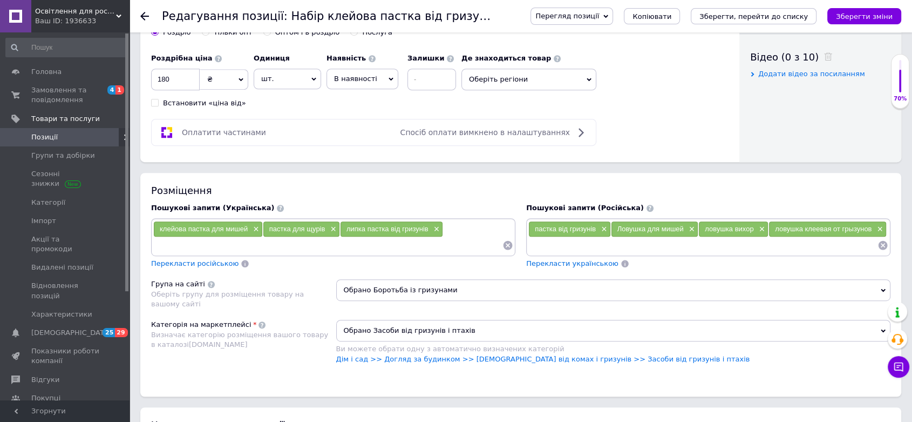
paste input "пастка без отрути"
type input "пастка без отрути"
paste input "пастка Вихор"
type input "пастка Вихор"
paste input "набір пасток від мишей"
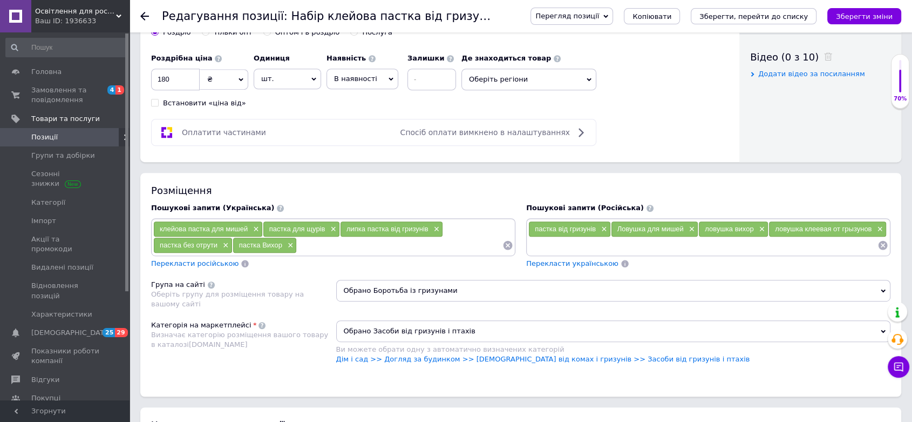
type input "набір пасток від мишей"
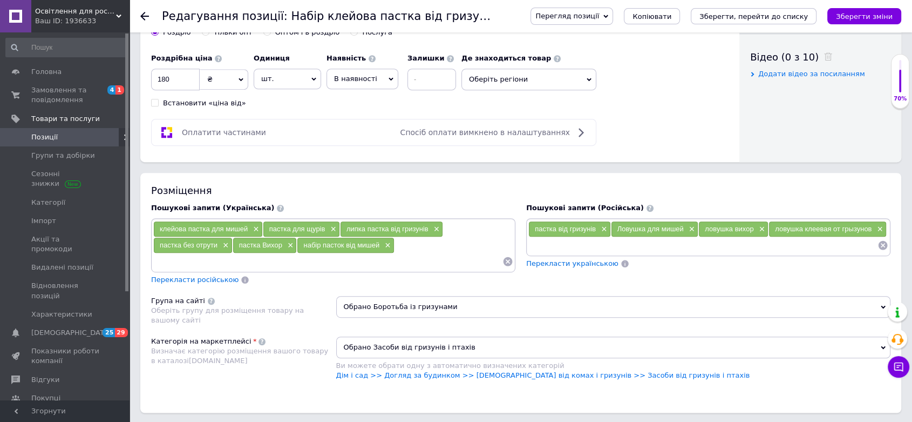
paste input "клейова ловушка для щурів"
type input "клейова ловушка для щурів"
paste input "пастки для гризунів набір"
type input "пастки для гризунів набір"
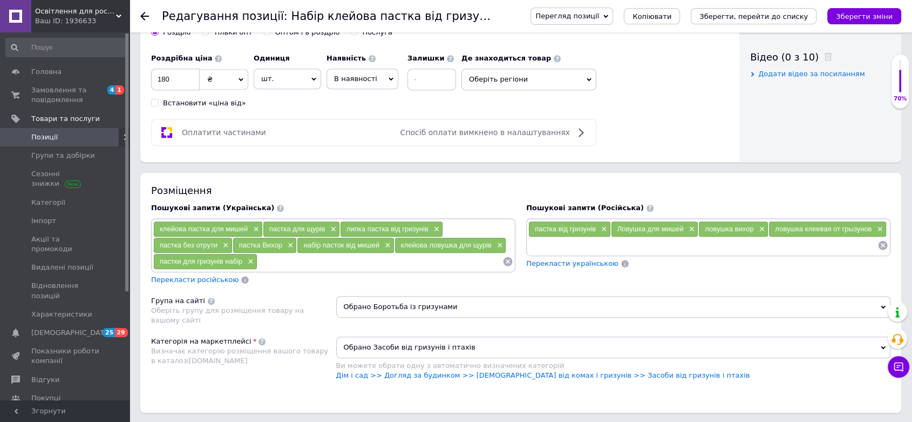
paste input "засіб проти мишей"
type input "засіб проти мишей"
paste input "липка пастка для дому"
type input "липка пастка для дому"
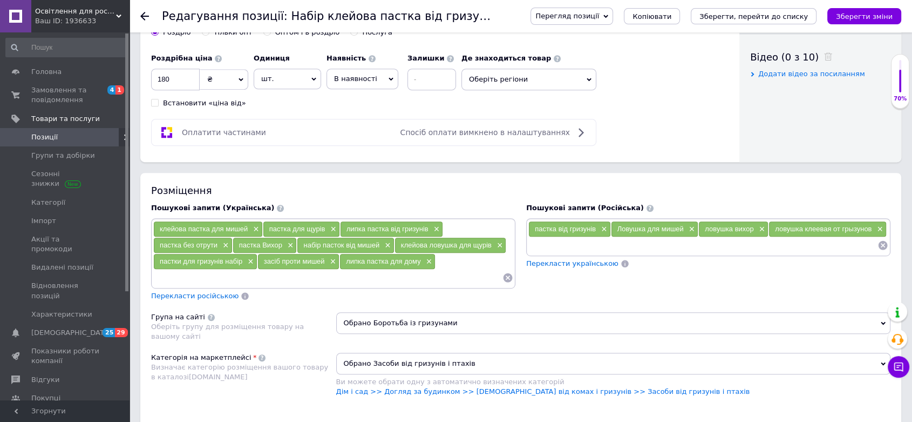
paste input "пастка від гризунів без запаху"
type input "пастка від гризунів без запаху"
paste input "антигризун пастка"
type input "антигризун пастка"
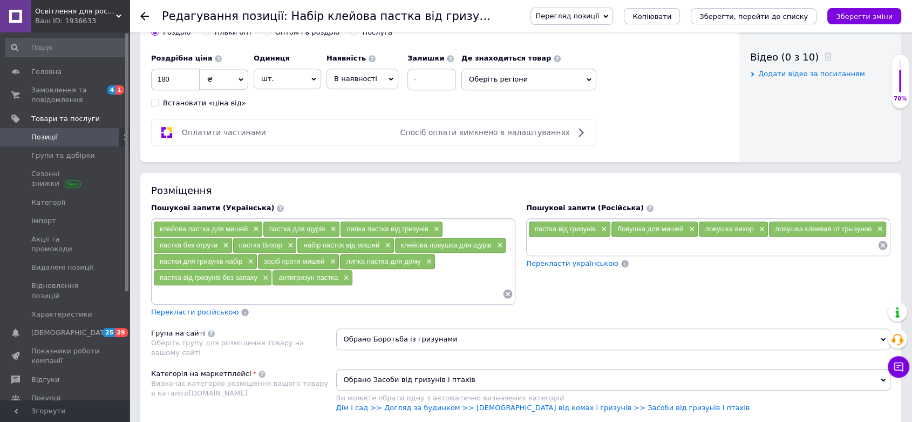
paste input "екологічна пастка для мишей"
type input "екологічна пастка для мишей"
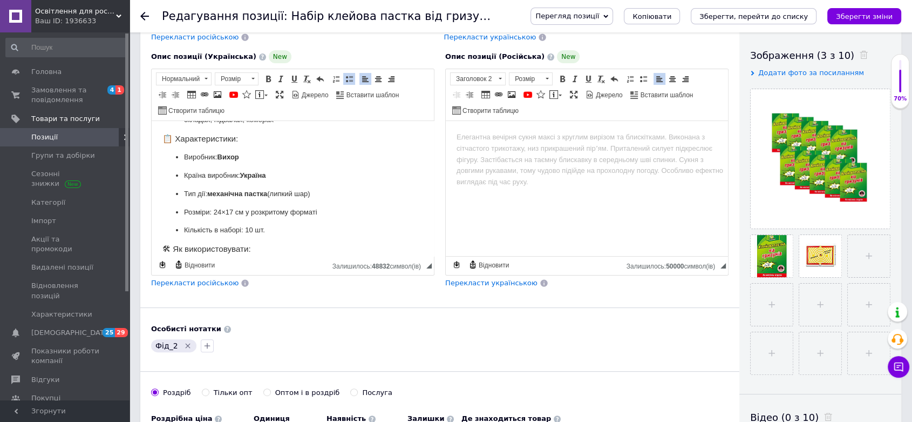
scroll to position [120, 0]
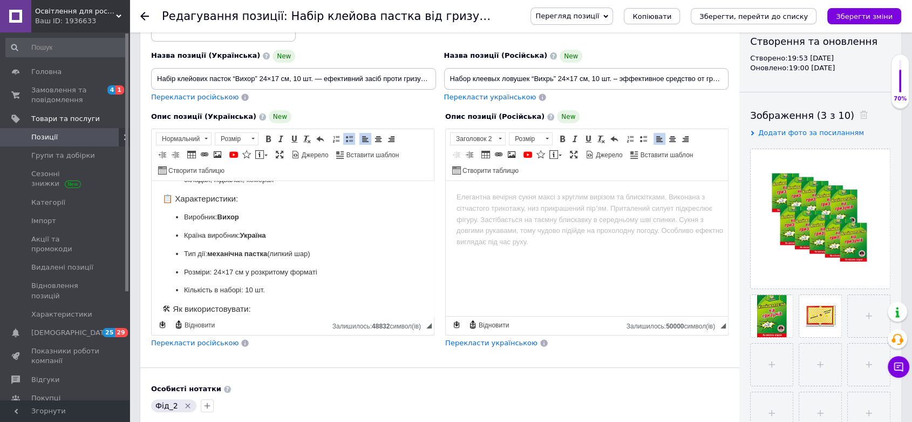
click at [192, 339] on span "Перекласти російською" at bounding box center [194, 343] width 87 height 8
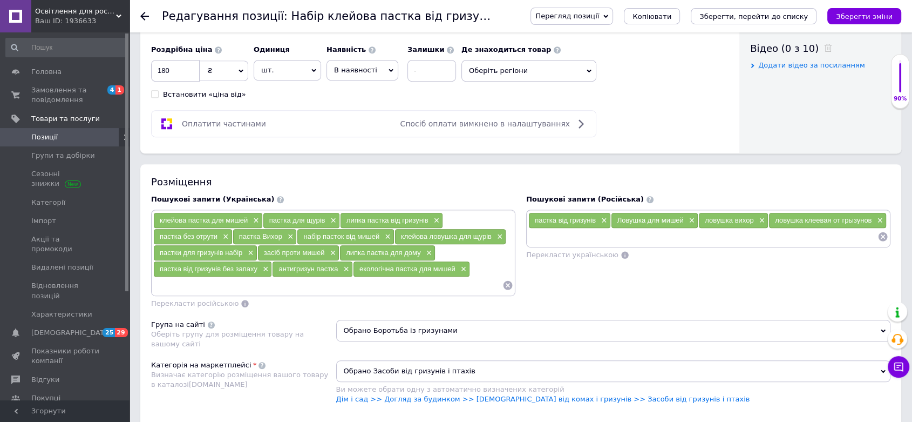
scroll to position [600, 0]
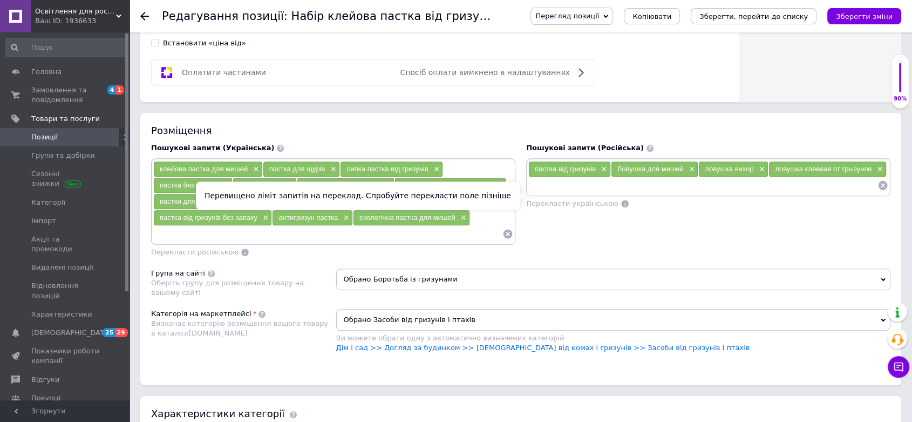
click at [574, 199] on span "Перекласти українською" at bounding box center [572, 203] width 92 height 8
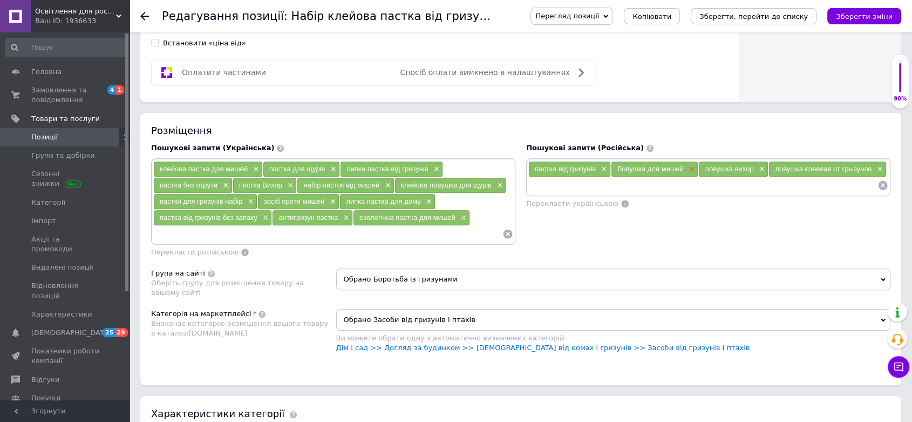
click at [692, 165] on span "×" at bounding box center [691, 169] width 9 height 9
click at [667, 161] on div "ловушка вихор ×" at bounding box center [646, 168] width 69 height 15
click at [788, 165] on span "×" at bounding box center [791, 169] width 9 height 9
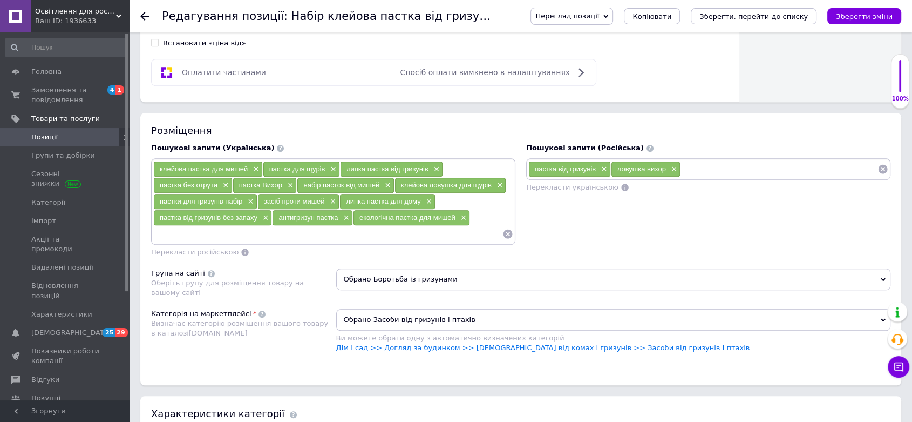
click at [674, 161] on div "ловушка вихор ×" at bounding box center [646, 168] width 69 height 15
click at [673, 165] on span "×" at bounding box center [673, 169] width 9 height 9
click at [605, 165] on span "×" at bounding box center [603, 169] width 9 height 9
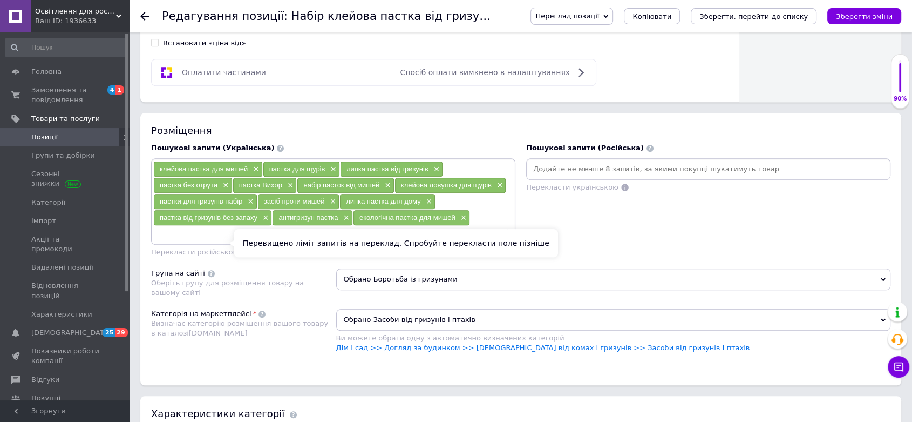
click at [212, 248] on span "Перекласти російською" at bounding box center [194, 252] width 87 height 8
click at [214, 248] on span "Перекласти російською" at bounding box center [194, 252] width 87 height 8
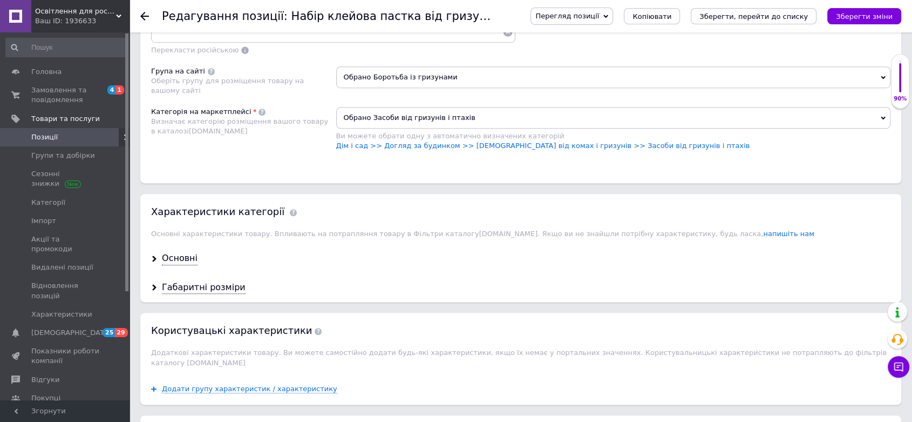
scroll to position [840, 0]
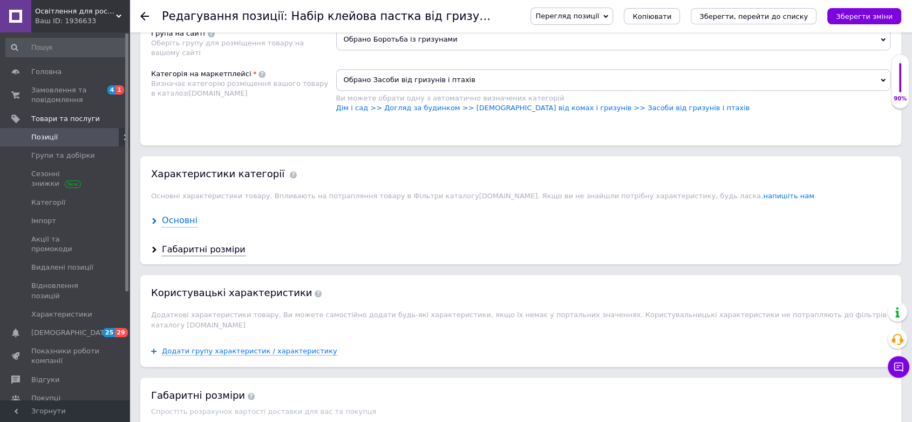
click at [193, 214] on div "Основні" at bounding box center [180, 220] width 36 height 12
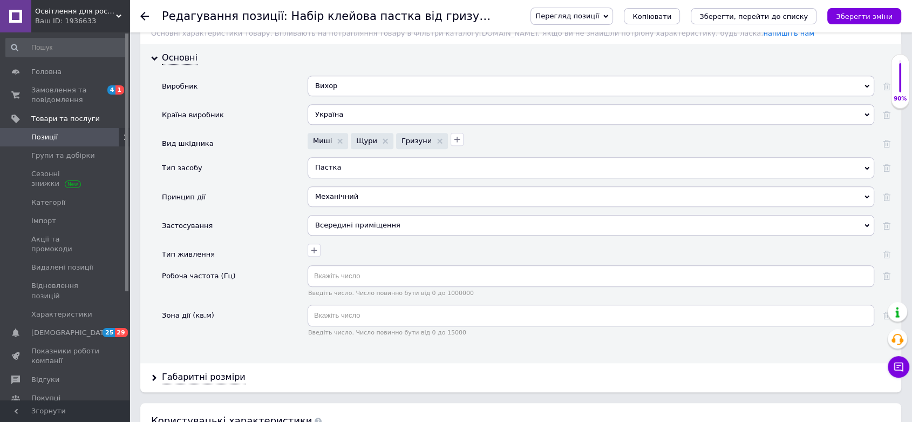
scroll to position [1019, 0]
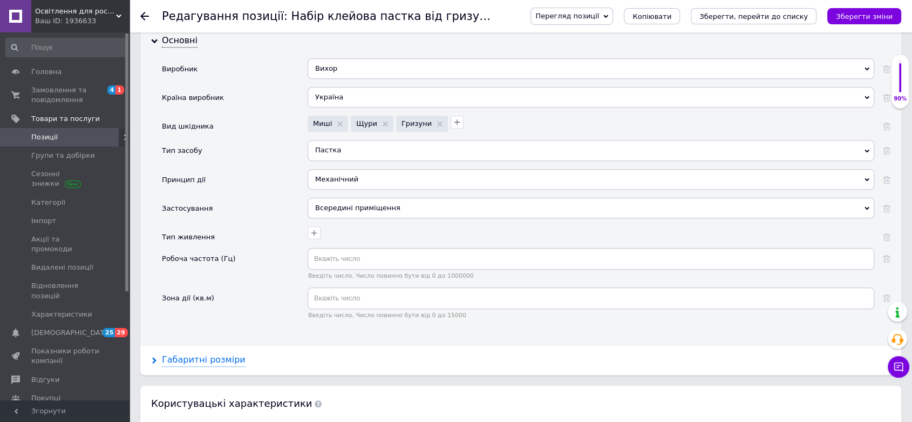
click at [190, 354] on div "Габаритні розміри" at bounding box center [204, 360] width 84 height 12
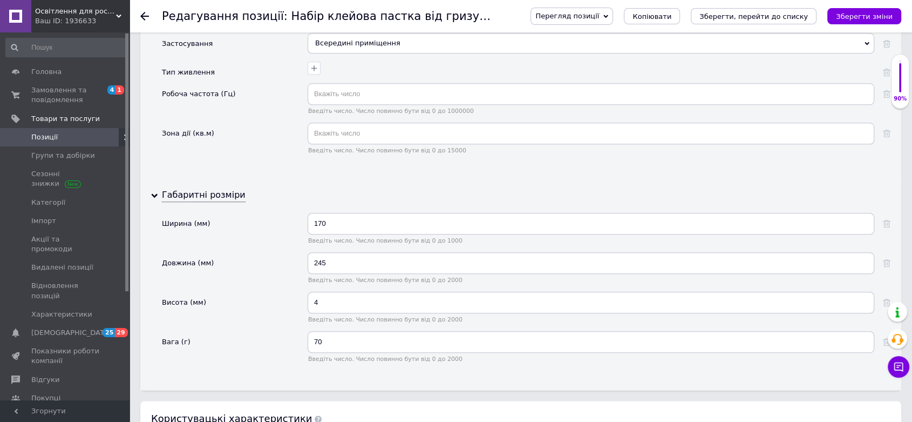
scroll to position [1200, 0]
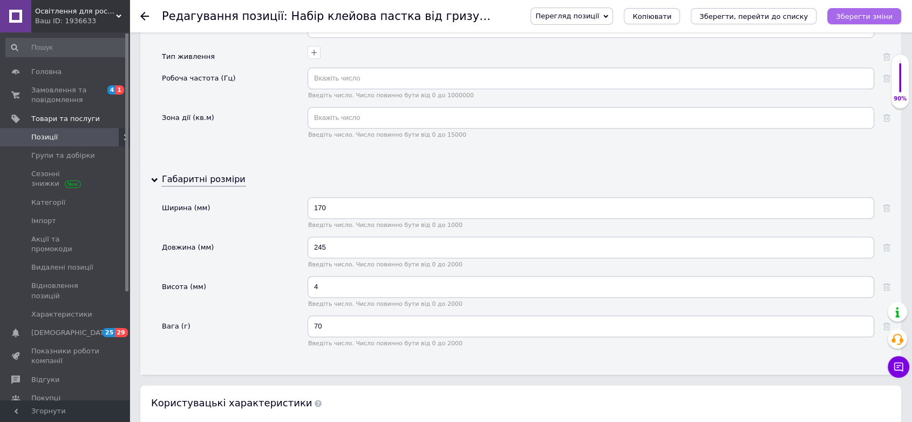
click at [862, 12] on icon "Зберегти зміни" at bounding box center [864, 16] width 57 height 8
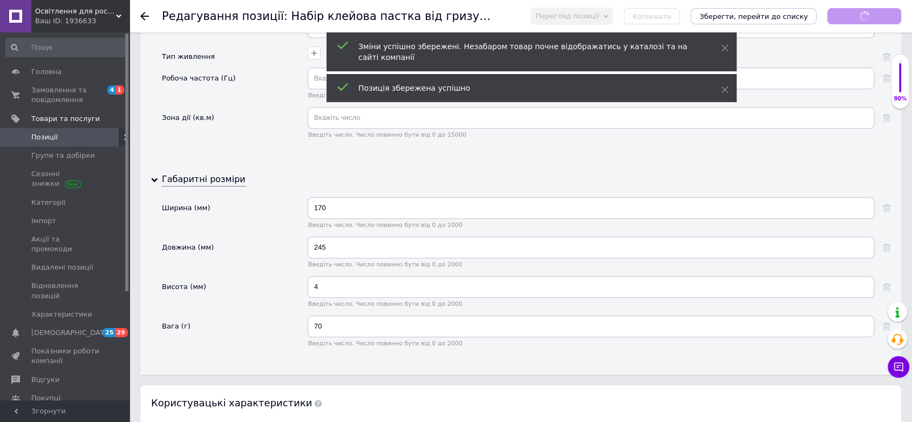
scroll to position [180, 0]
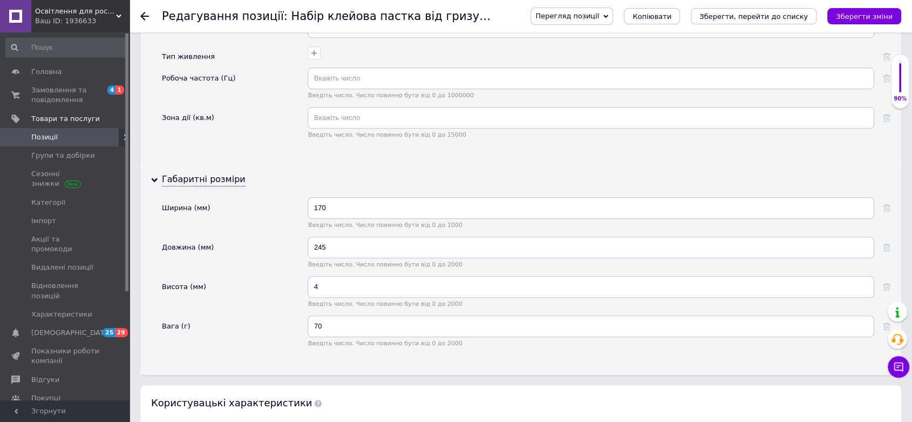
click at [146, 15] on icon at bounding box center [144, 16] width 9 height 9
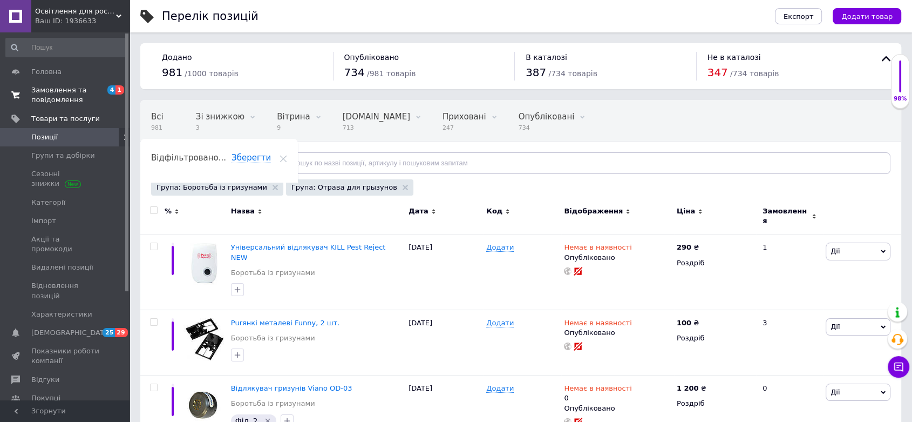
click at [43, 96] on span "Замовлення та повідомлення" at bounding box center [65, 94] width 69 height 19
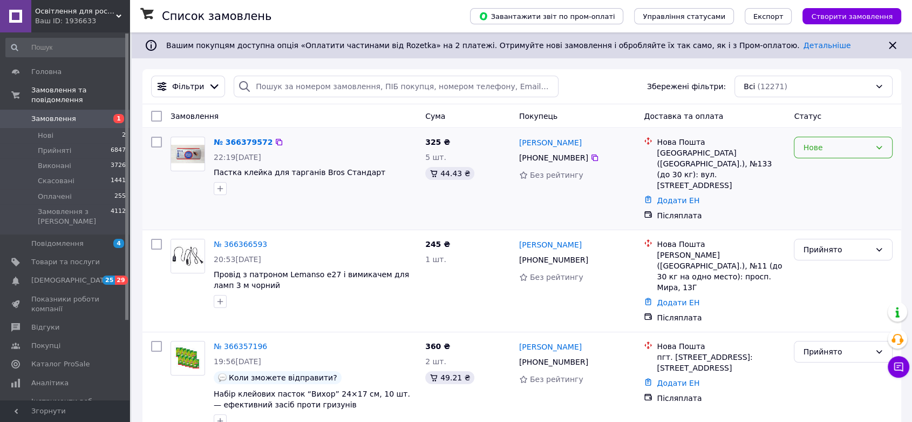
click at [881, 147] on icon at bounding box center [879, 147] width 9 height 9
click at [823, 165] on li "Прийнято" at bounding box center [844, 170] width 98 height 19
drag, startPoint x: 64, startPoint y: 242, endPoint x: 238, endPoint y: 225, distance: 174.2
click at [63, 257] on span "Товари та послуги" at bounding box center [65, 262] width 69 height 10
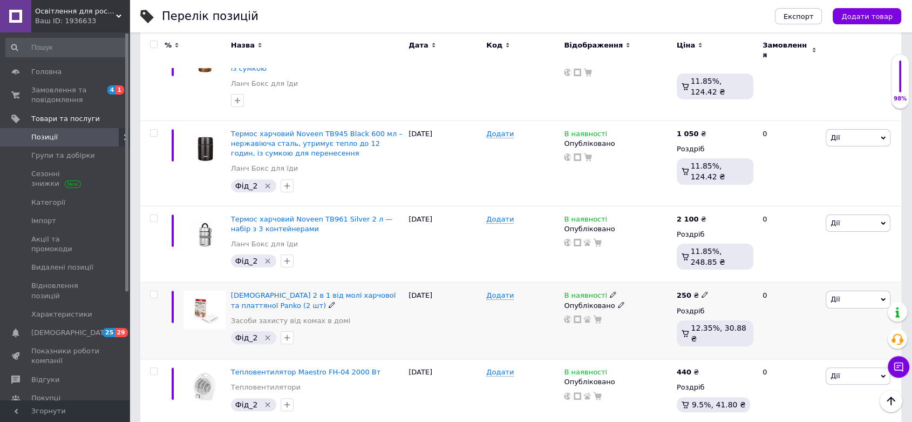
scroll to position [120, 0]
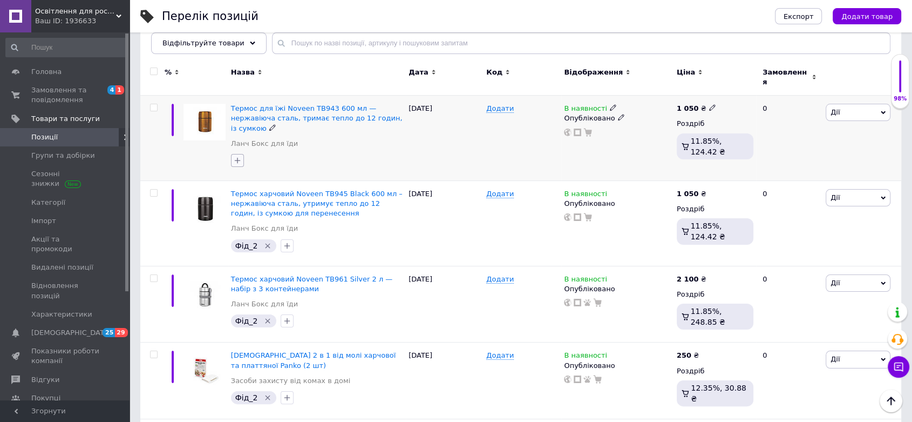
click at [241, 156] on icon "button" at bounding box center [237, 160] width 9 height 9
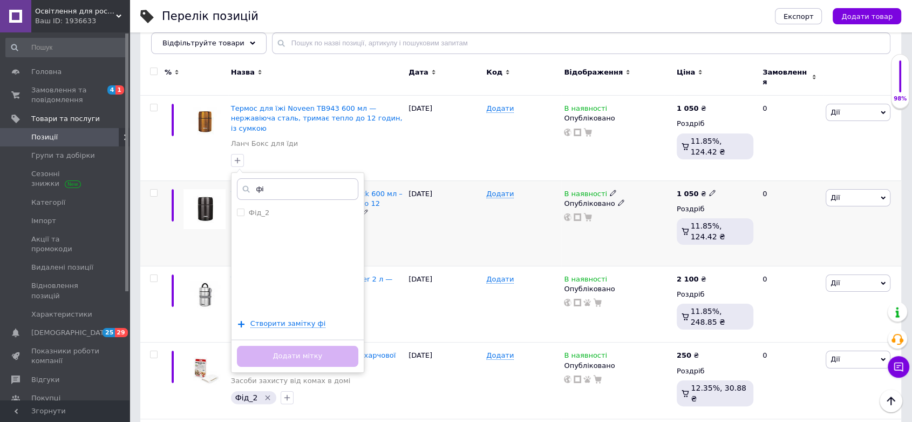
type input "ф"
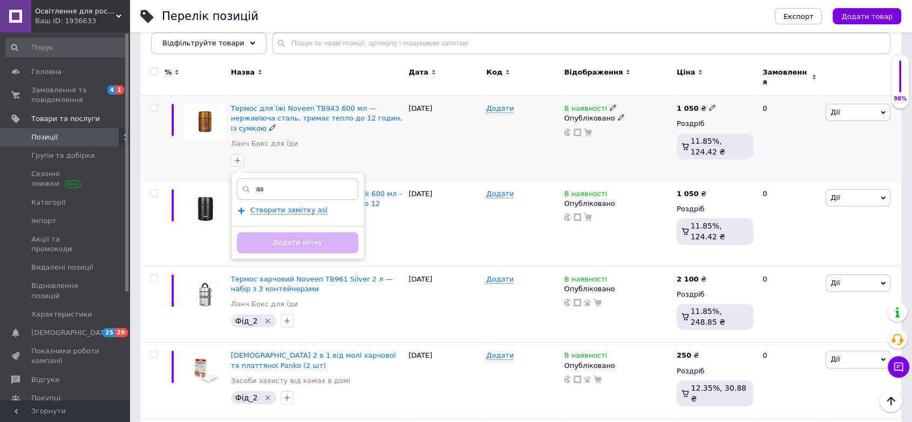
type input "a"
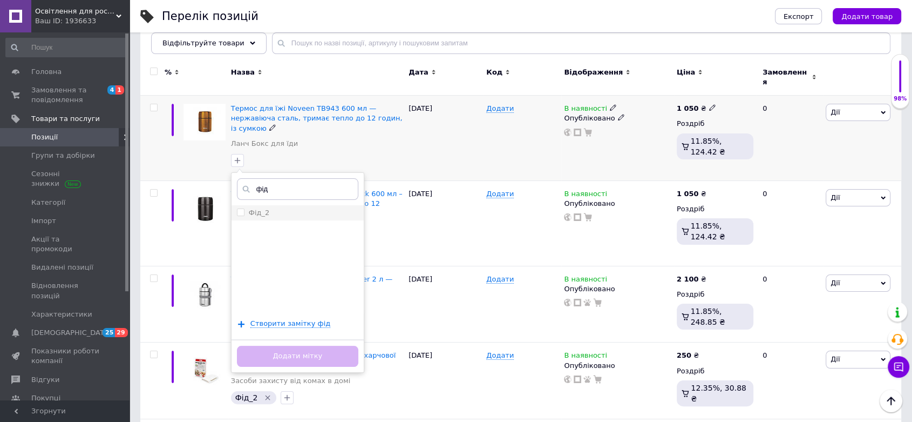
type input "фід"
click at [262, 208] on label "Фід_2" at bounding box center [259, 212] width 21 height 8
checkbox input "true"
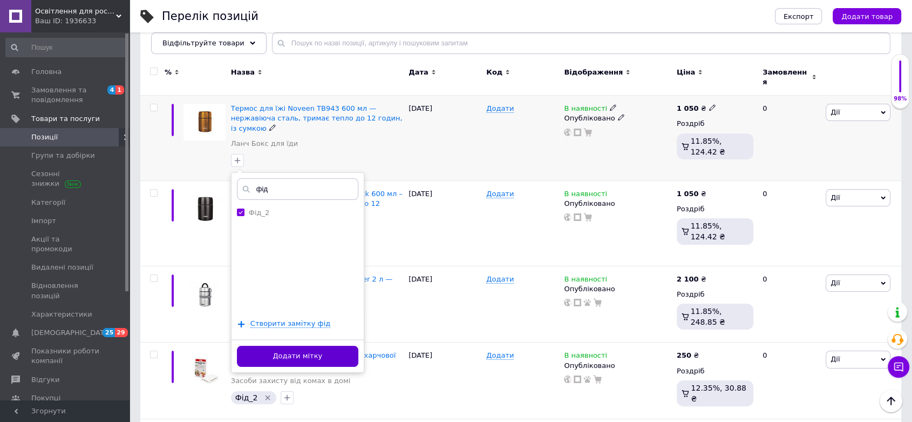
click at [314, 346] on button "Додати мітку" at bounding box center [297, 356] width 121 height 21
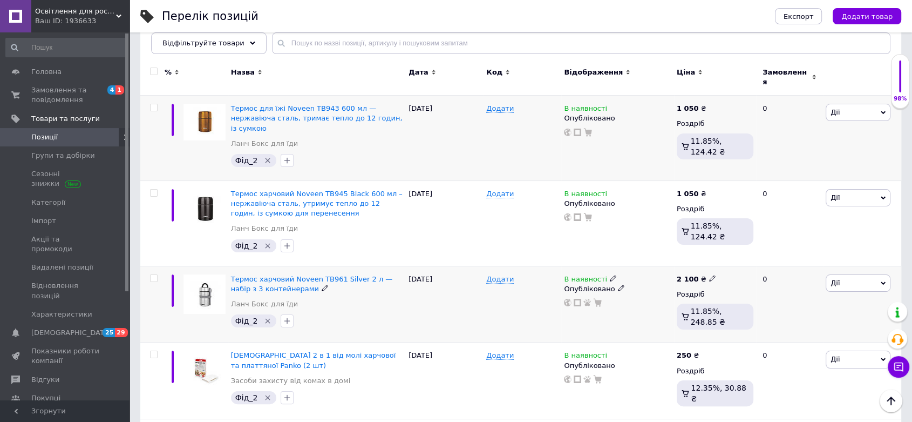
scroll to position [60, 0]
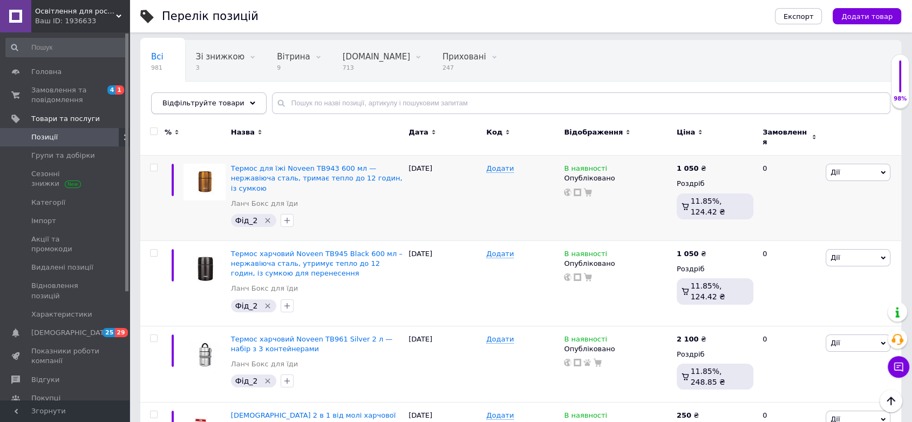
click at [234, 103] on div "Відфільтруйте товари" at bounding box center [209, 103] width 116 height 22
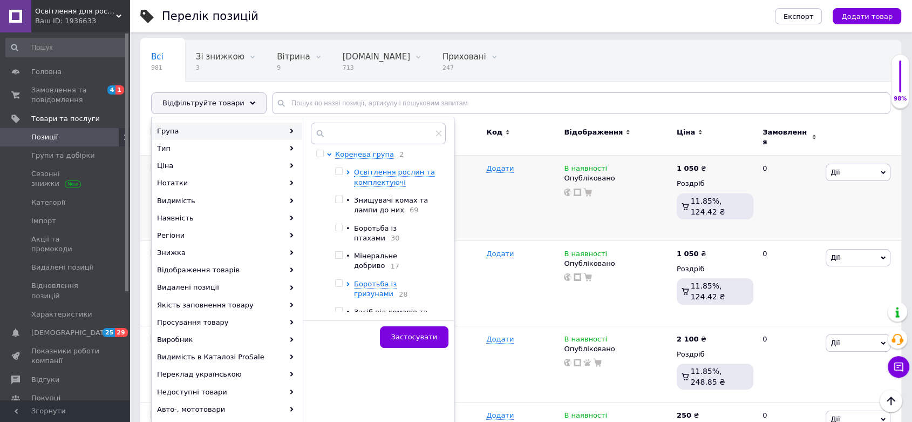
click at [338, 280] on input "checkbox" at bounding box center [338, 283] width 7 height 7
checkbox input "true"
click at [416, 329] on button "Застосувати" at bounding box center [414, 337] width 69 height 22
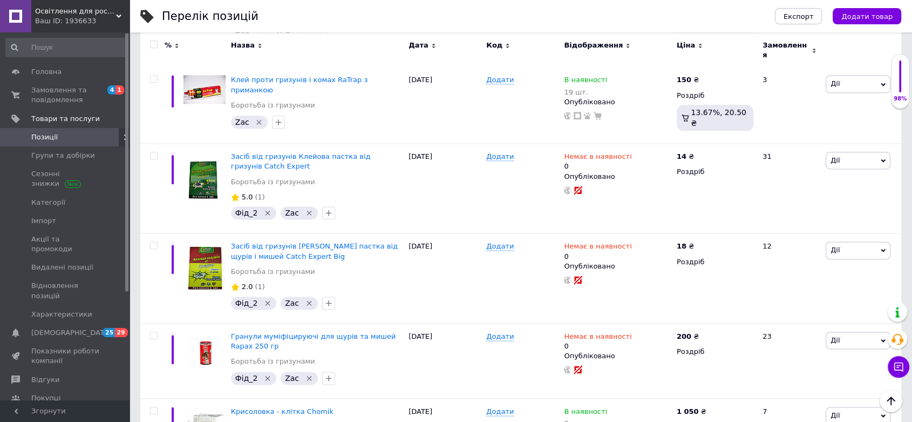
scroll to position [1382, 0]
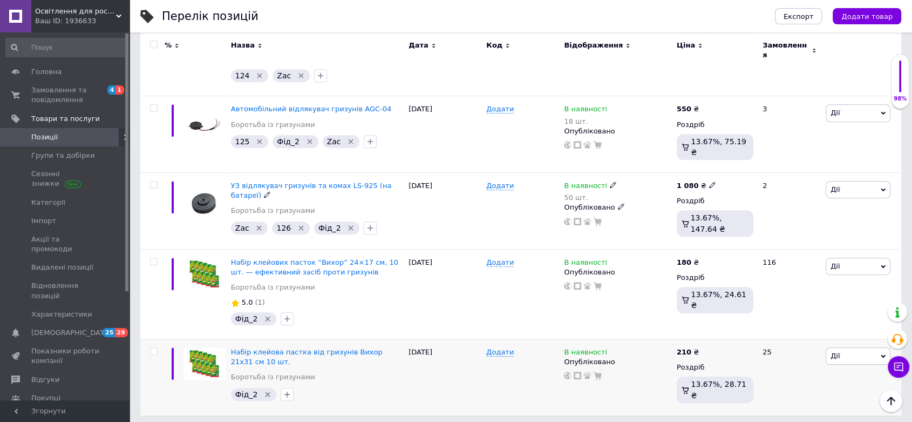
scroll to position [483, 0]
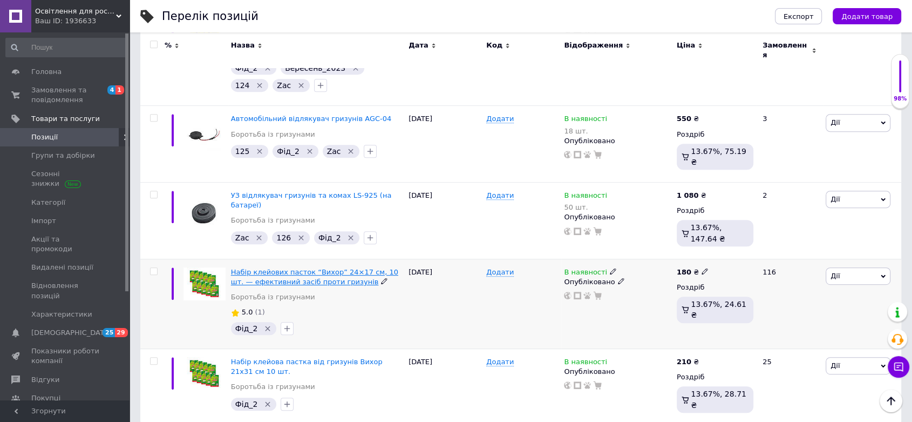
click at [309, 268] on span "Набір клейових пасток “Вихор” 24×17 см, 10 шт. — ефективний засіб проти гризунів" at bounding box center [314, 277] width 167 height 18
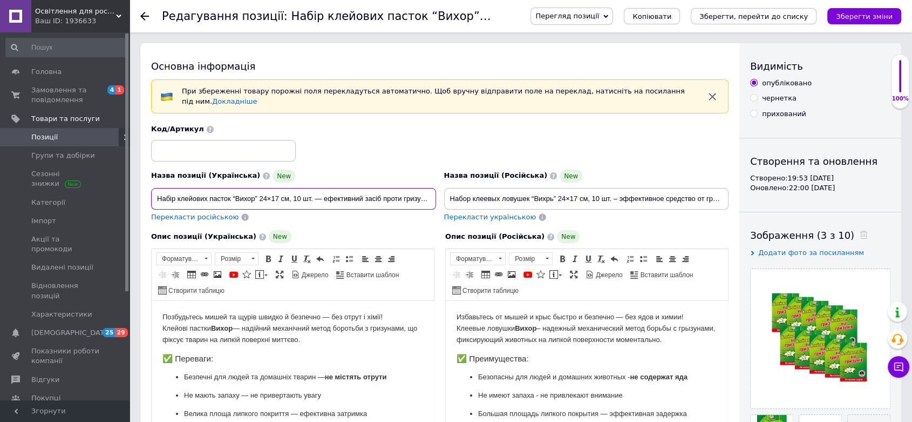
scroll to position [0, 1]
drag, startPoint x: 157, startPoint y: 190, endPoint x: 535, endPoint y: 186, distance: 378.5
click at [535, 186] on div "Назва позиції (Українська) New Набір клейових пасток “Вихор” 24×17 см, 10 шт. —…" at bounding box center [440, 173] width 586 height 106
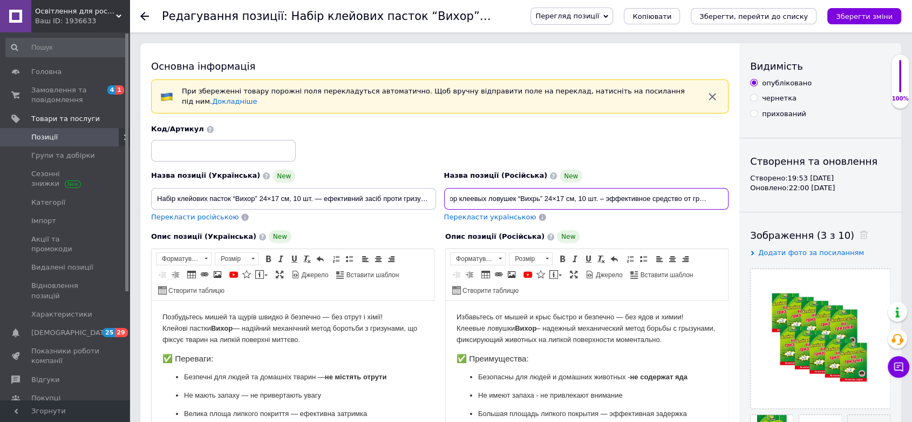
drag, startPoint x: 449, startPoint y: 186, endPoint x: 780, endPoint y: 195, distance: 331.6
click at [780, 195] on div "Основна інформація При збереженні товару порожні поля перекладуться автоматично…" at bounding box center [520, 372] width 761 height 659
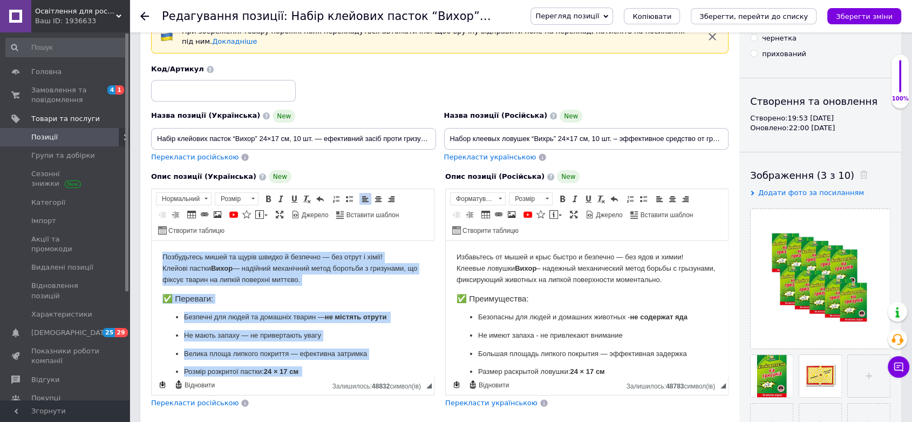
scroll to position [356, 0]
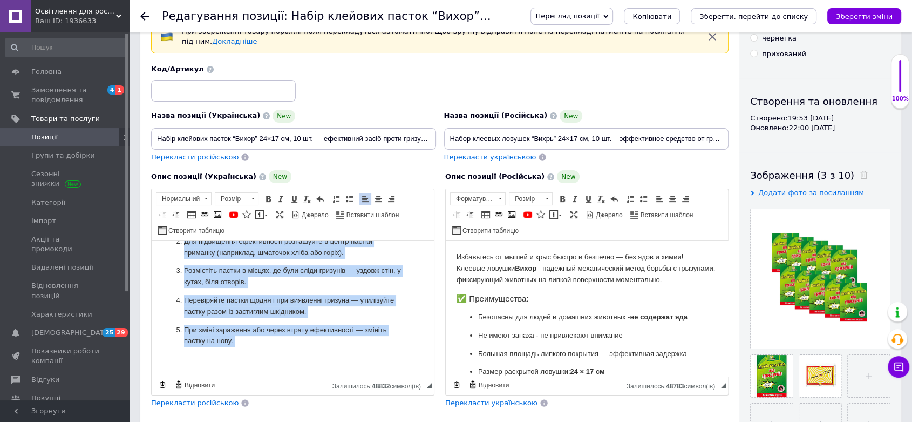
drag, startPoint x: 158, startPoint y: 256, endPoint x: 351, endPoint y: 410, distance: 247.1
click at [351, 376] on html "Позбудьтесь мишей та щурів швидко й безпеч­но — без отрут і хімії! Клейові паст…" at bounding box center [293, 135] width 282 height 479
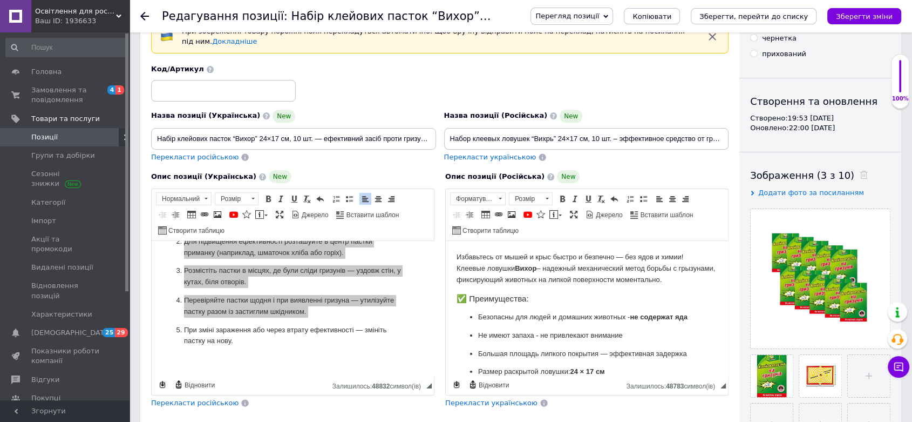
scroll to position [0, 0]
click at [315, 303] on span "Копіювати" at bounding box center [321, 307] width 42 height 13
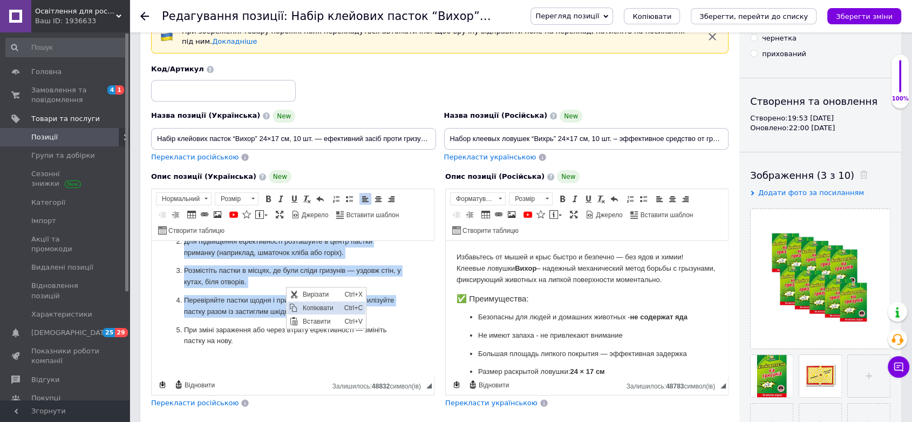
copy body "Loremipsumd sitam co adipi elitse d eiusmo­te — inc utlab e dolor! Magnaal enim…"
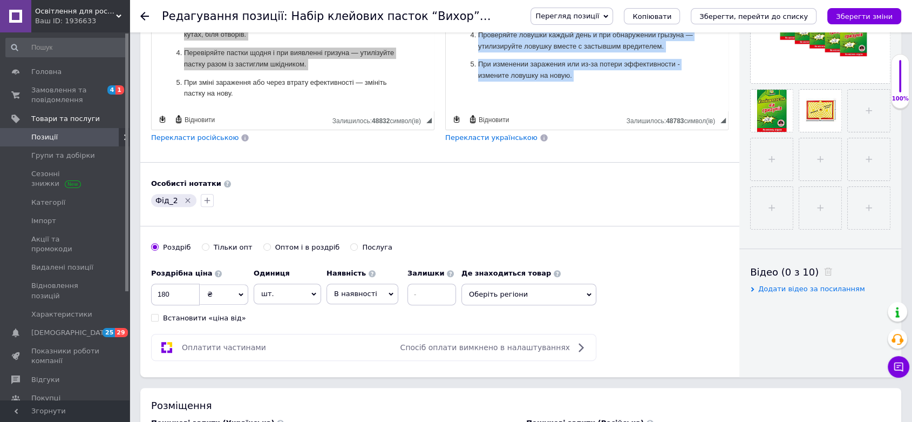
scroll to position [258, 0]
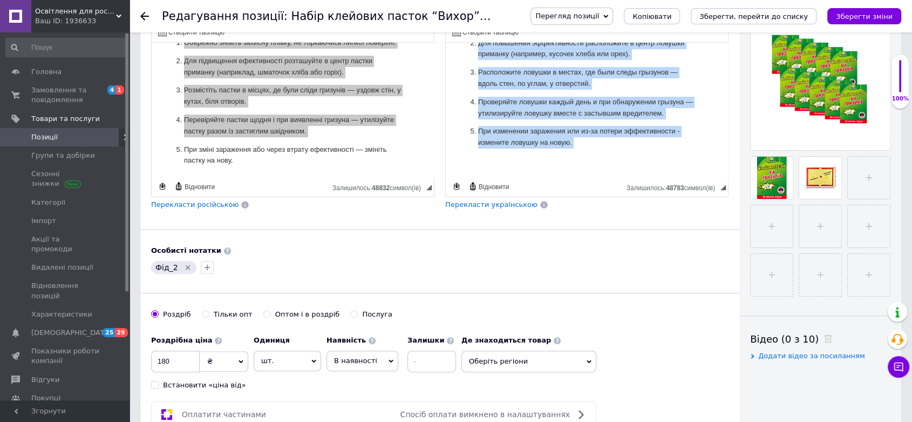
drag, startPoint x: 455, startPoint y: 58, endPoint x: 643, endPoint y: 189, distance: 229.2
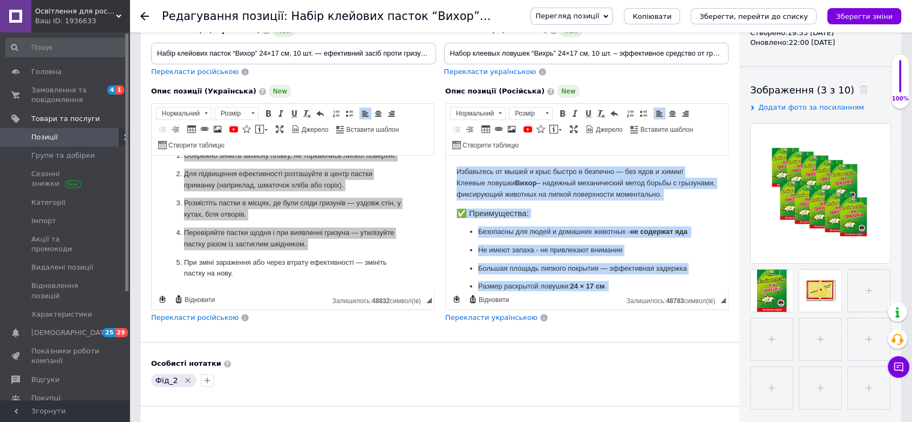
scroll to position [138, 0]
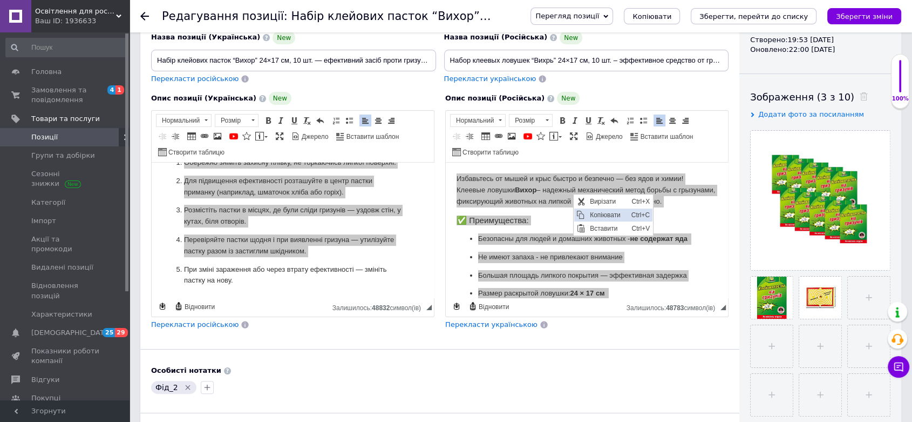
click at [612, 212] on span "Копіювати" at bounding box center [608, 214] width 42 height 13
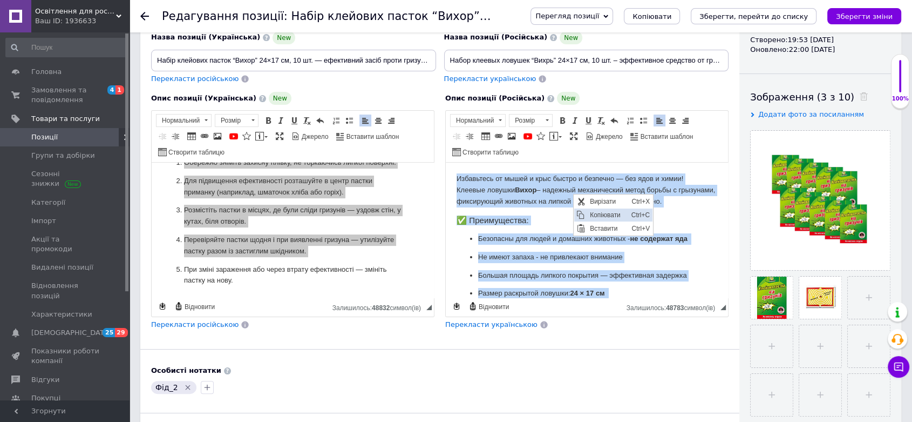
copy body "Loremipsum do sitam c adip elitse d eiusmodt — inc utla e dolor! Magnaal enimad…"
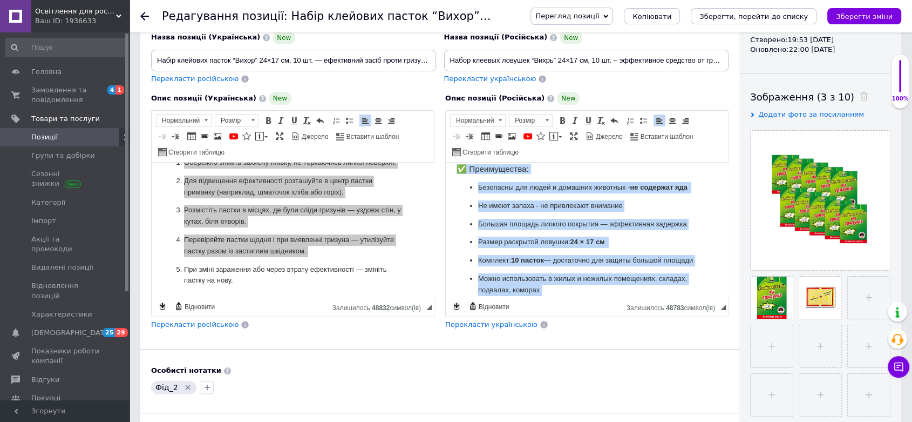
scroll to position [71, 0]
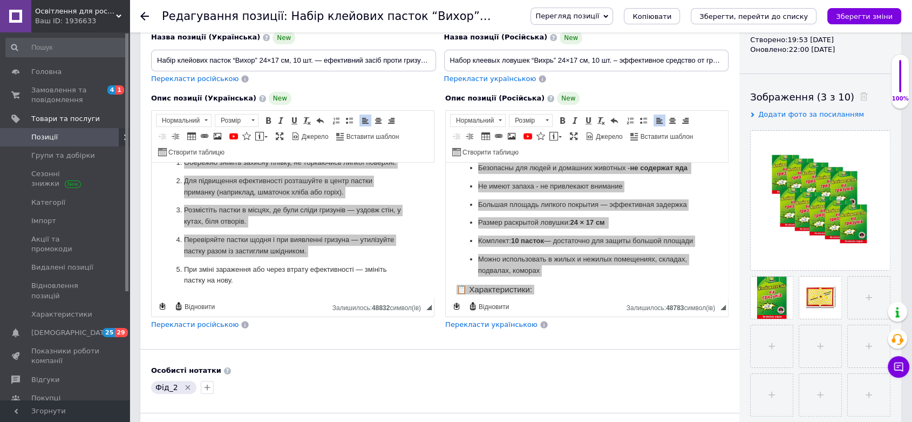
click at [147, 14] on icon at bounding box center [144, 16] width 9 height 9
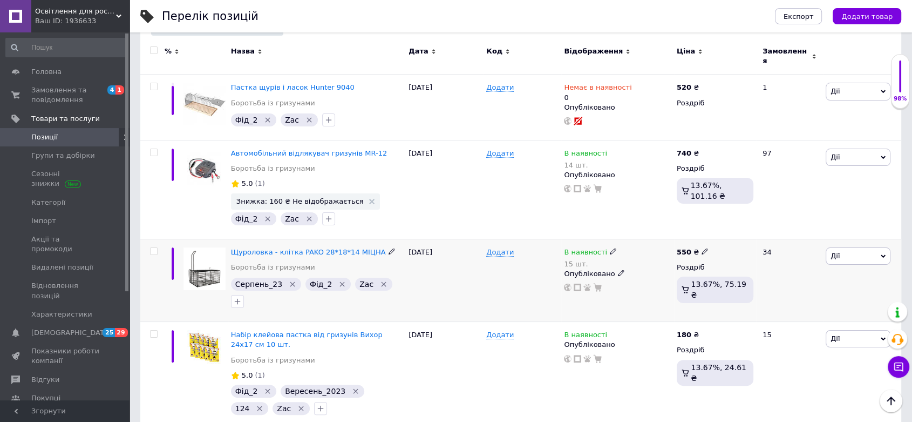
scroll to position [180, 0]
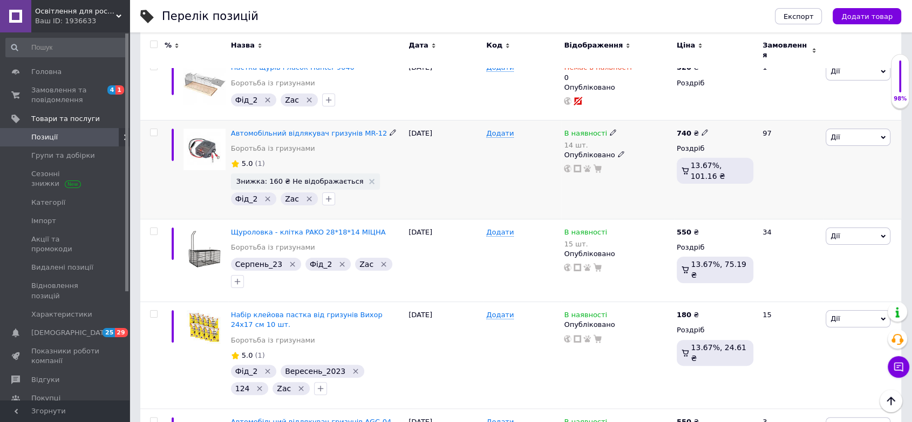
click at [702, 129] on icon at bounding box center [705, 132] width 6 height 6
drag, startPoint x: 749, startPoint y: 112, endPoint x: 691, endPoint y: 104, distance: 58.9
click at [691, 104] on div "% Назва Дата Код Відображення Ціна Замовлення Пастка щурів і ласок Hunter 9040 …" at bounding box center [520, 372] width 761 height 709
type input "690"
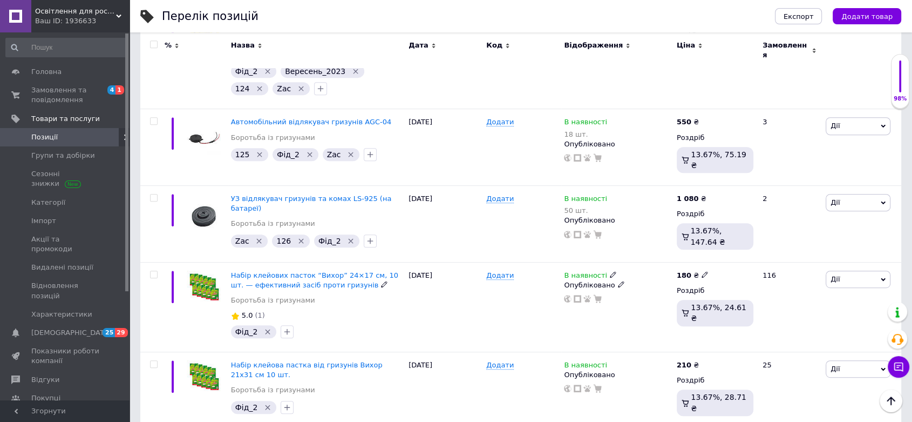
scroll to position [483, 0]
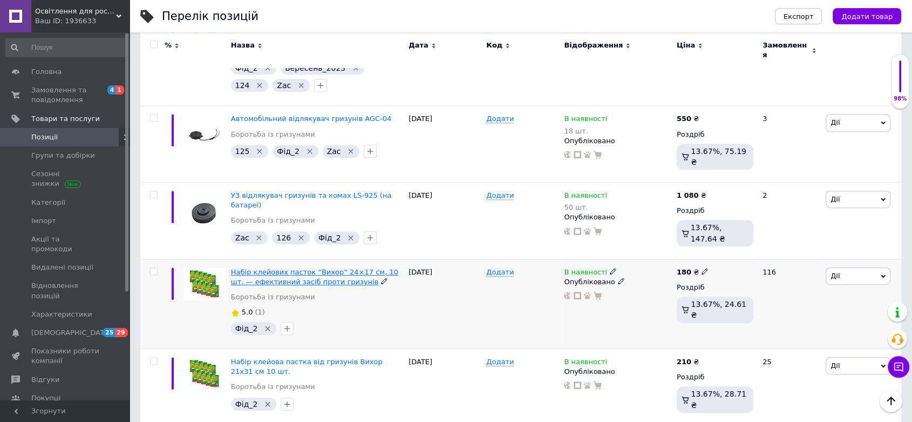
click at [283, 268] on span "Набір клейових пасток “Вихор” 24×17 см, 10 шт. — ефективний засіб проти гризунів" at bounding box center [314, 277] width 167 height 18
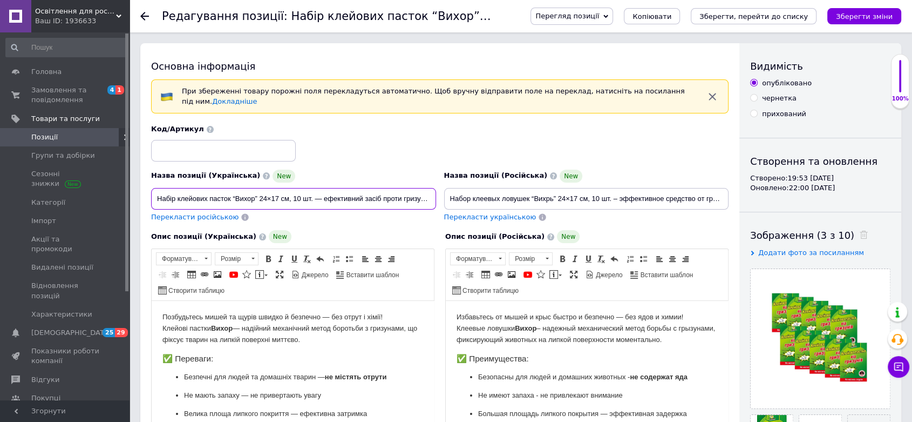
scroll to position [0, 1]
drag, startPoint x: 155, startPoint y: 192, endPoint x: 493, endPoint y: 204, distance: 337.7
click at [493, 204] on div "Назва позиції (Українська) New Набір клейових пасток “Вихор” 24×17 см, 10 шт. —…" at bounding box center [440, 173] width 586 height 106
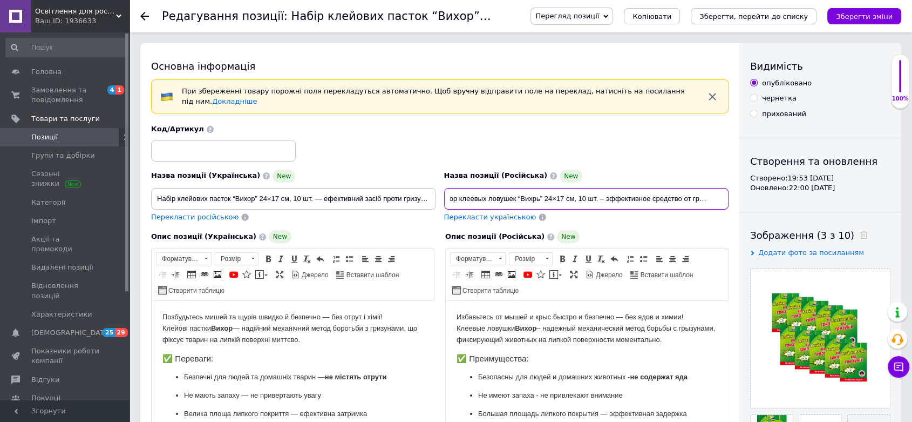
drag, startPoint x: 449, startPoint y: 191, endPoint x: 817, endPoint y: 203, distance: 368.4
click at [817, 202] on div "Основна інформація При збереженні товару порожні поля перекладуться автоматично…" at bounding box center [520, 372] width 761 height 659
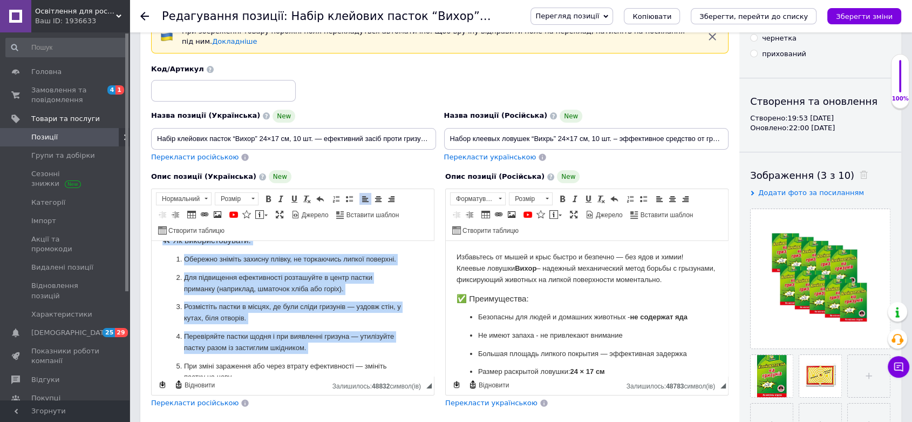
scroll to position [356, 0]
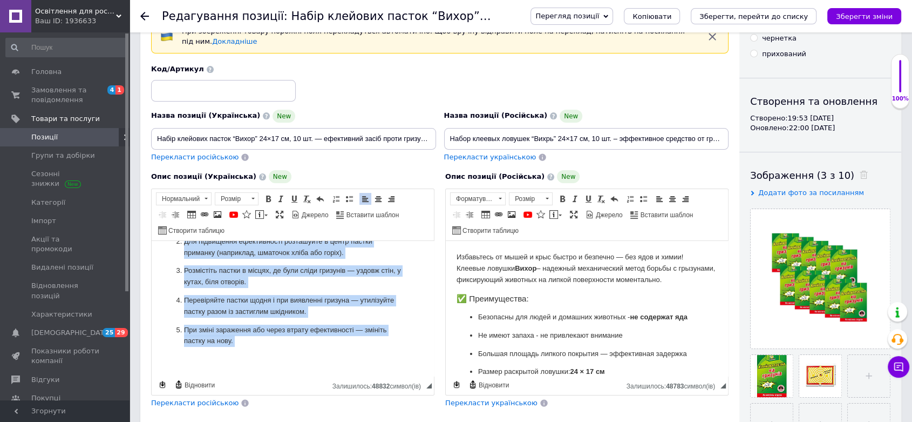
drag, startPoint x: 156, startPoint y: 254, endPoint x: 388, endPoint y: 358, distance: 254.0
click at [420, 376] on html "Позбудьтесь мишей та щурів швидко й безпеч­но — без отрут і хімії! Клейові паст…" at bounding box center [293, 135] width 282 height 479
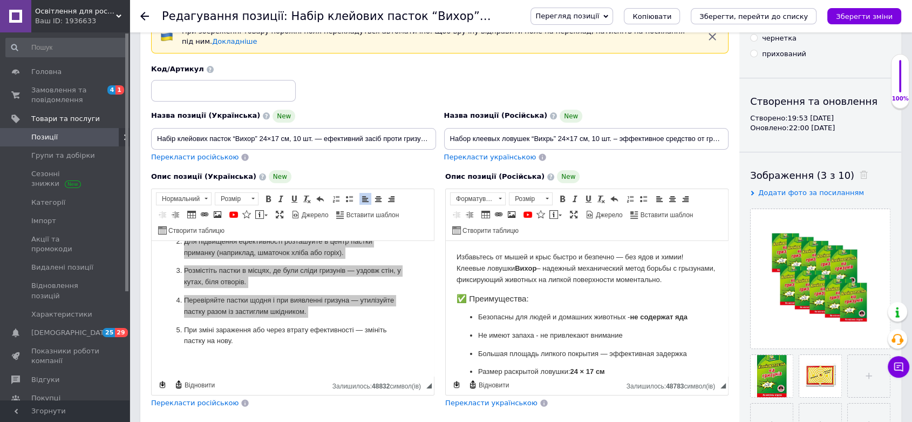
scroll to position [0, 0]
drag, startPoint x: 370, startPoint y: 294, endPoint x: 368, endPoint y: 281, distance: 12.6
click at [369, 288] on div "Вирізати Ctrl+X Сполучення клавіш Ctrl+X Копіювати Ctrl+C Сполучення клавіш Ctr…" at bounding box center [375, 295] width 79 height 40
click at [287, 297] on span "Копіювати" at bounding box center [282, 303] width 42 height 13
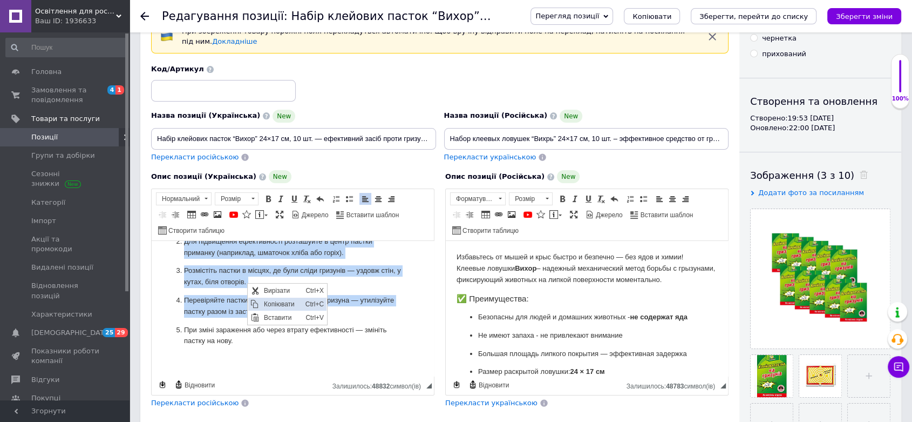
copy body "Loremipsumd sitam co adipi elitse d eiusmo­te — inc utlab e dolor! Magnaal enim…"
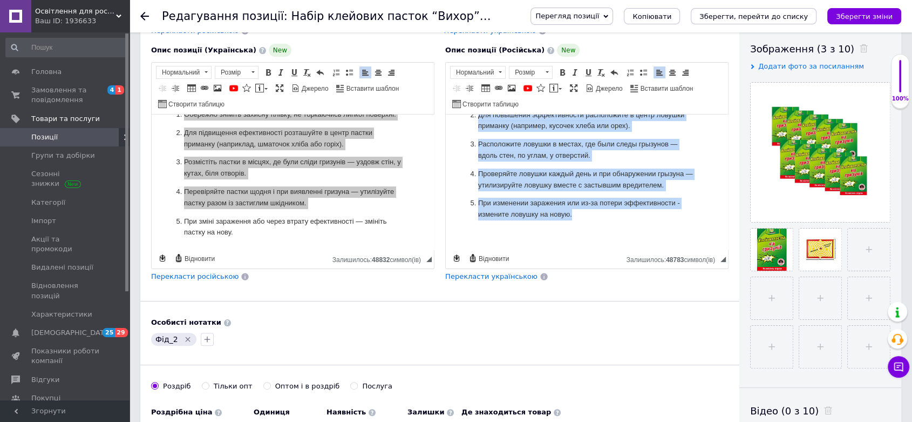
scroll to position [88, 0]
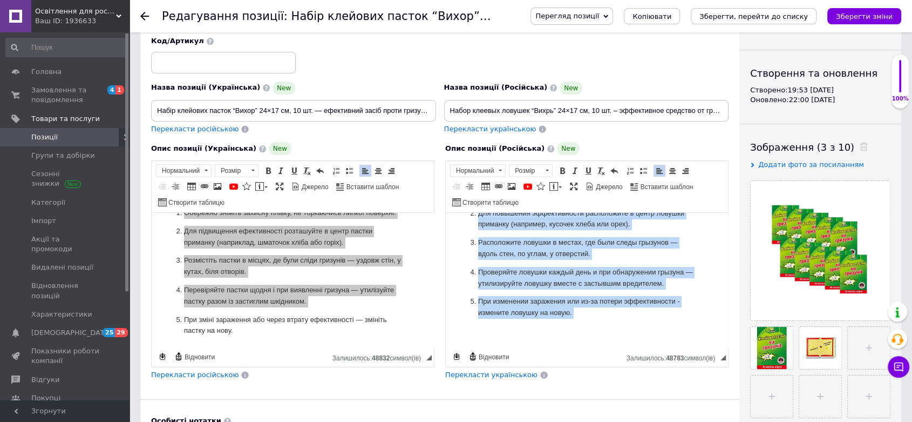
drag, startPoint x: 454, startPoint y: 230, endPoint x: 1063, endPoint y: 570, distance: 697.6
click at [617, 348] on html "Избавьтесь от мышей и крыс быстро и безпечно — без ядов и химии! Клеевые ловушк…" at bounding box center [587, 102] width 282 height 491
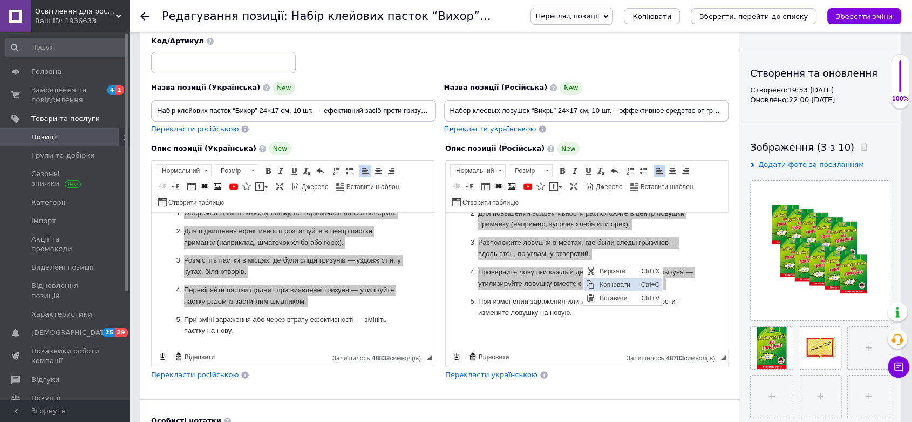
click at [623, 287] on span "Копіювати" at bounding box center [618, 284] width 42 height 13
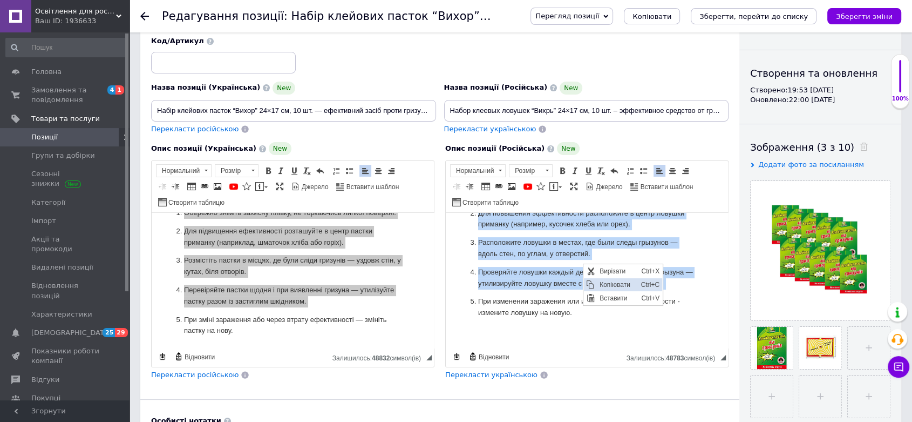
copy body "Loremipsum do sitam c adip elitse d eiusmodt — inc utla e dolor! Magnaal enimad…"
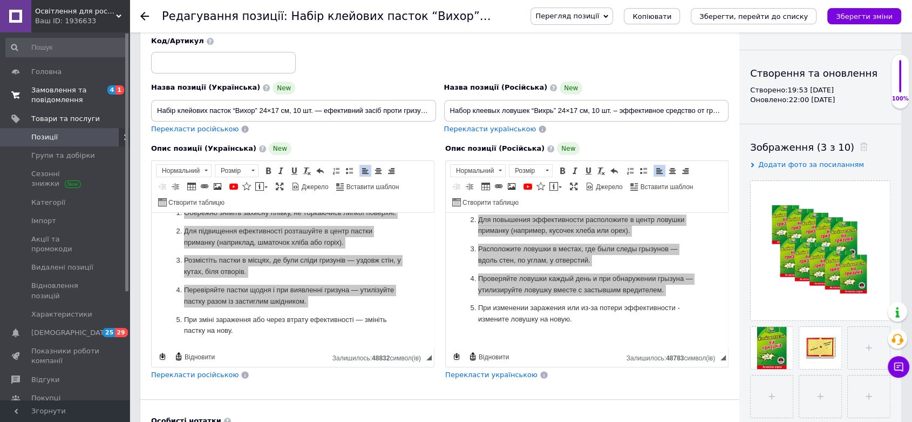
click at [58, 95] on span "Замовлення та повідомлення" at bounding box center [65, 94] width 69 height 19
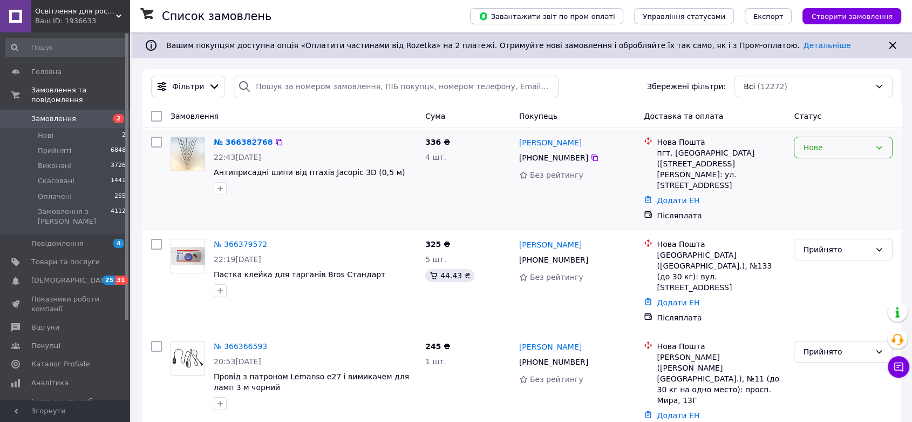
click at [864, 145] on div "Нове" at bounding box center [836, 147] width 67 height 12
click at [816, 168] on li "Прийнято" at bounding box center [844, 170] width 98 height 19
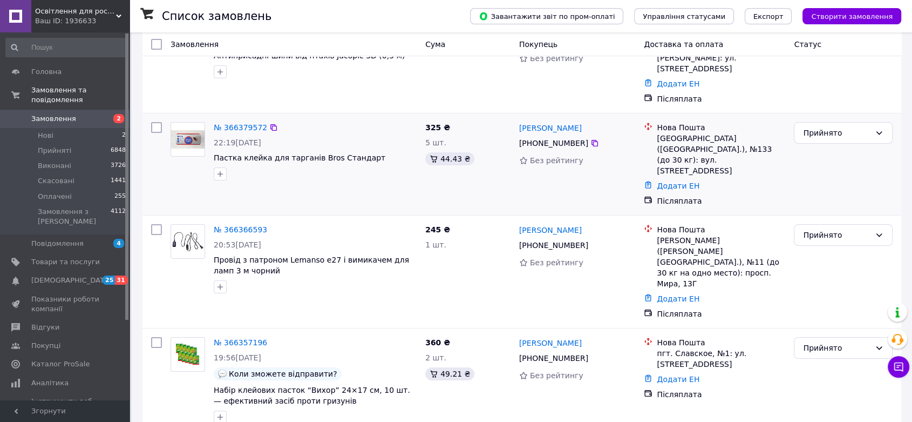
scroll to position [120, 0]
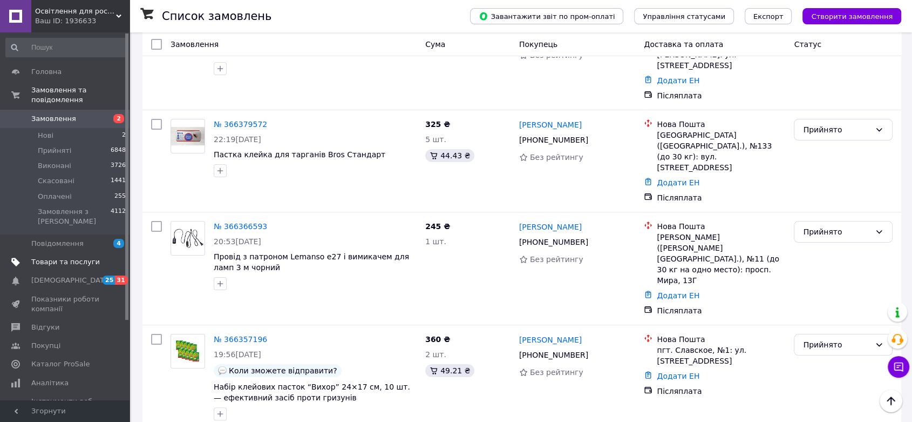
click at [77, 257] on span "Товари та послуги" at bounding box center [65, 262] width 69 height 10
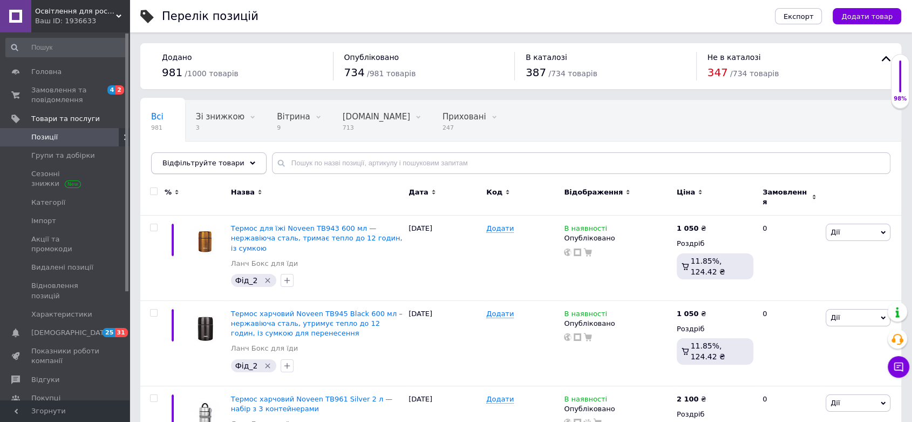
click at [244, 158] on div "Відфільтруйте товари" at bounding box center [209, 163] width 116 height 22
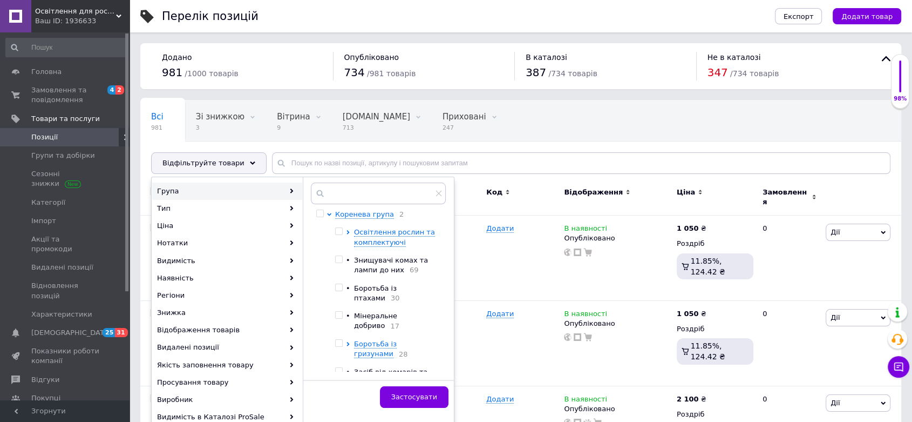
click at [339, 340] on input "checkbox" at bounding box center [338, 343] width 7 height 7
checkbox input "true"
click at [421, 400] on span "Застосувати" at bounding box center [414, 397] width 46 height 8
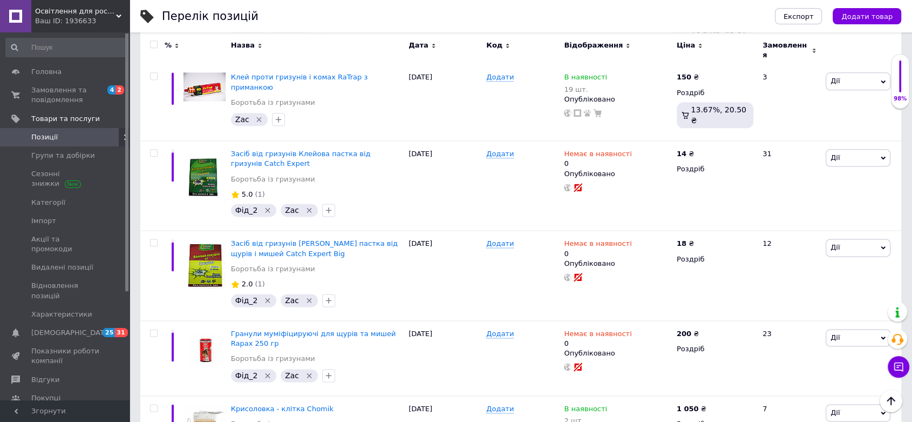
scroll to position [1382, 0]
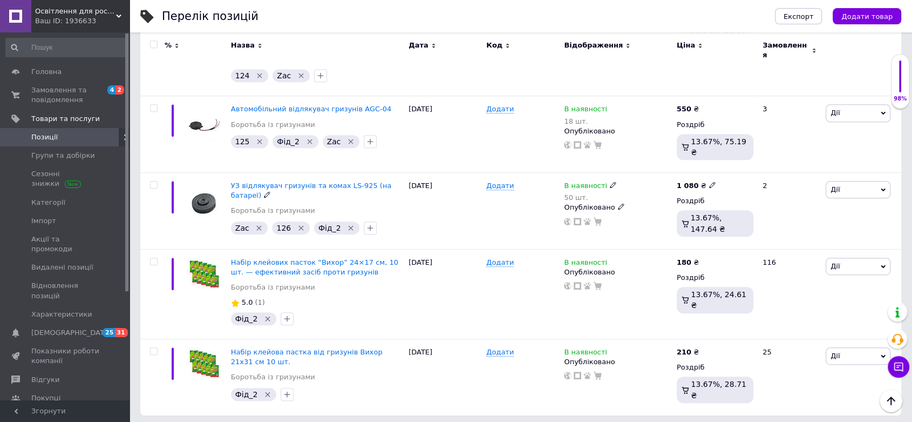
scroll to position [483, 0]
